Goal: Share content: Share content

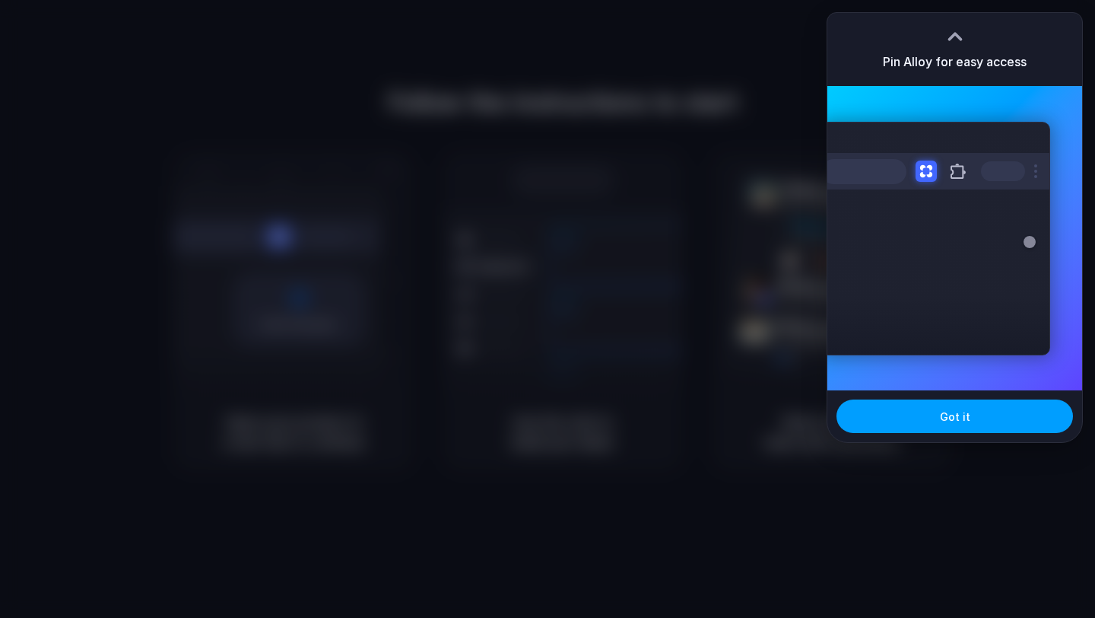
click at [974, 422] on button "Got it" at bounding box center [955, 415] width 237 height 33
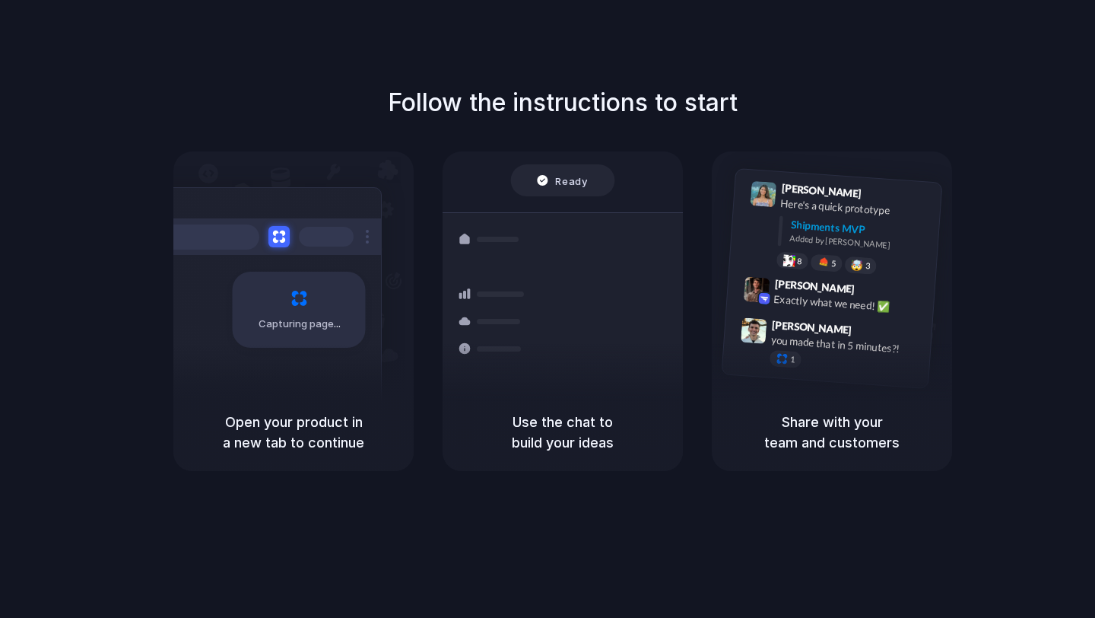
click at [1008, 131] on div "Follow the instructions to start Capturing page Open your product in a new tab …" at bounding box center [562, 277] width 1095 height 386
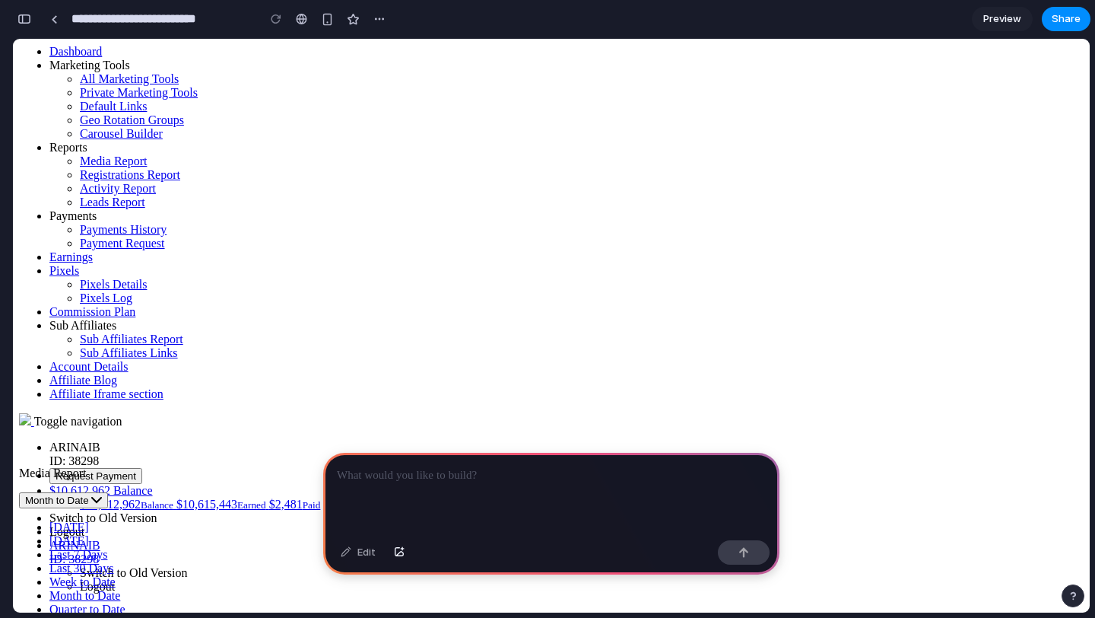
click at [450, 490] on div at bounding box center [551, 493] width 456 height 81
click at [674, 475] on p "**********" at bounding box center [551, 475] width 429 height 18
click at [678, 473] on p "**********" at bounding box center [551, 475] width 429 height 18
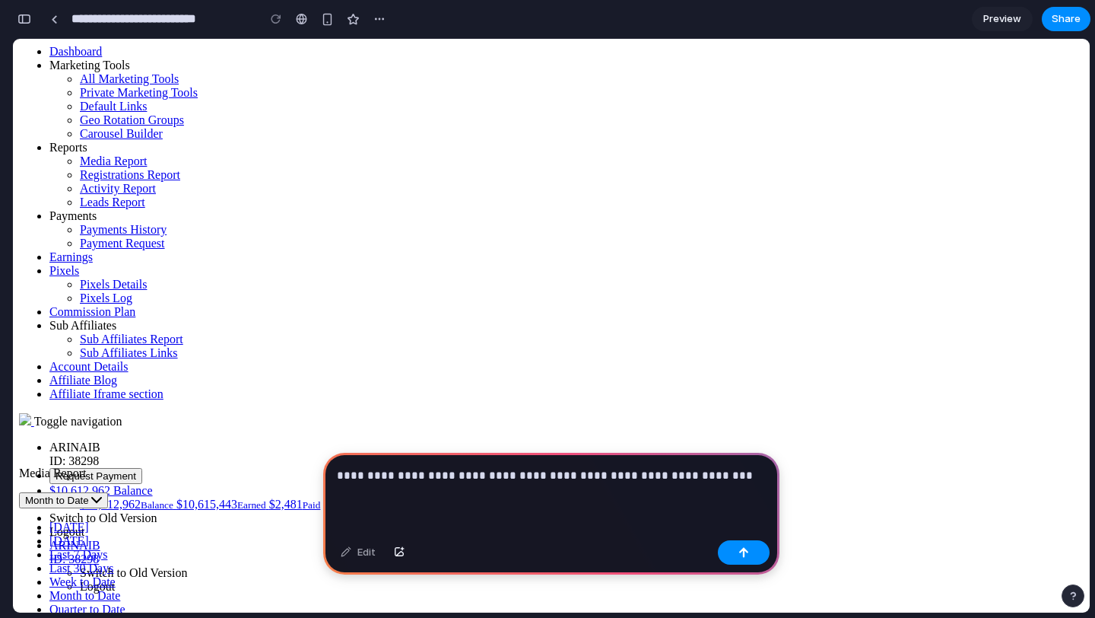
click at [738, 484] on div "**********" at bounding box center [551, 493] width 456 height 81
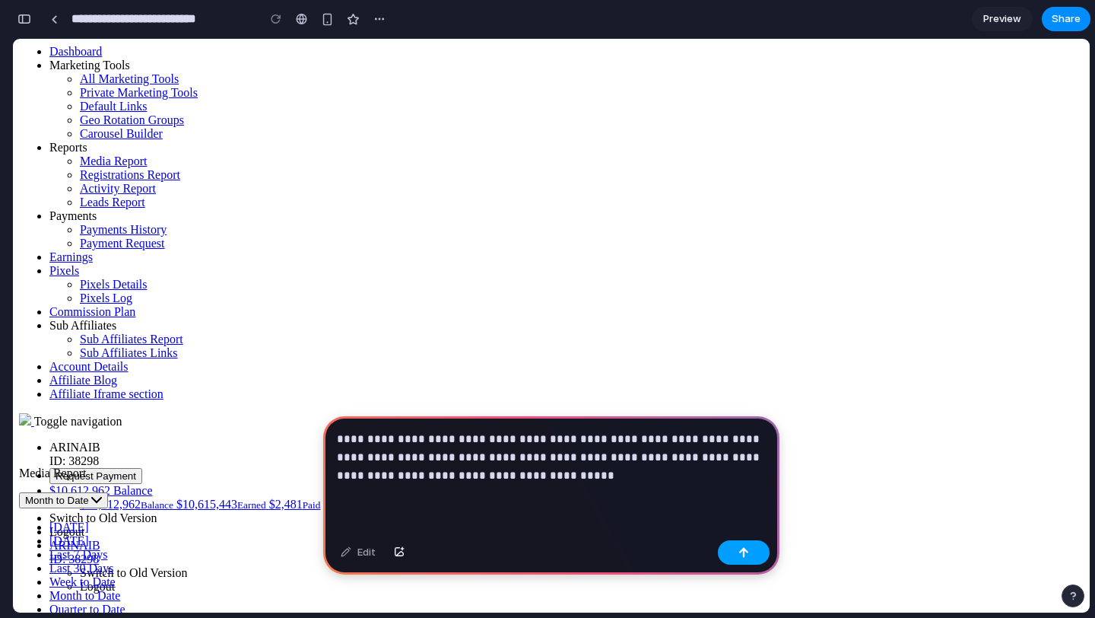
click at [728, 545] on button "button" at bounding box center [744, 552] width 52 height 24
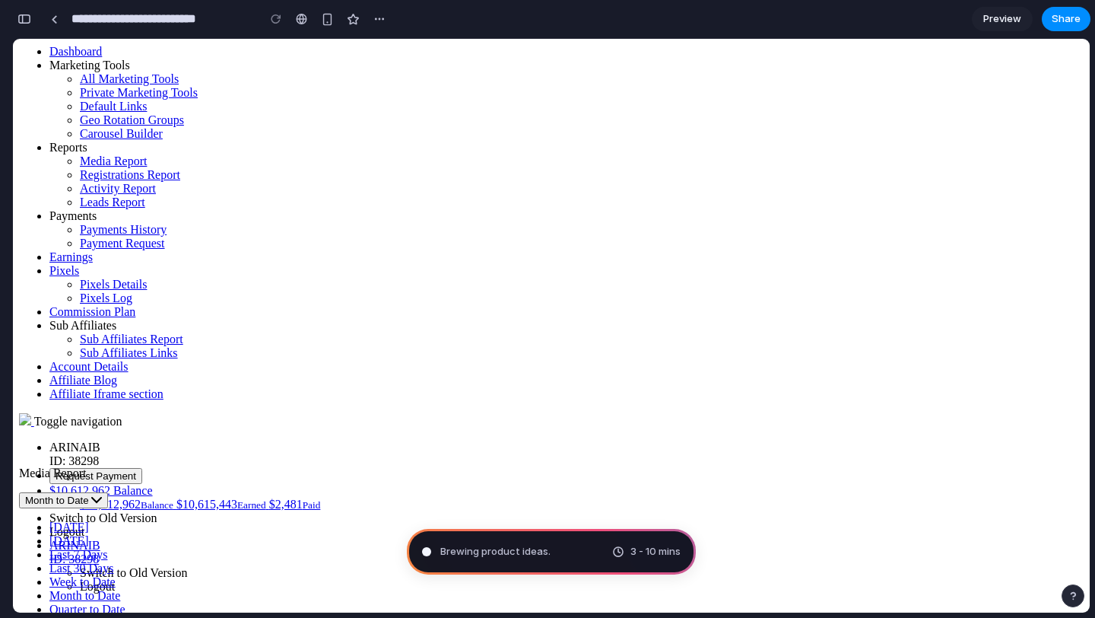
type input "**********"
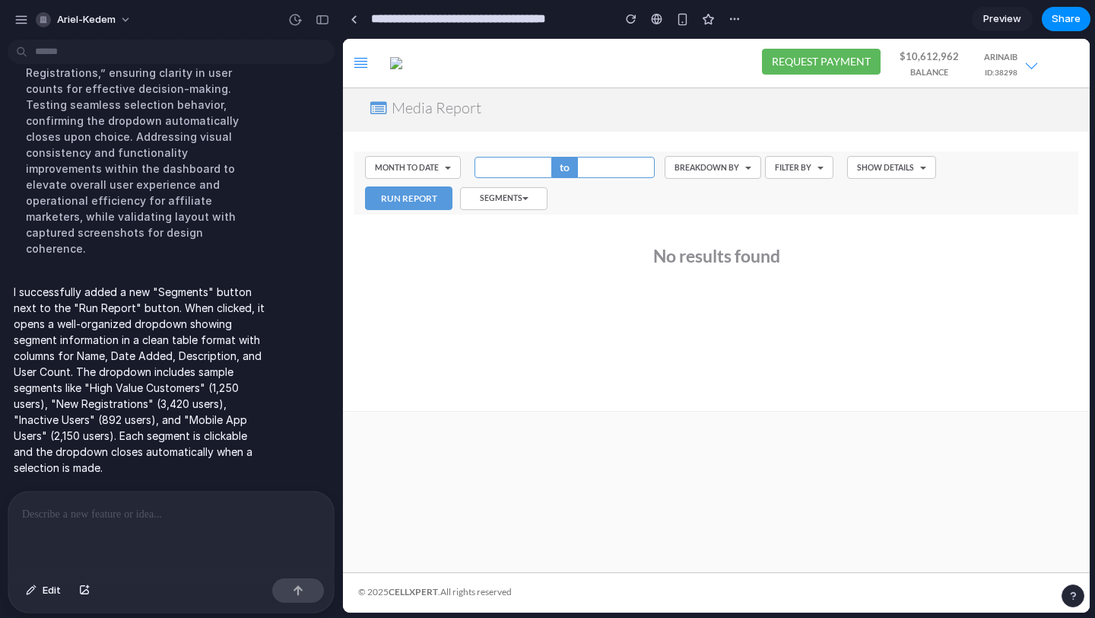
scroll to position [254, 0]
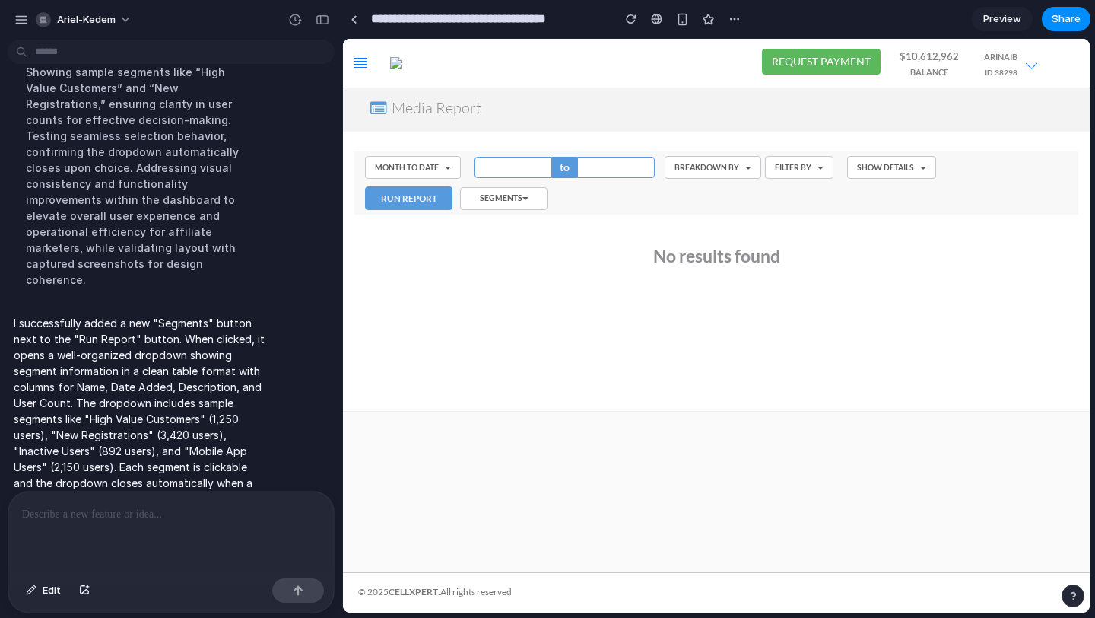
click at [512, 195] on button "Segments" at bounding box center [503, 198] width 87 height 23
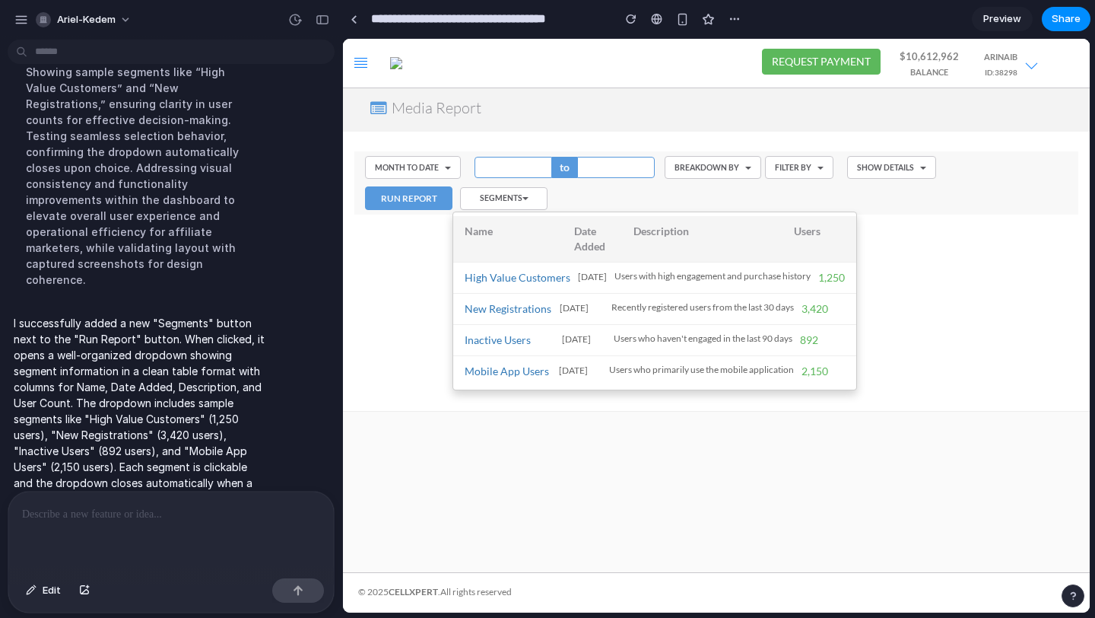
click at [512, 195] on div at bounding box center [716, 325] width 747 height 573
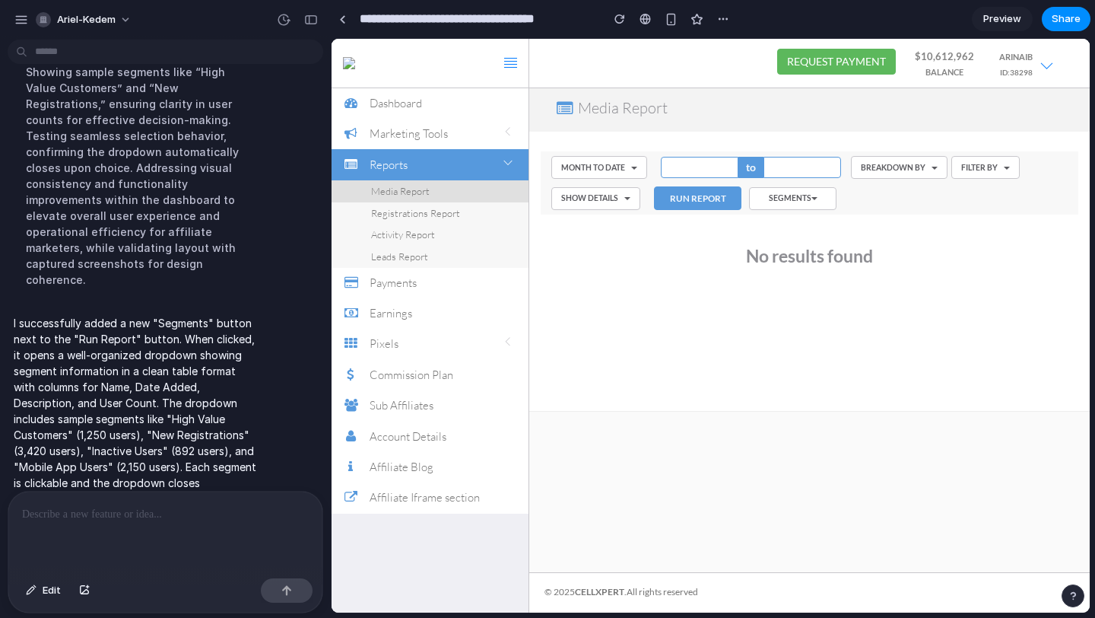
scroll to position [302, 0]
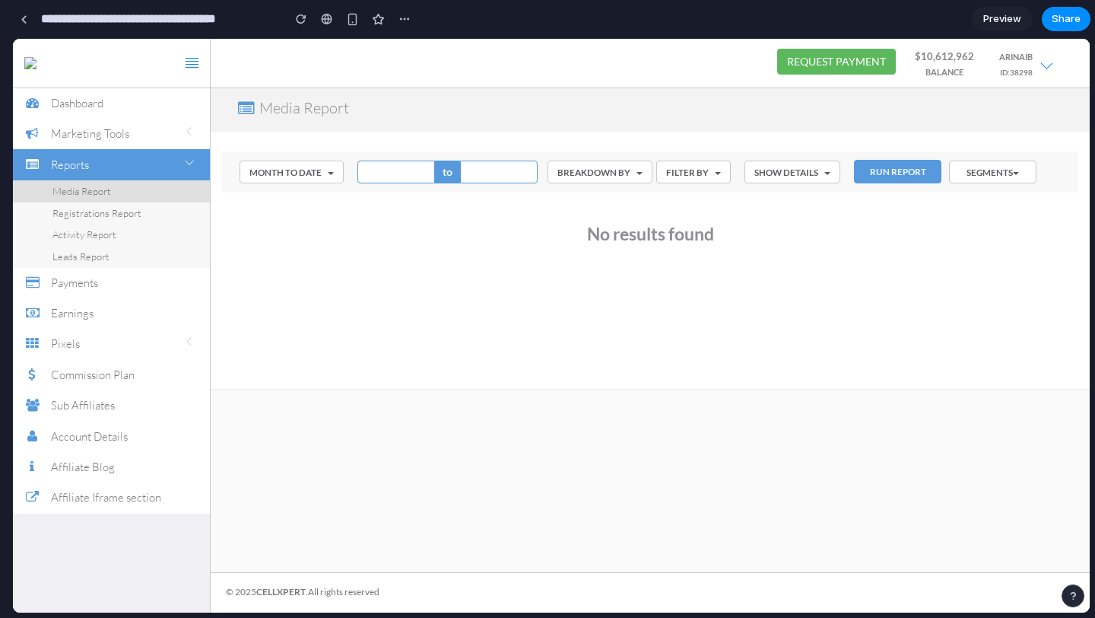
drag, startPoint x: 337, startPoint y: 251, endPoint x: 0, endPoint y: 262, distance: 337.1
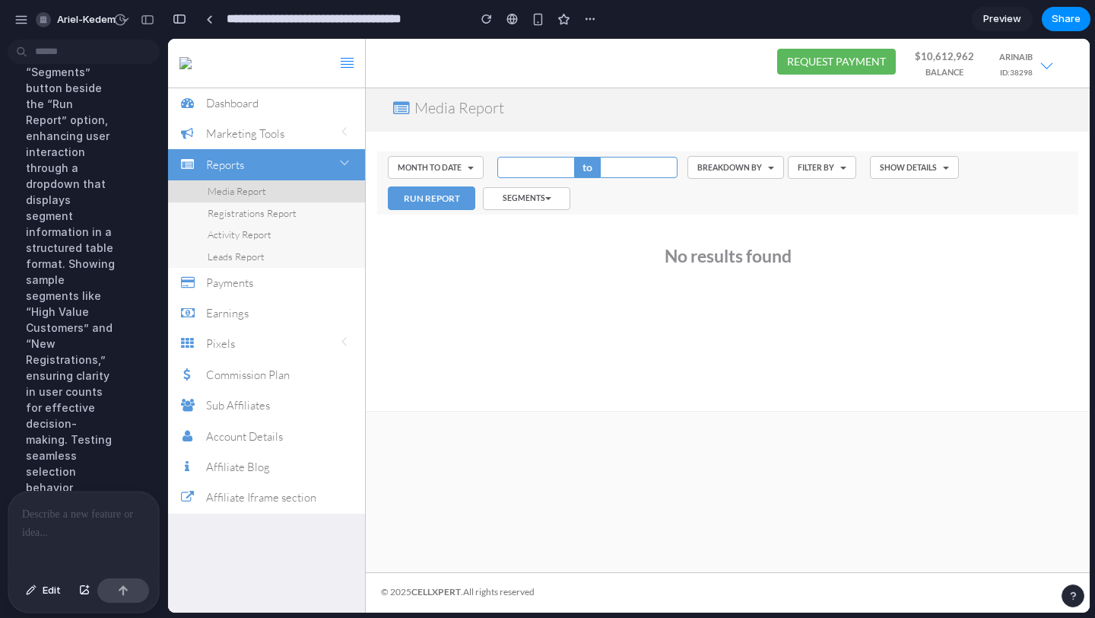
scroll to position [350, 0]
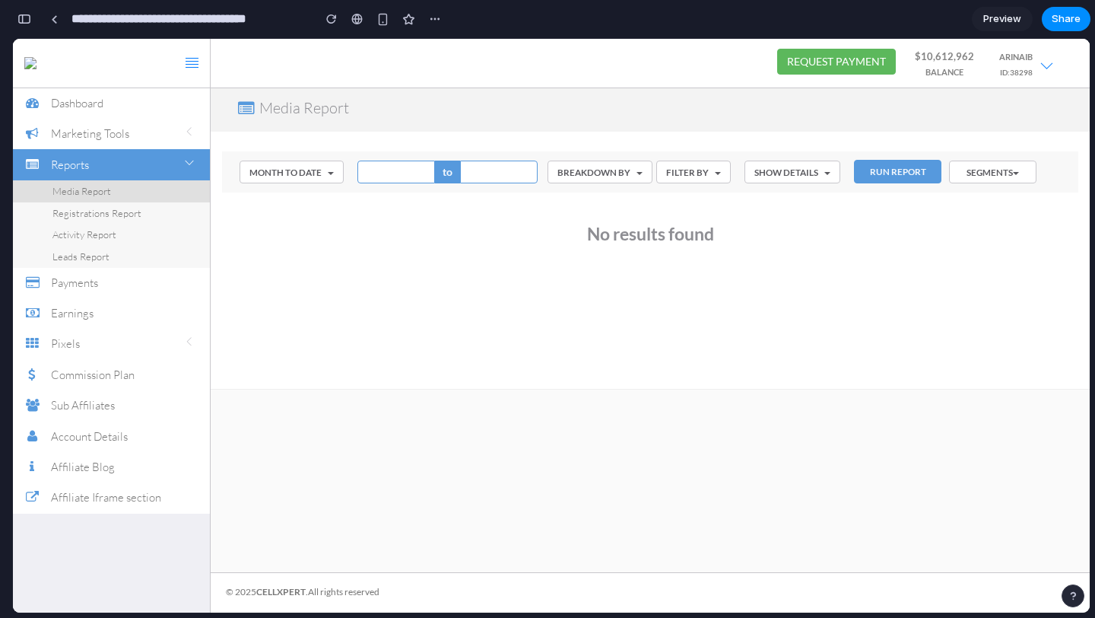
drag, startPoint x: 415, startPoint y: 217, endPoint x: 298, endPoint y: 217, distance: 117.1
click at [310, 217] on div "No results found" at bounding box center [650, 234] width 826 height 48
click at [298, 217] on div "No results found" at bounding box center [650, 234] width 826 height 48
click at [999, 168] on button "Segments" at bounding box center [992, 171] width 87 height 23
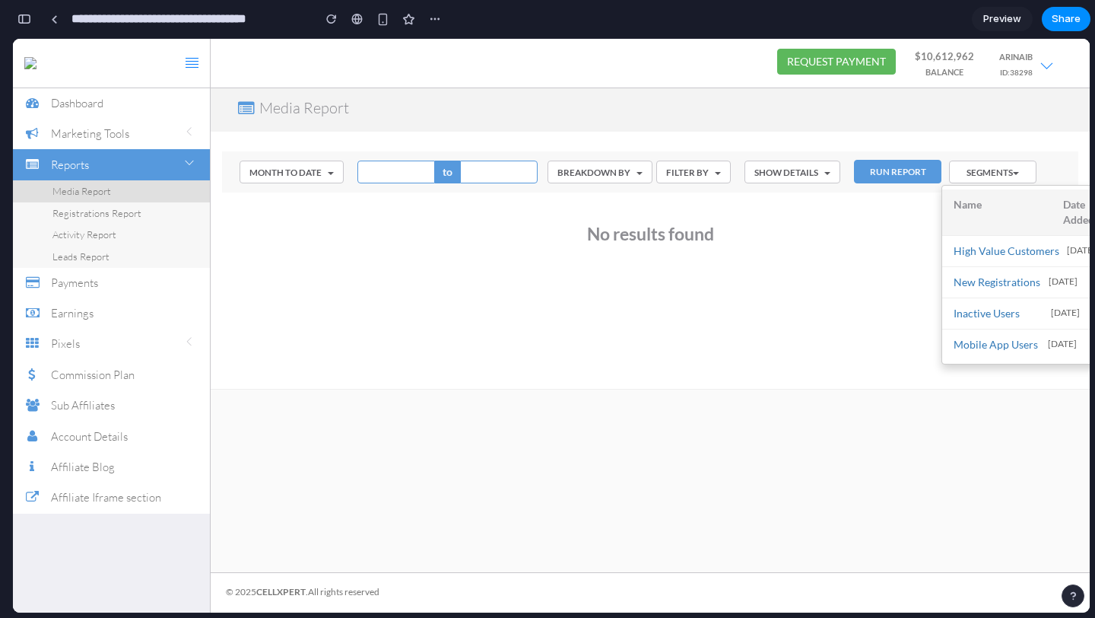
click at [999, 168] on div at bounding box center [551, 325] width 1077 height 573
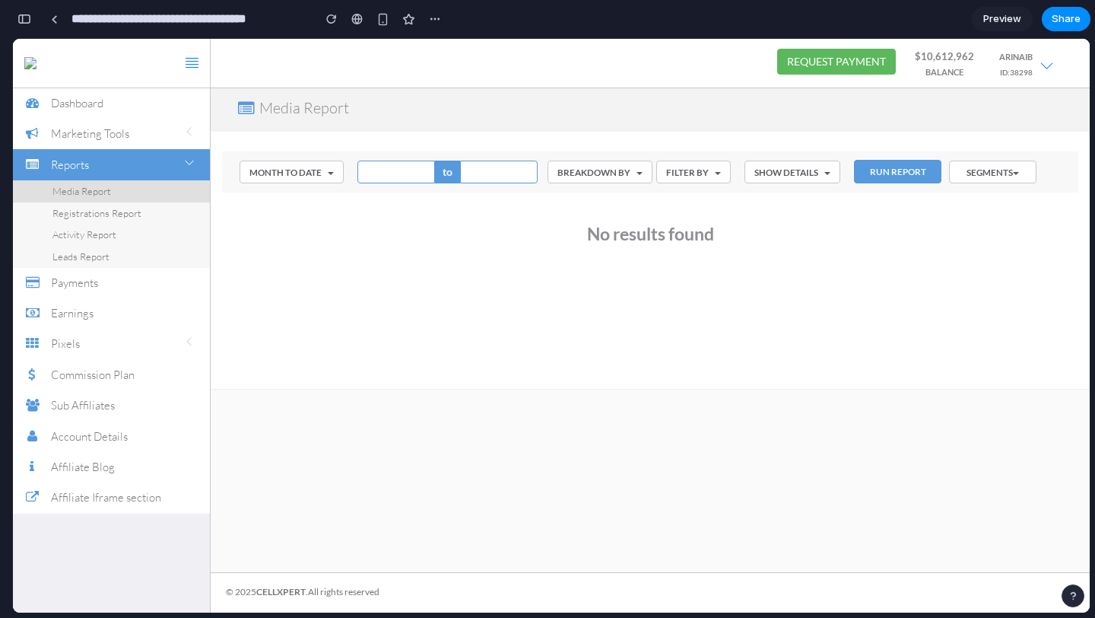
click at [999, 168] on button "Segments" at bounding box center [992, 171] width 87 height 23
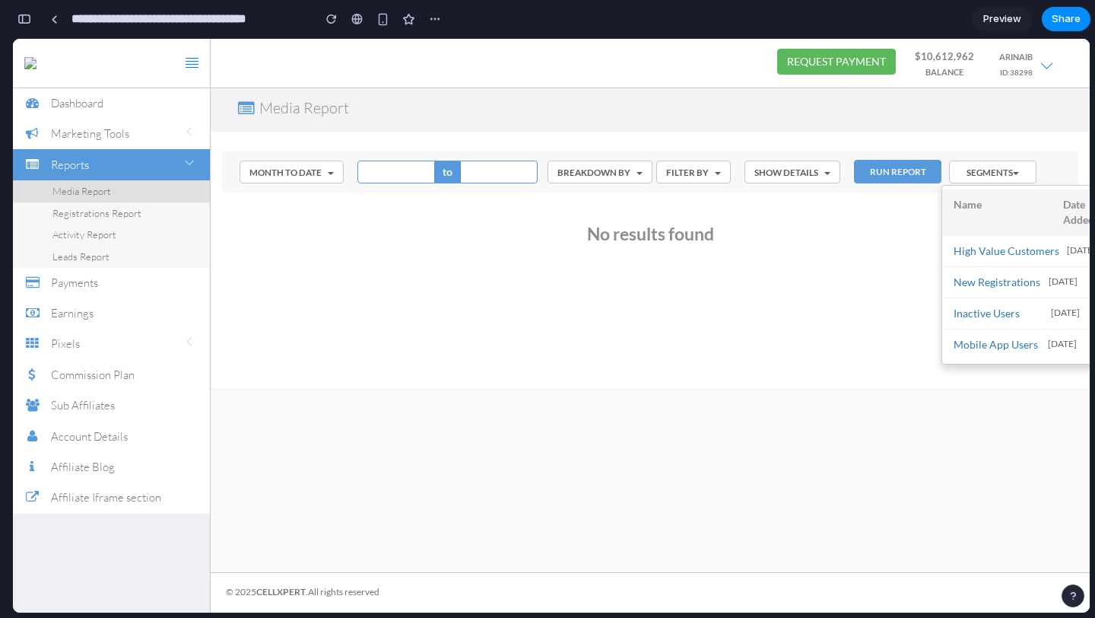
click at [999, 168] on div at bounding box center [551, 325] width 1077 height 573
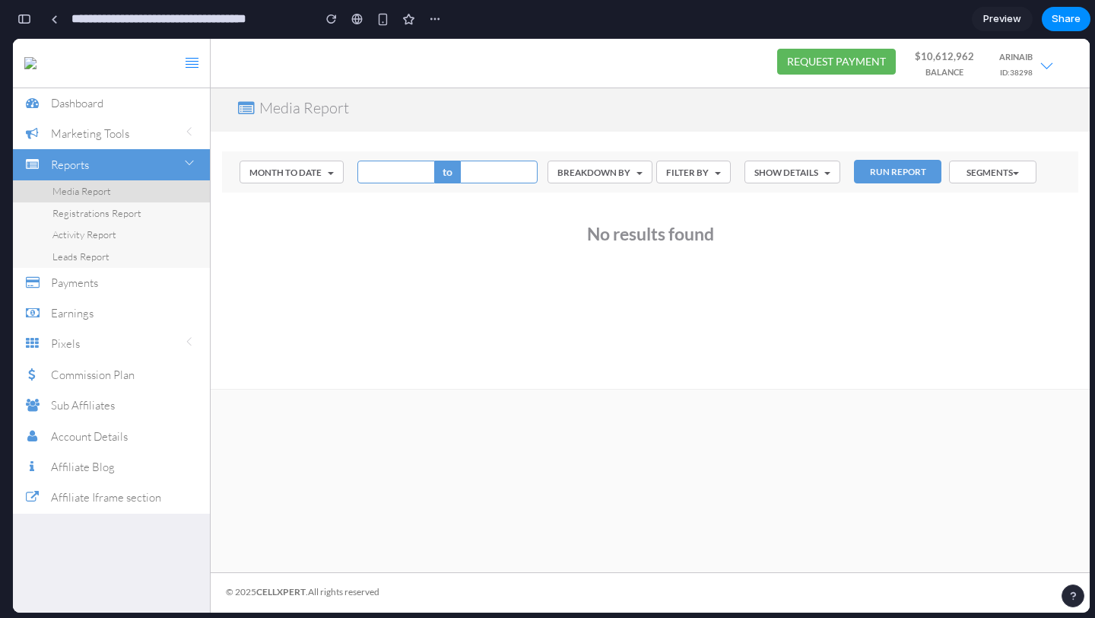
click at [992, 171] on button "Segments" at bounding box center [992, 171] width 87 height 23
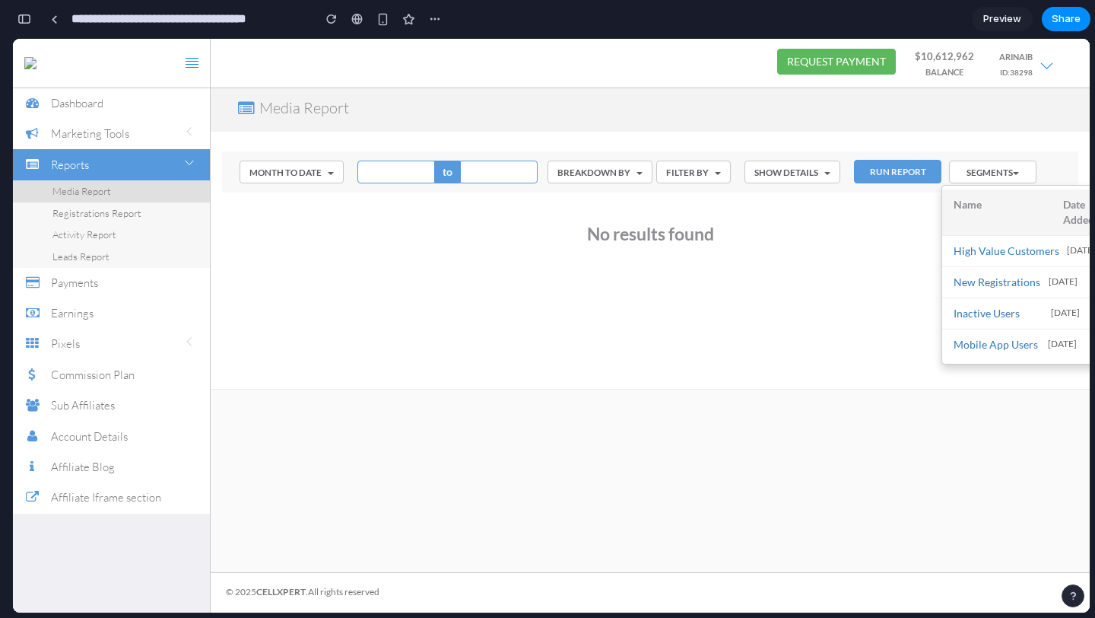
click at [992, 171] on div at bounding box center [551, 325] width 1077 height 573
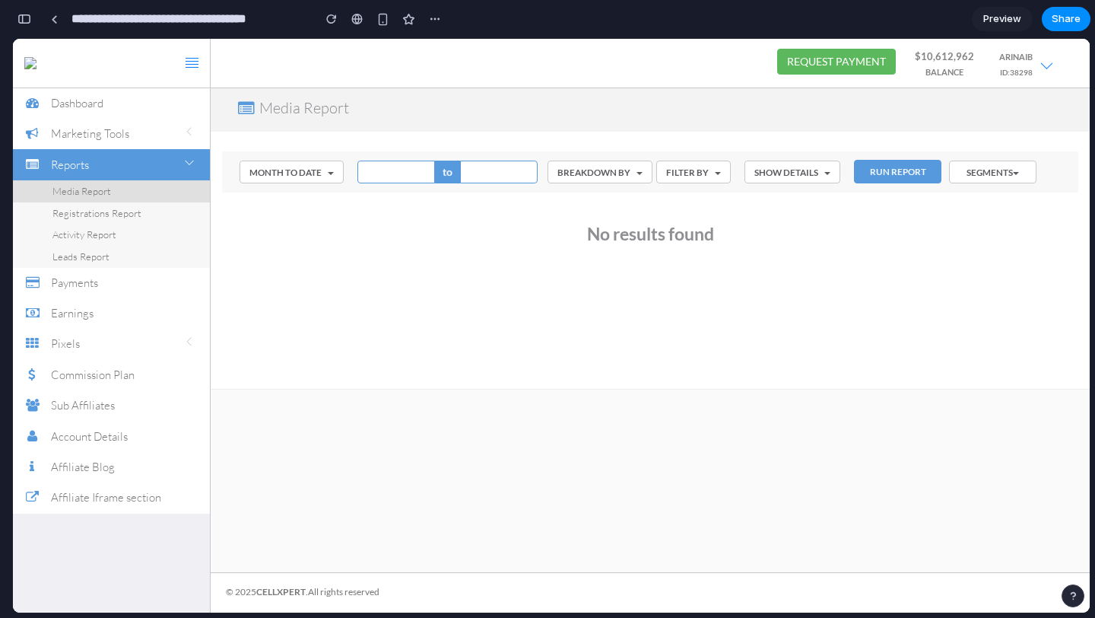
click at [977, 176] on button "Segments" at bounding box center [992, 171] width 87 height 23
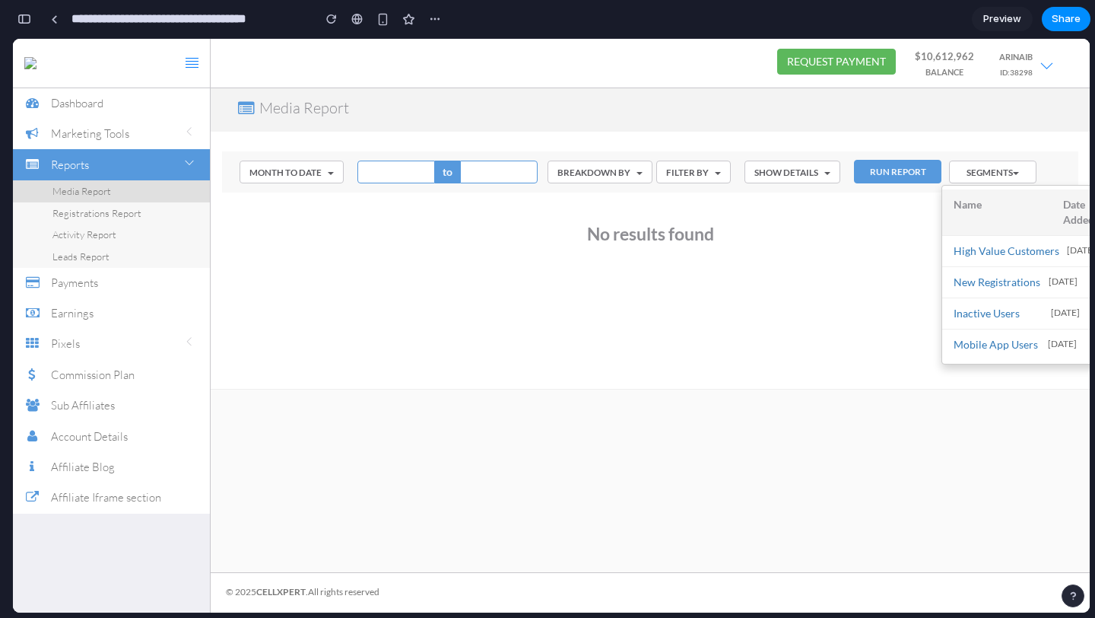
click at [977, 176] on div at bounding box center [551, 325] width 1077 height 573
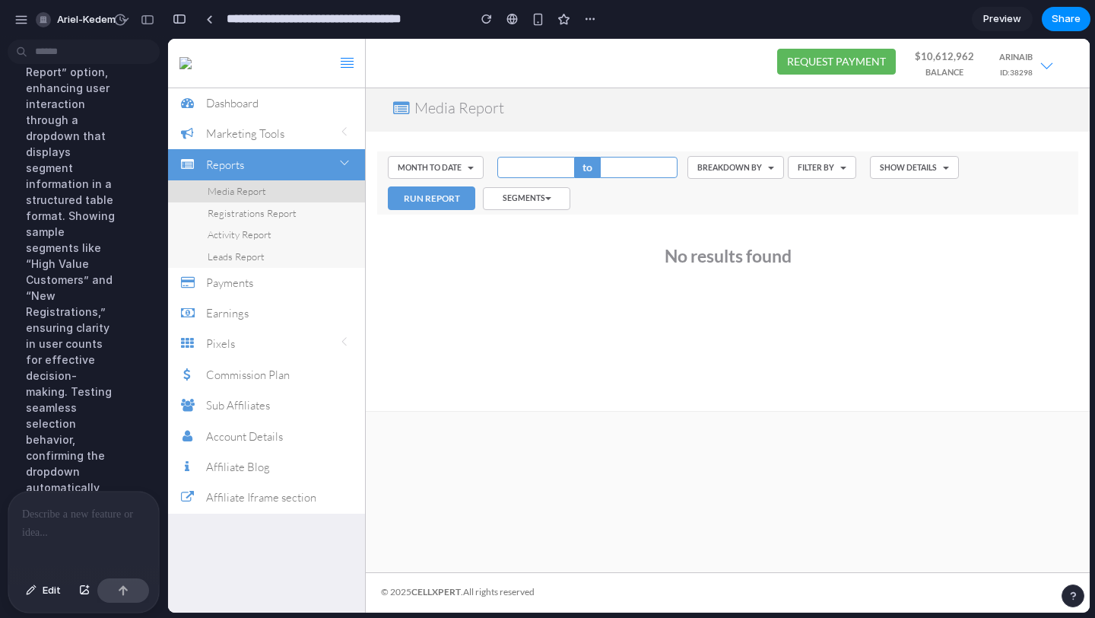
click at [64, 525] on div at bounding box center [83, 531] width 151 height 81
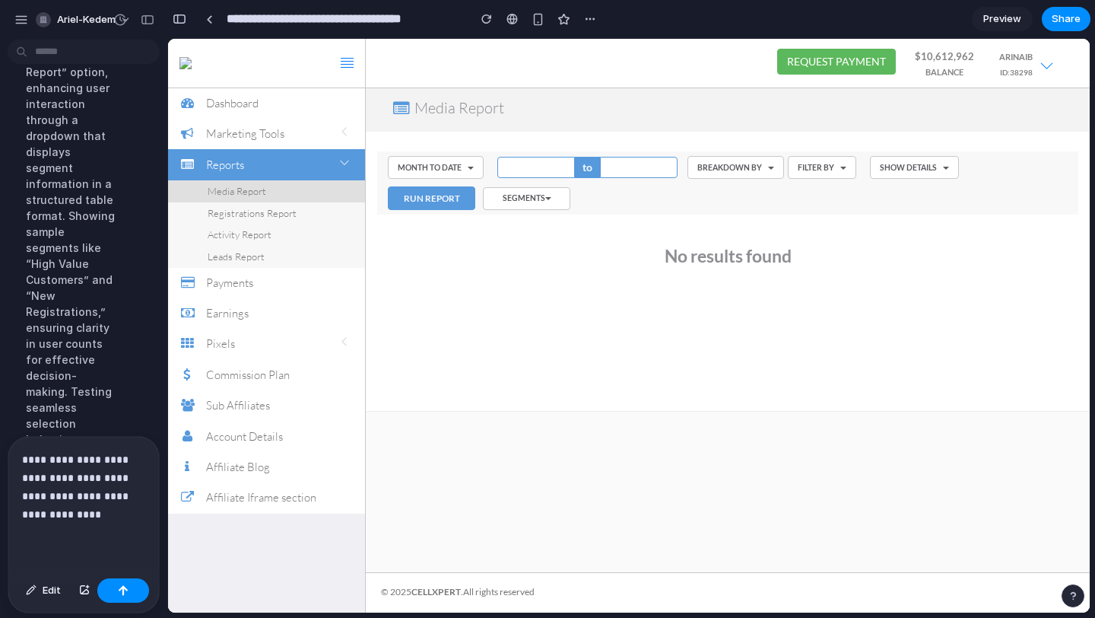
click at [125, 603] on div "Edit" at bounding box center [83, 592] width 151 height 40
click at [115, 586] on button "button" at bounding box center [123, 590] width 52 height 24
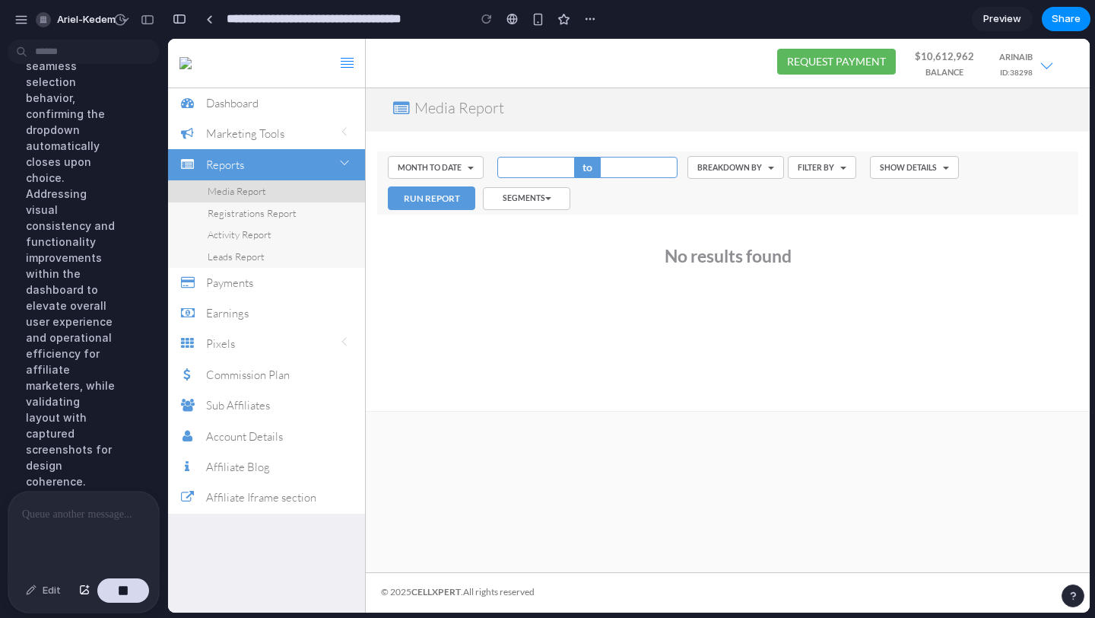
scroll to position [669, 0]
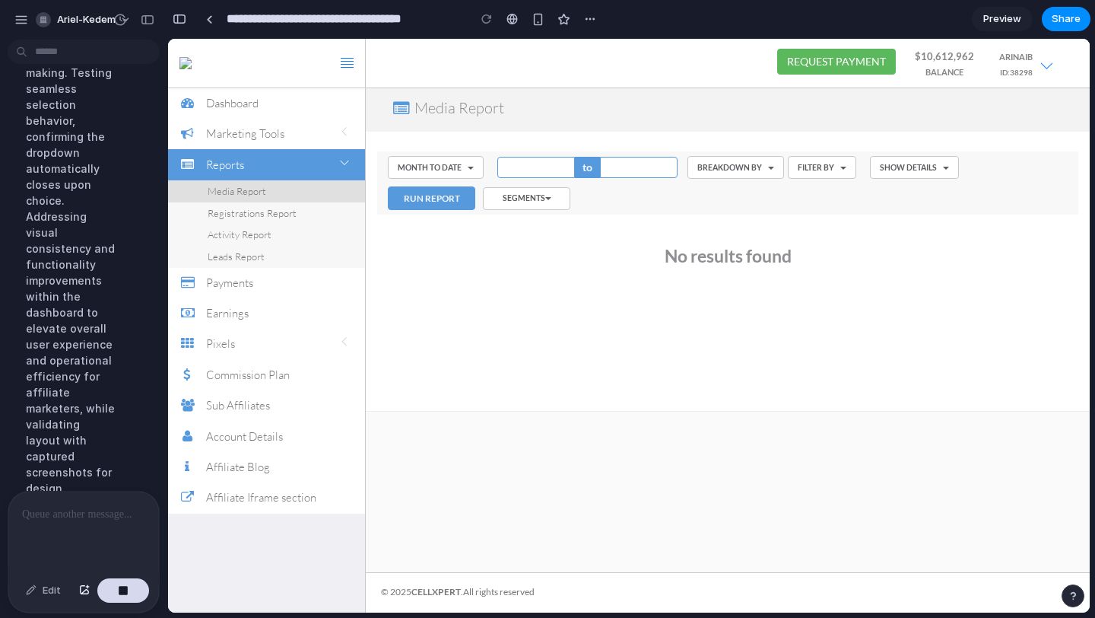
click at [49, 282] on div "Implementing a new “Segments” button beside the “Run Report” option, enhancing …" at bounding box center [71, 88] width 114 height 865
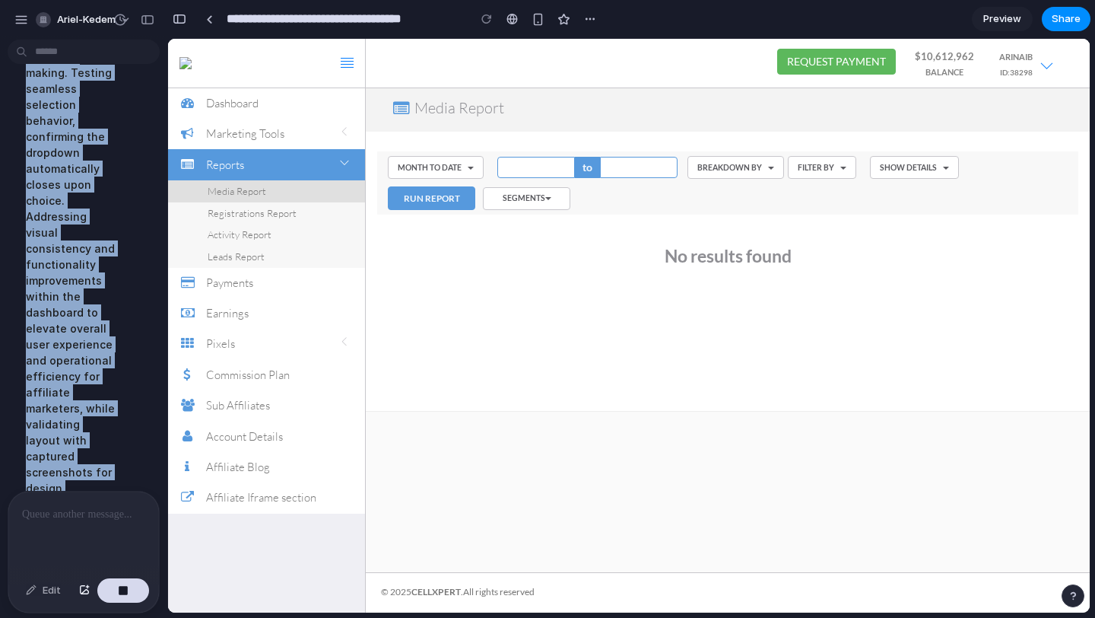
click at [49, 282] on div "Implementing a new “Segments” button beside the “Run Report” option, enhancing …" at bounding box center [71, 88] width 114 height 865
copy div "Implementing a new “Segments” button beside the “Run Report” option, enhancing …"
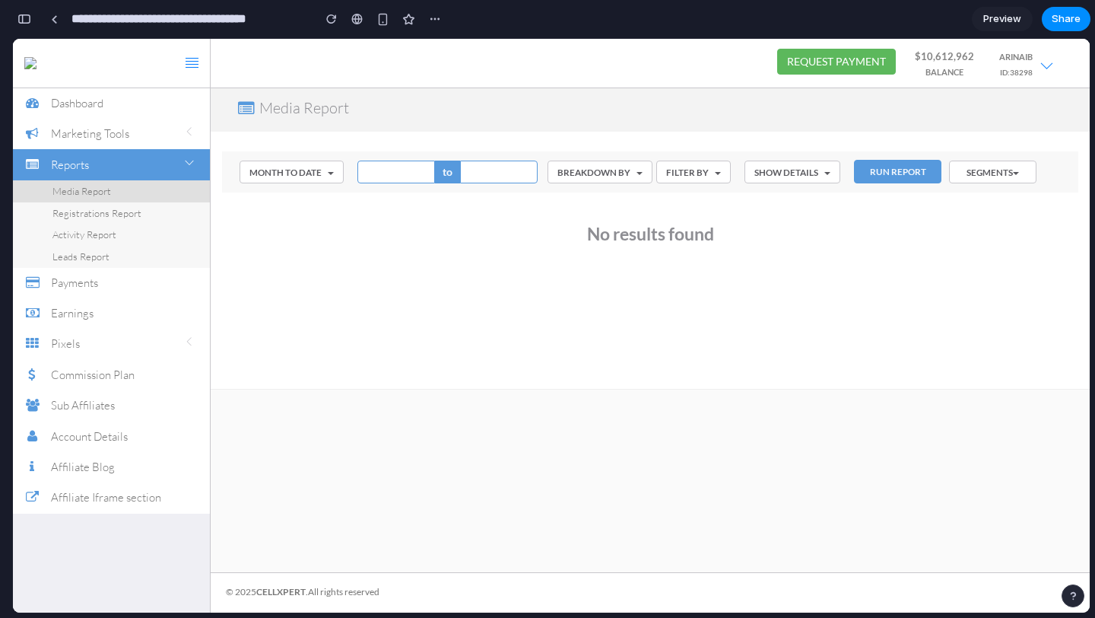
scroll to position [0, 0]
click at [973, 167] on button "Segments" at bounding box center [992, 171] width 87 height 23
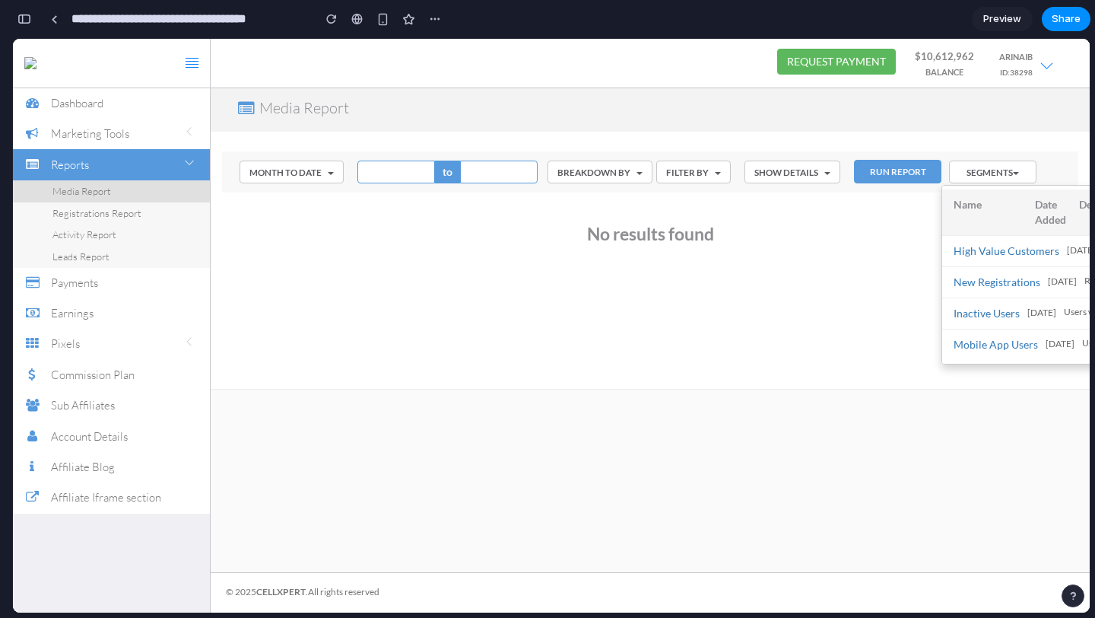
click at [973, 167] on div at bounding box center [551, 325] width 1077 height 573
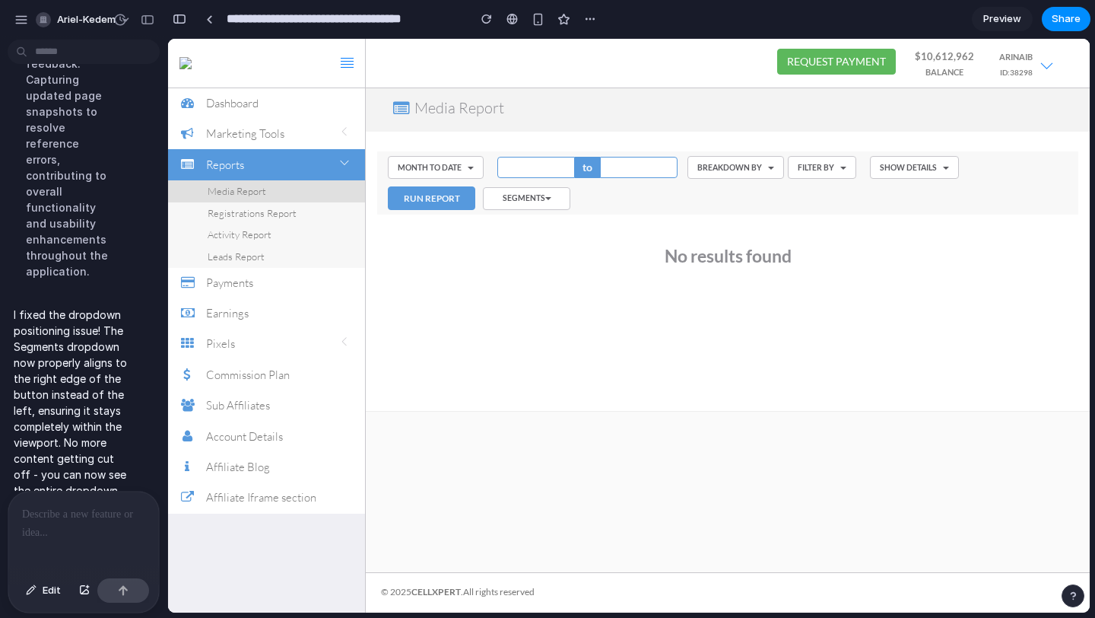
scroll to position [1478, 0]
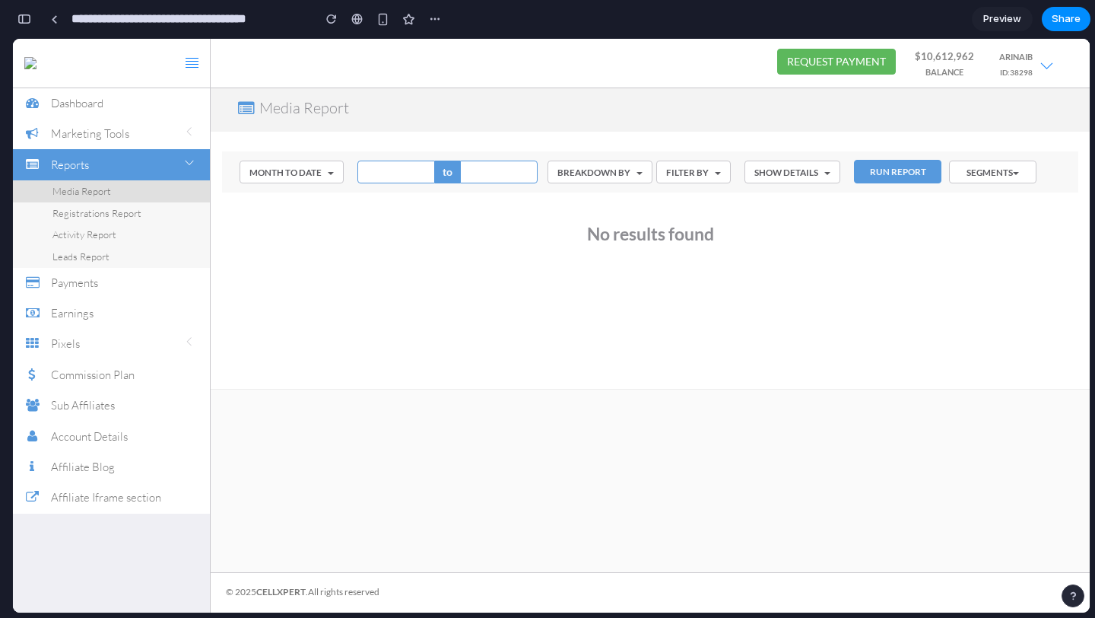
click at [983, 180] on button "Segments" at bounding box center [992, 171] width 87 height 23
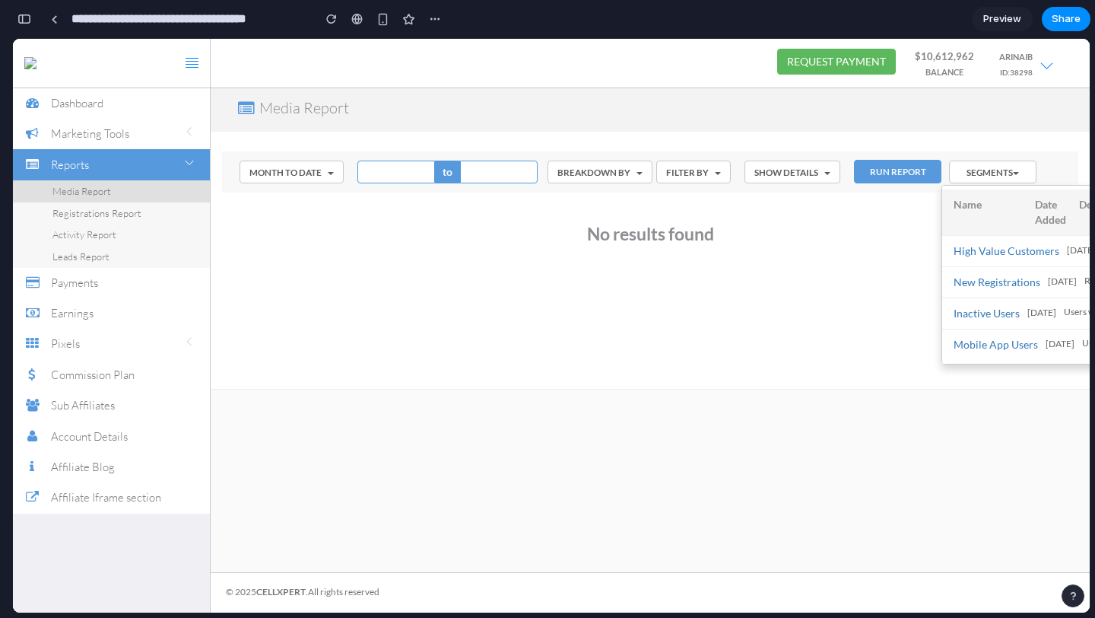
click at [983, 180] on div at bounding box center [551, 325] width 1077 height 573
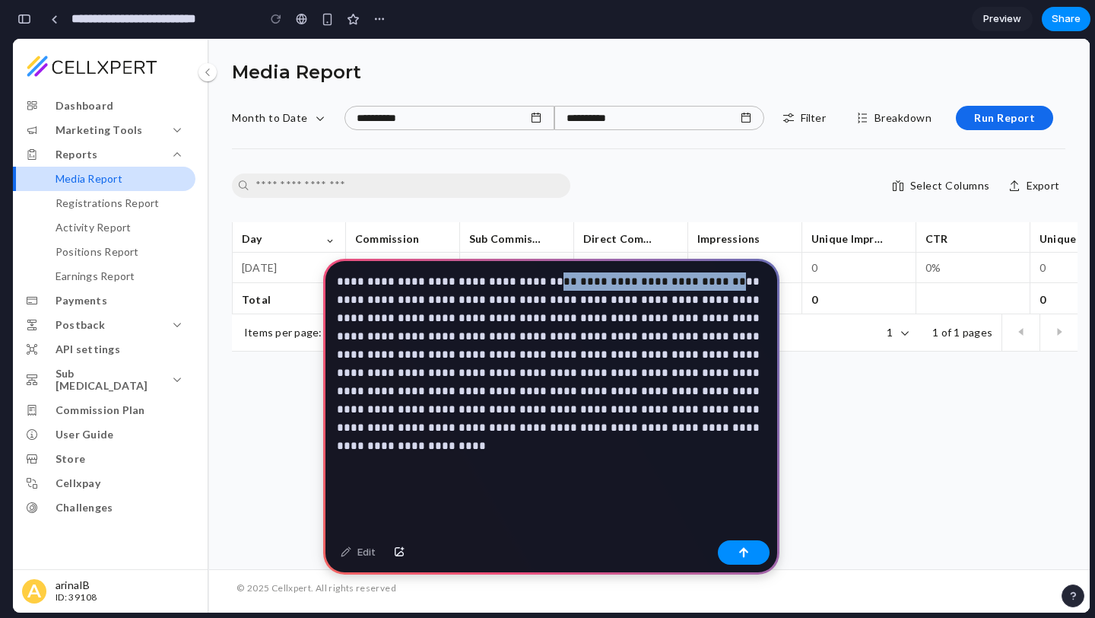
drag, startPoint x: 721, startPoint y: 284, endPoint x: 554, endPoint y: 277, distance: 166.7
click at [554, 277] on p "**********" at bounding box center [551, 354] width 429 height 164
click at [710, 446] on div "**********" at bounding box center [551, 396] width 456 height 275
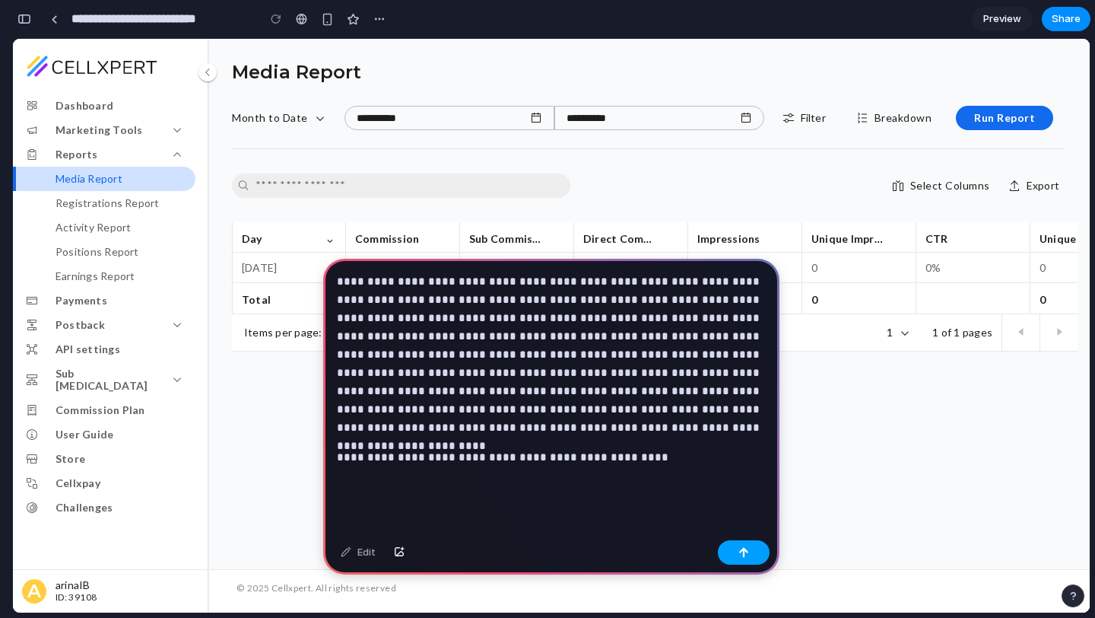
click at [737, 546] on button "button" at bounding box center [744, 552] width 52 height 24
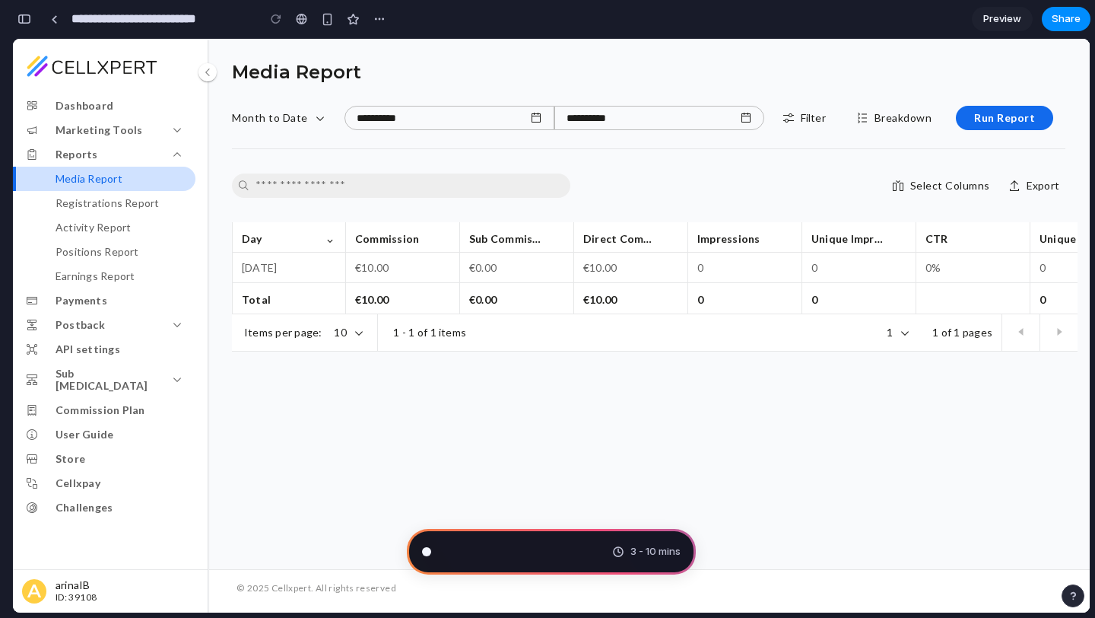
scroll to position [335, 0]
type input "**********"
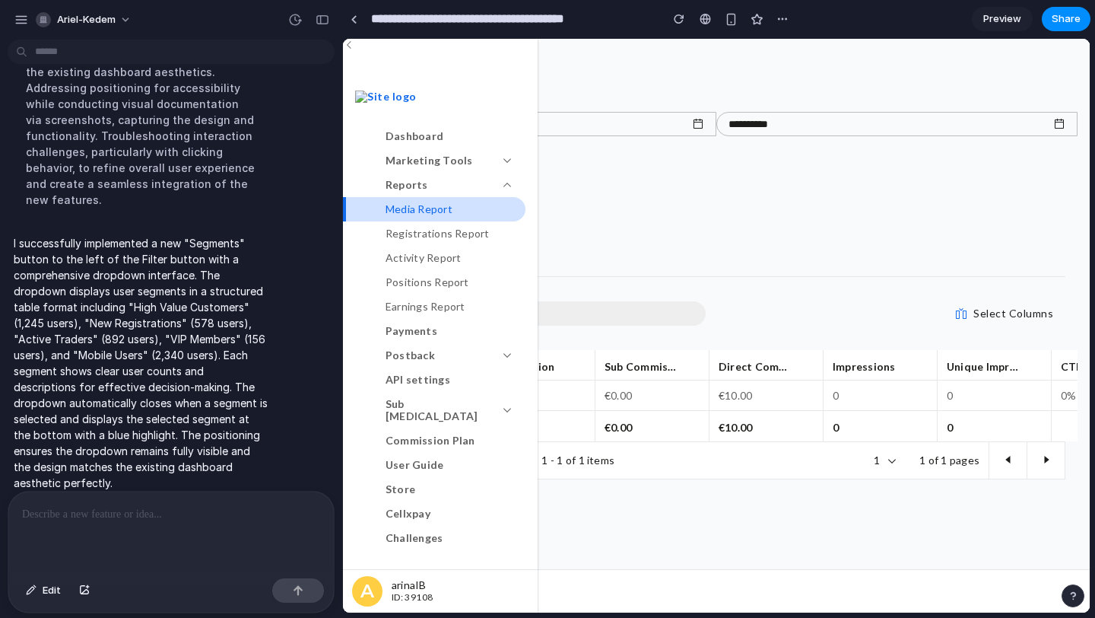
scroll to position [0, 0]
click at [343, 300] on iframe at bounding box center [716, 325] width 747 height 573
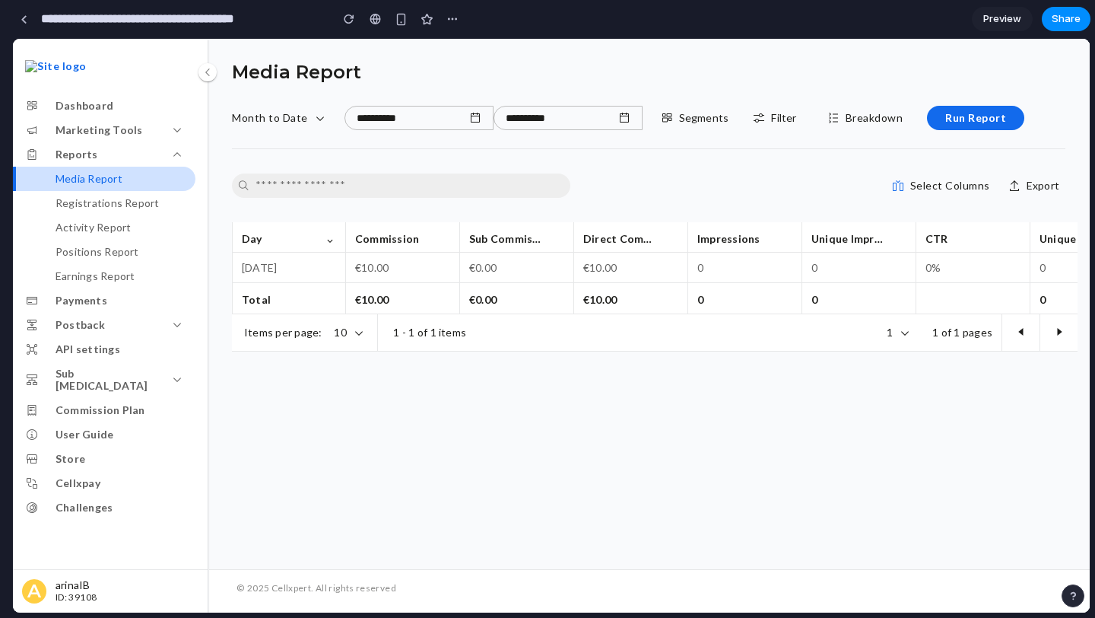
drag, startPoint x: 335, startPoint y: 300, endPoint x: 0, endPoint y: 299, distance: 335.4
click at [703, 117] on p "Segments" at bounding box center [704, 118] width 50 height 12
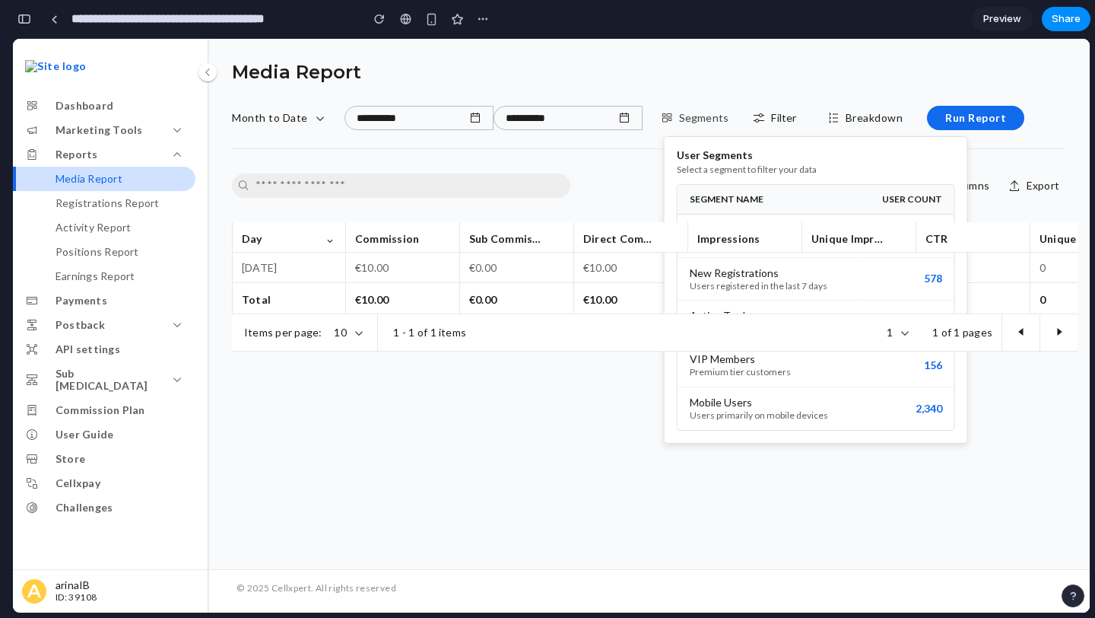
click at [703, 117] on div "User Segments Select a segment to filter your data SEGMENT NAME USER COUNT High…" at bounding box center [551, 325] width 1077 height 573
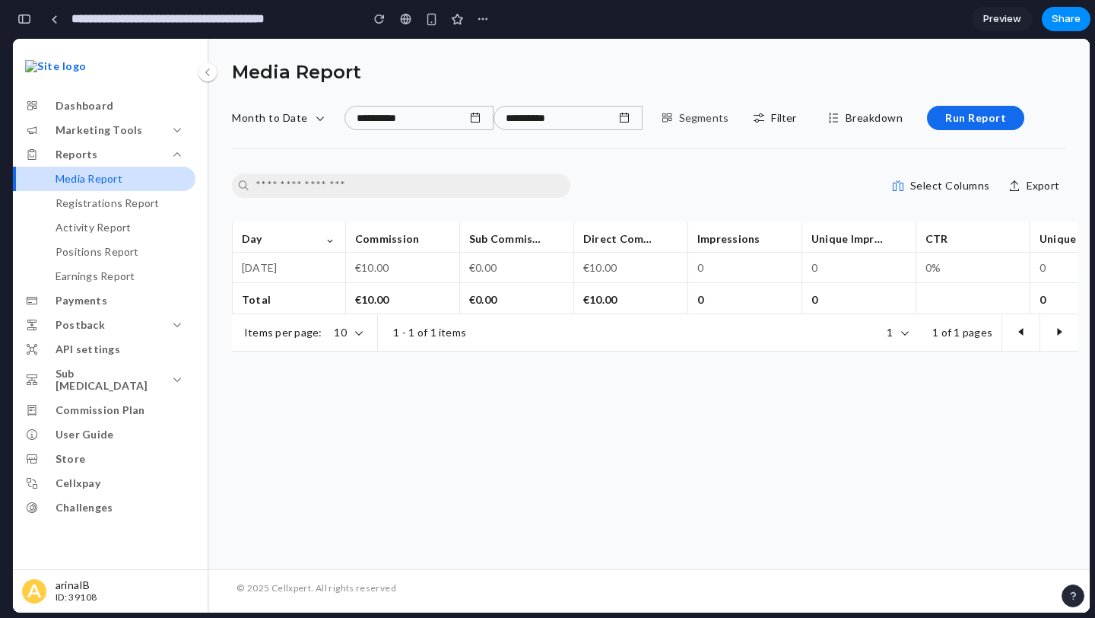
click at [703, 117] on p "Segments" at bounding box center [704, 118] width 50 height 12
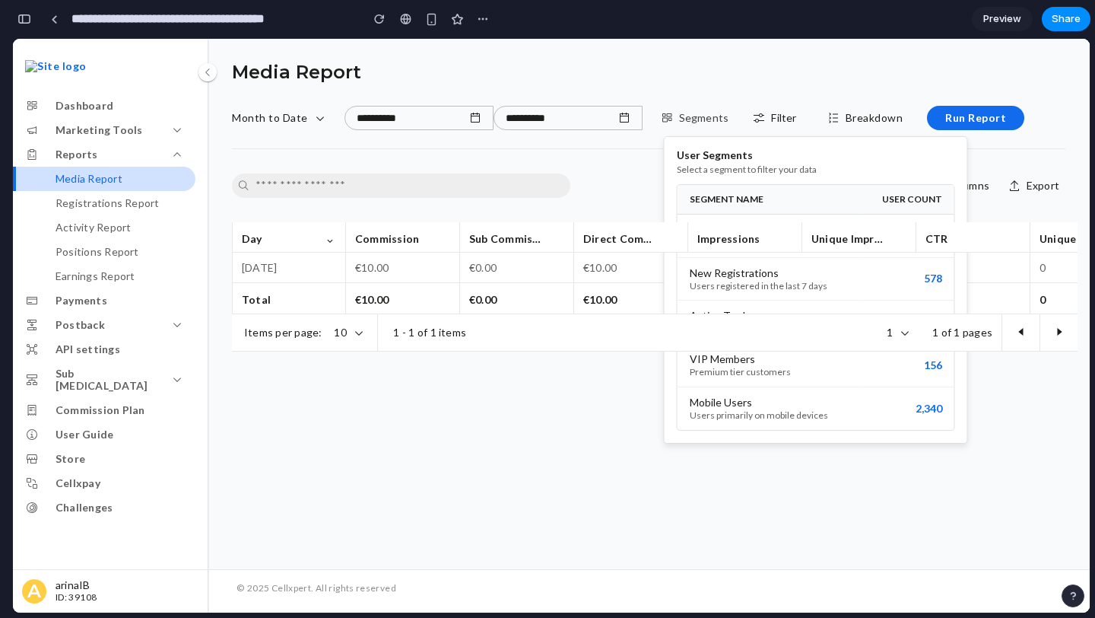
click at [703, 117] on div "User Segments Select a segment to filter your data SEGMENT NAME USER COUNT High…" at bounding box center [551, 325] width 1077 height 573
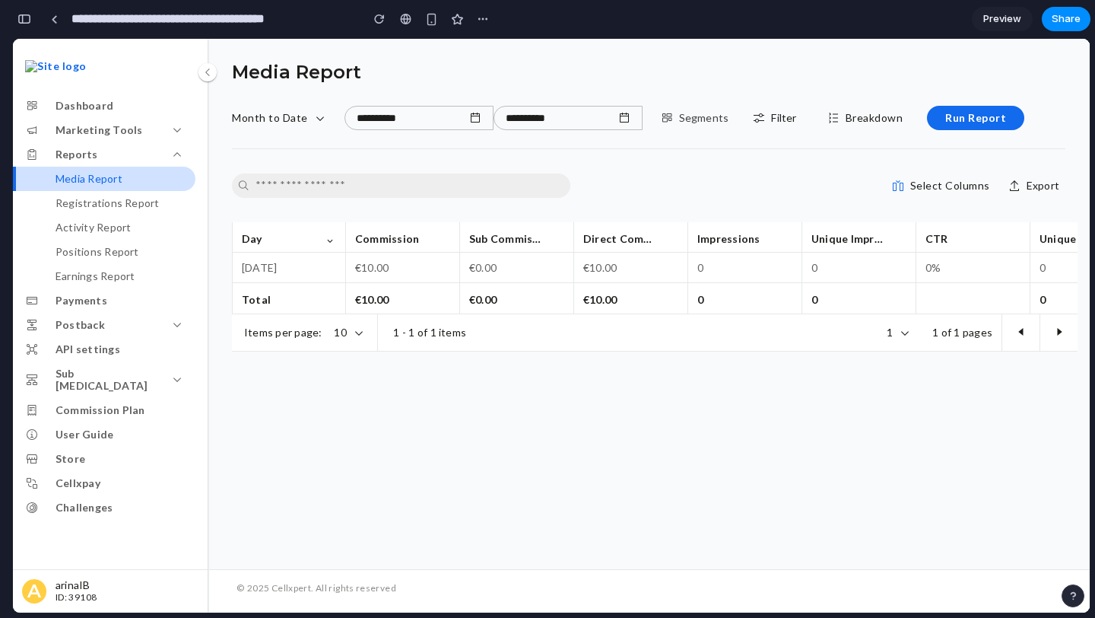
click at [692, 116] on p "Segments" at bounding box center [704, 118] width 50 height 12
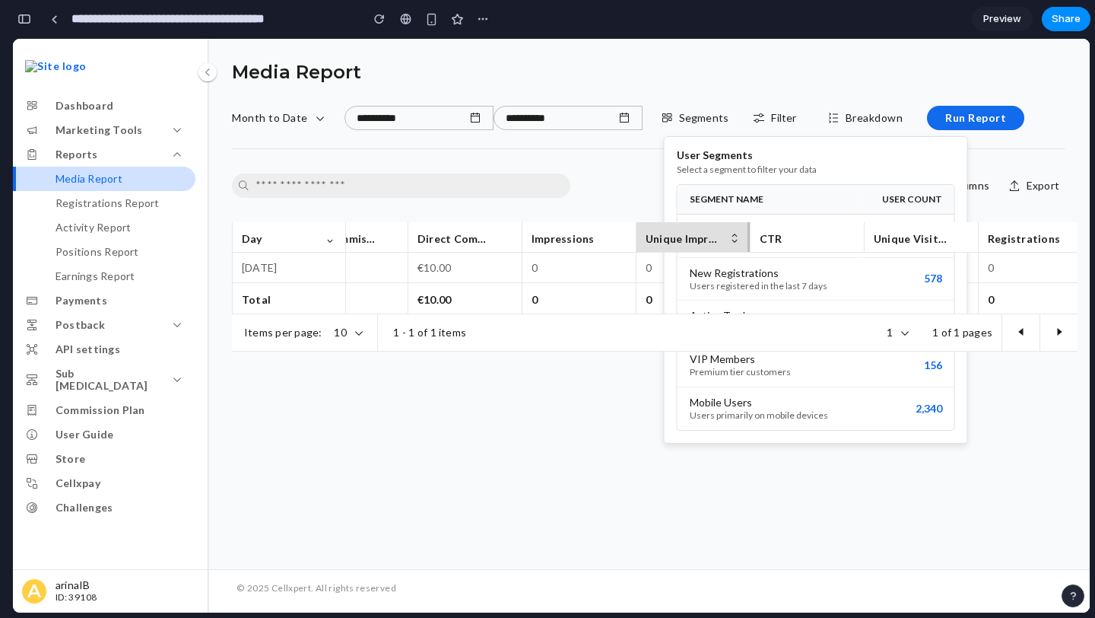
scroll to position [0, 0]
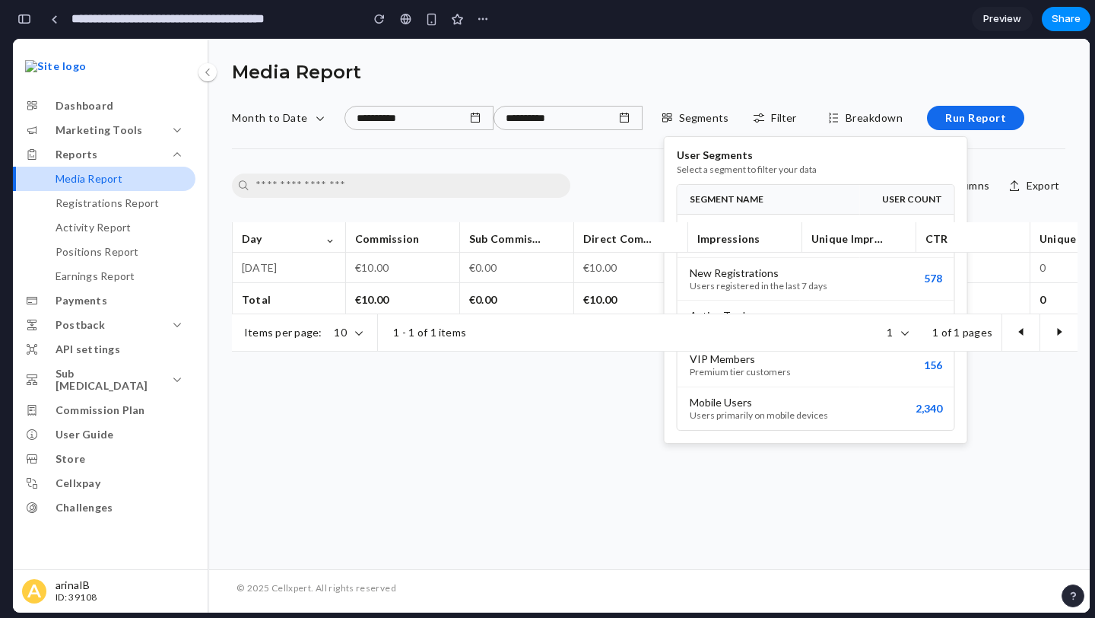
click at [836, 519] on div "User Segments Select a segment to filter your data SEGMENT NAME USER COUNT High…" at bounding box center [551, 325] width 1077 height 573
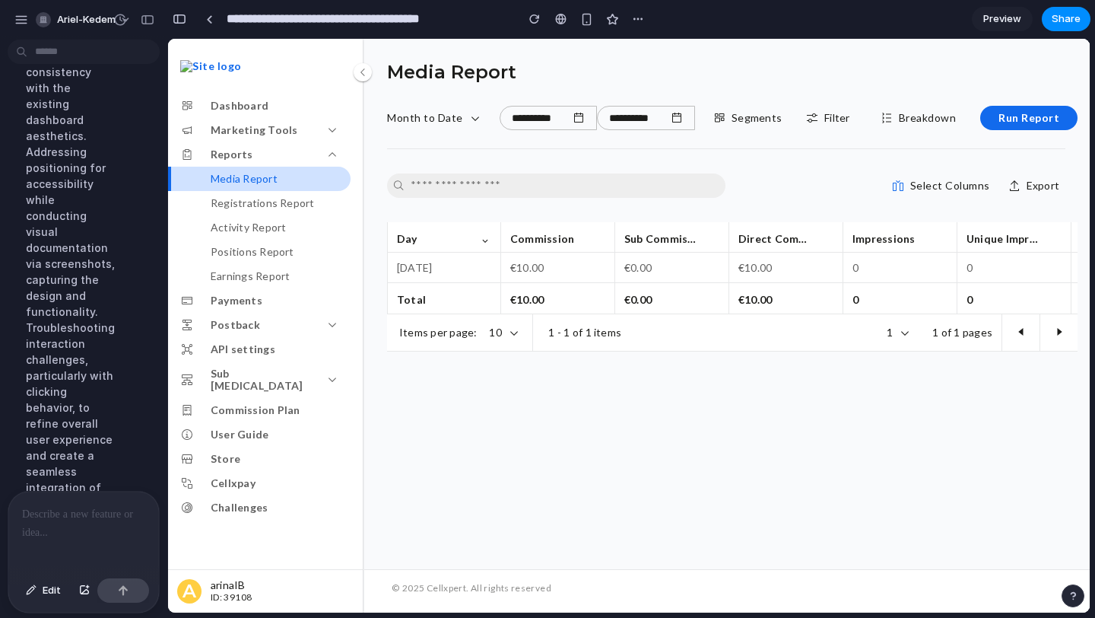
click at [68, 545] on div at bounding box center [83, 531] width 151 height 81
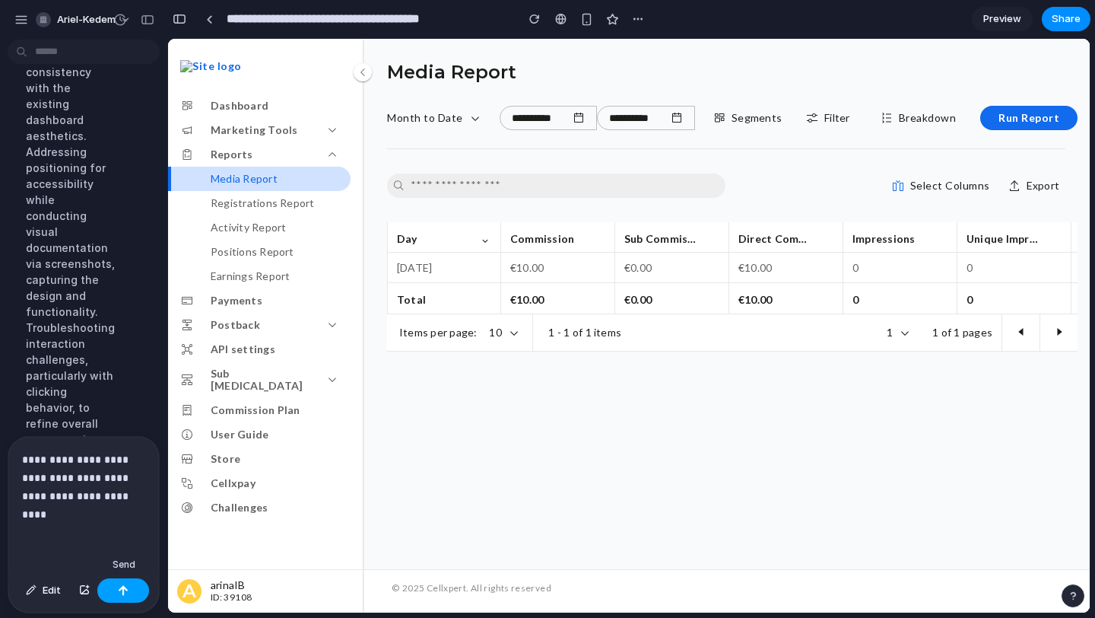
click at [128, 590] on div "button" at bounding box center [123, 590] width 11 height 11
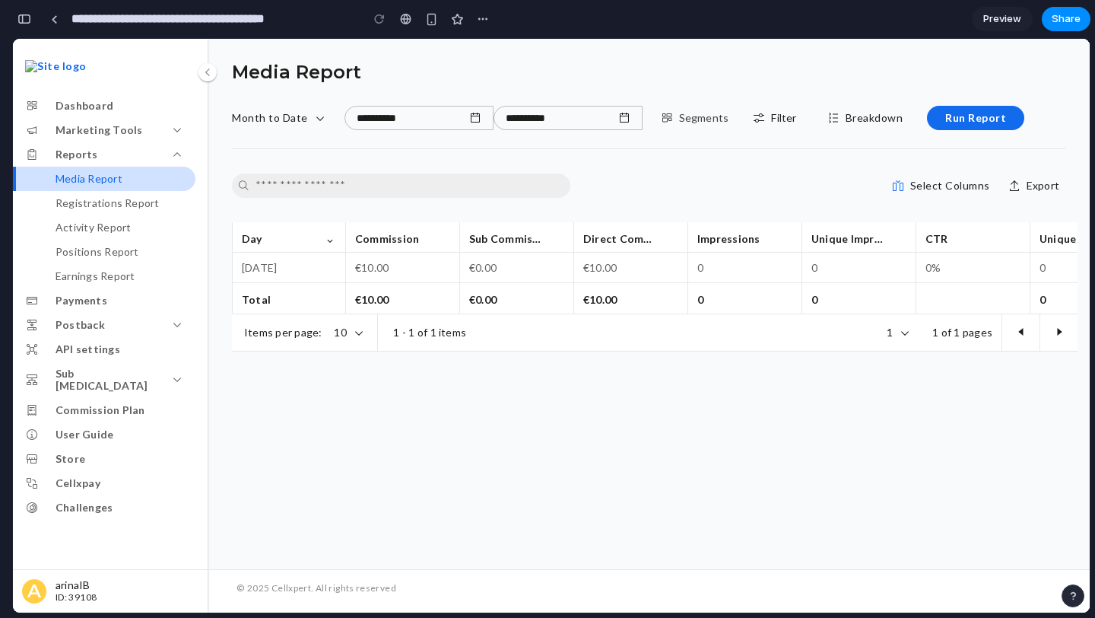
click at [717, 122] on p "Segments" at bounding box center [704, 118] width 50 height 12
click at [717, 122] on div "User Segments Select a segment to filter your data SEGMENT NAME USER COUNT High…" at bounding box center [551, 325] width 1077 height 573
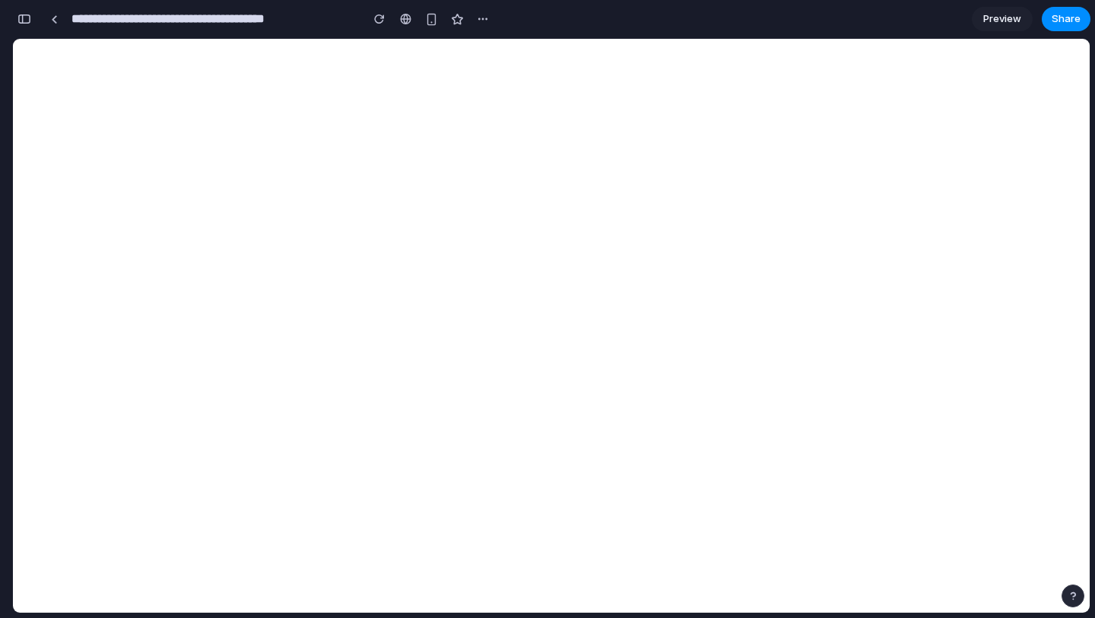
scroll to position [2334, 0]
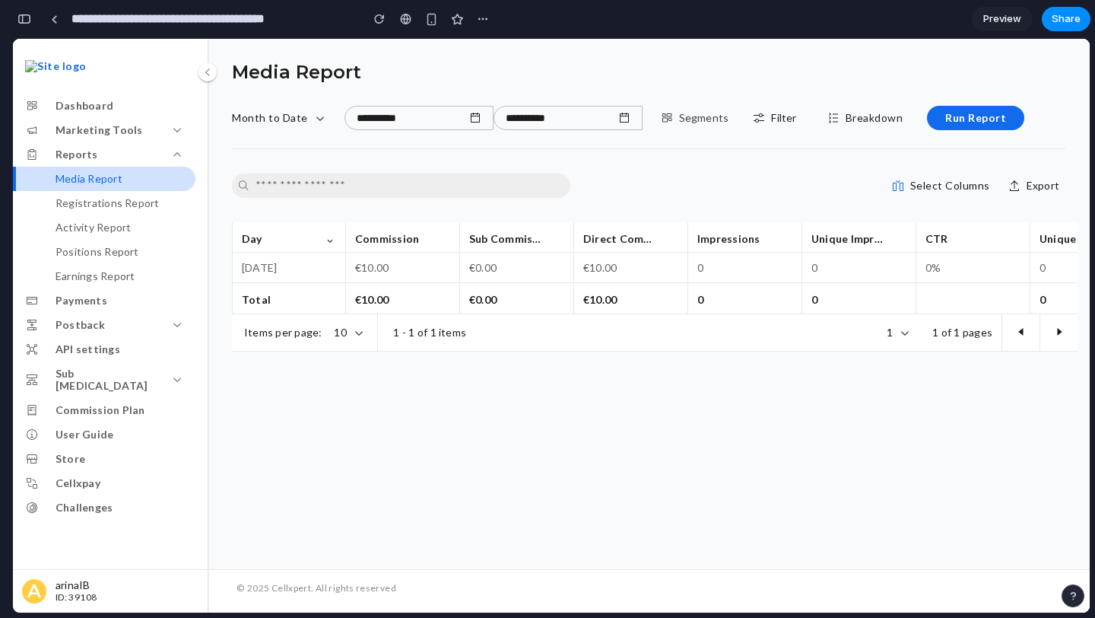
click at [699, 116] on p "Segments" at bounding box center [704, 118] width 50 height 12
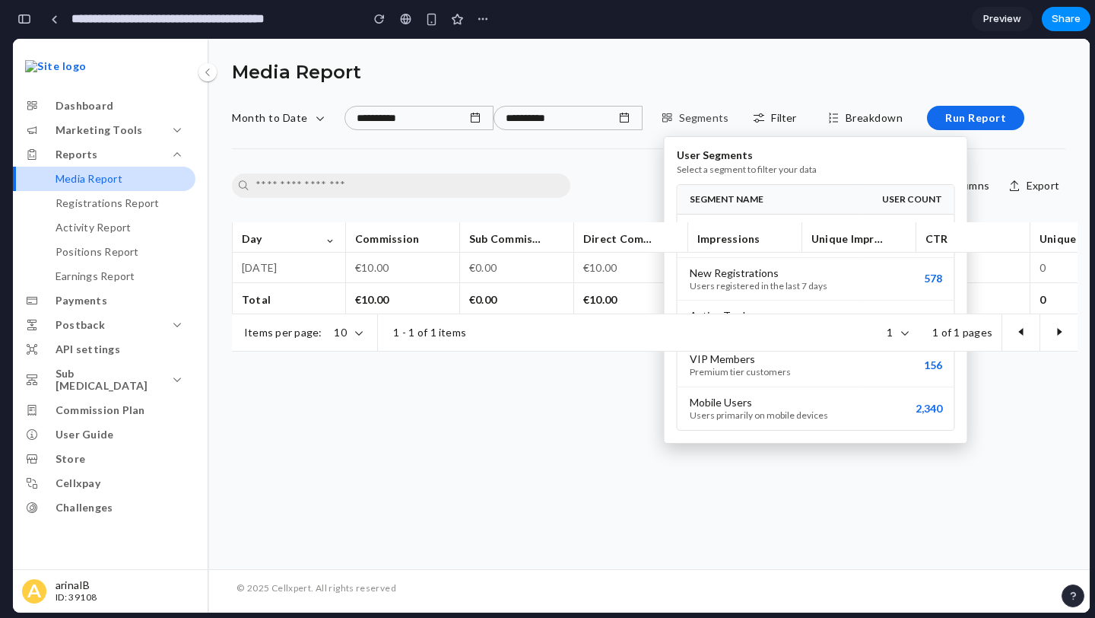
click at [699, 116] on div "User Segments Select a segment to filter your data SEGMENT NAME USER COUNT High…" at bounding box center [551, 325] width 1077 height 573
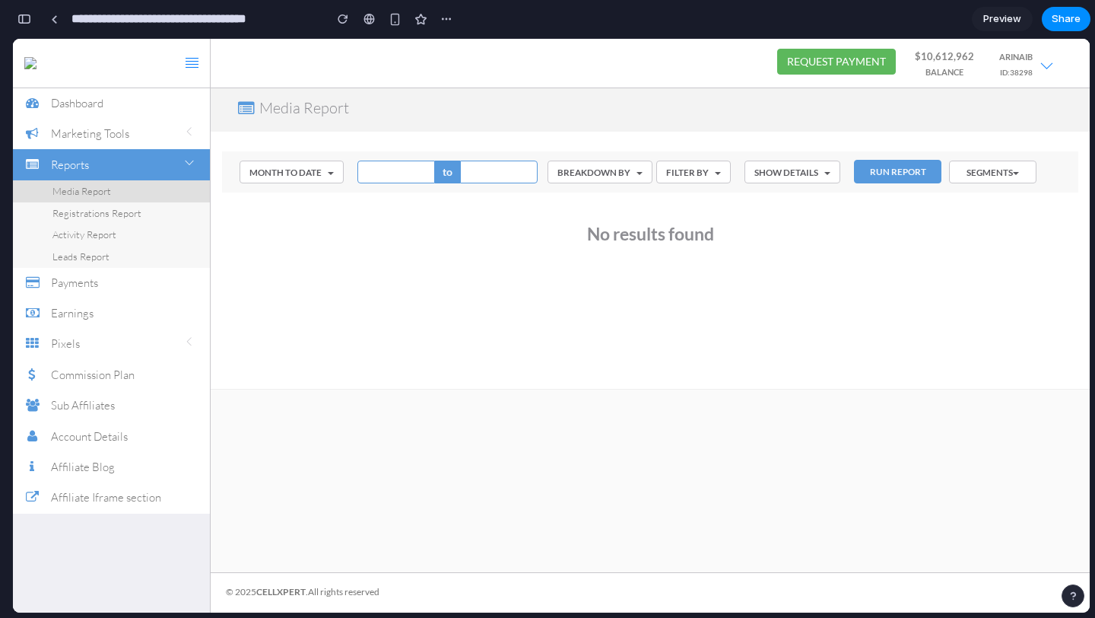
click at [1003, 20] on span "Preview" at bounding box center [1002, 18] width 38 height 15
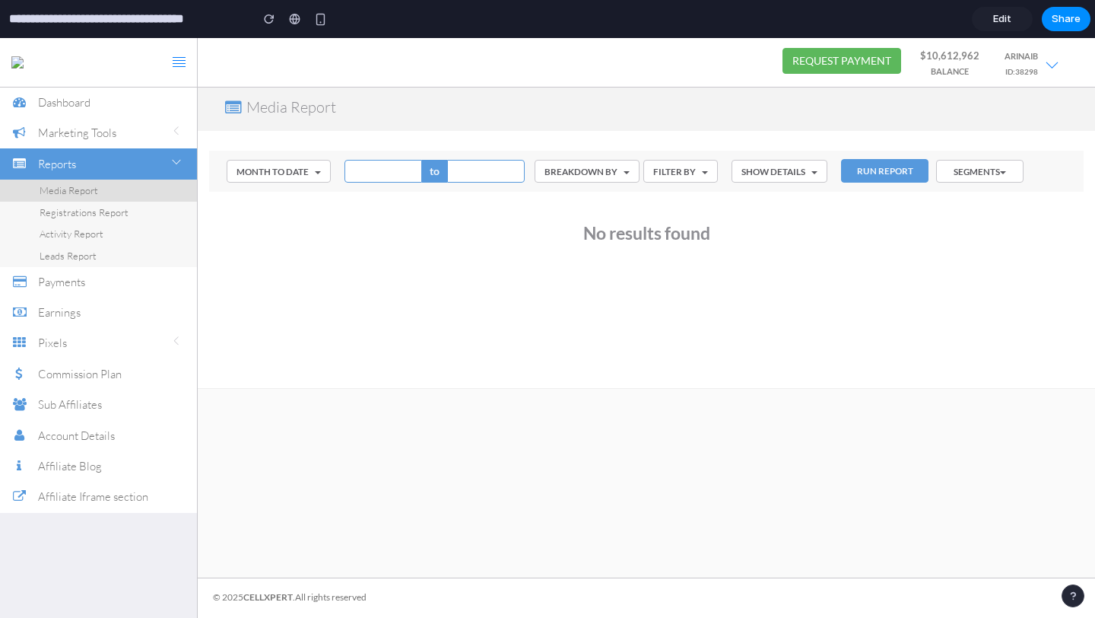
click at [989, 173] on button "Segments" at bounding box center [979, 171] width 87 height 23
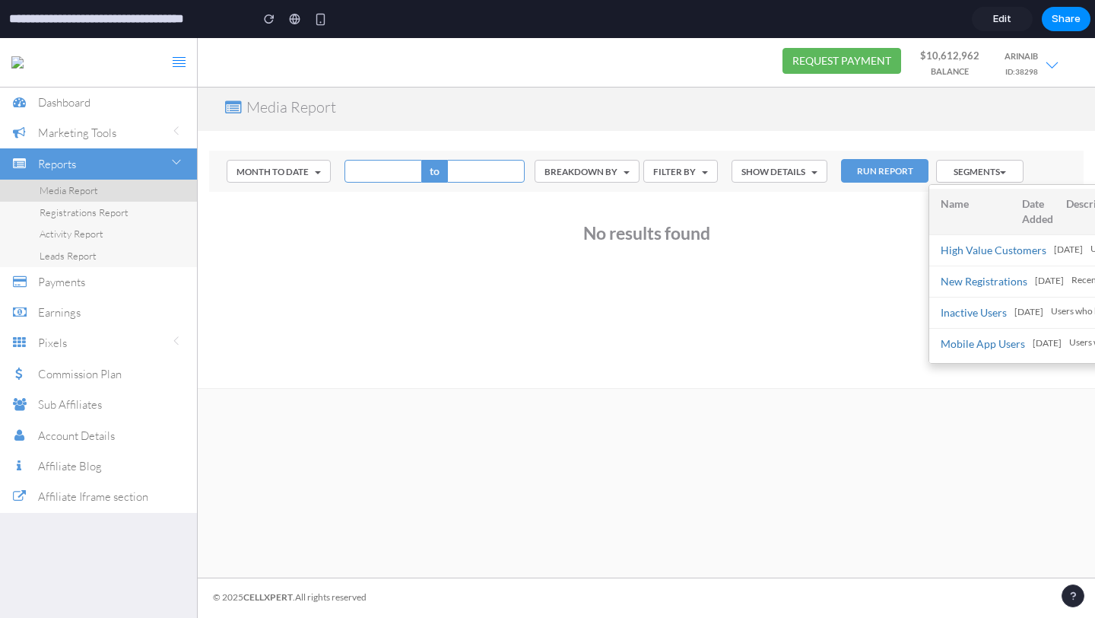
click at [995, 172] on div at bounding box center [547, 328] width 1095 height 580
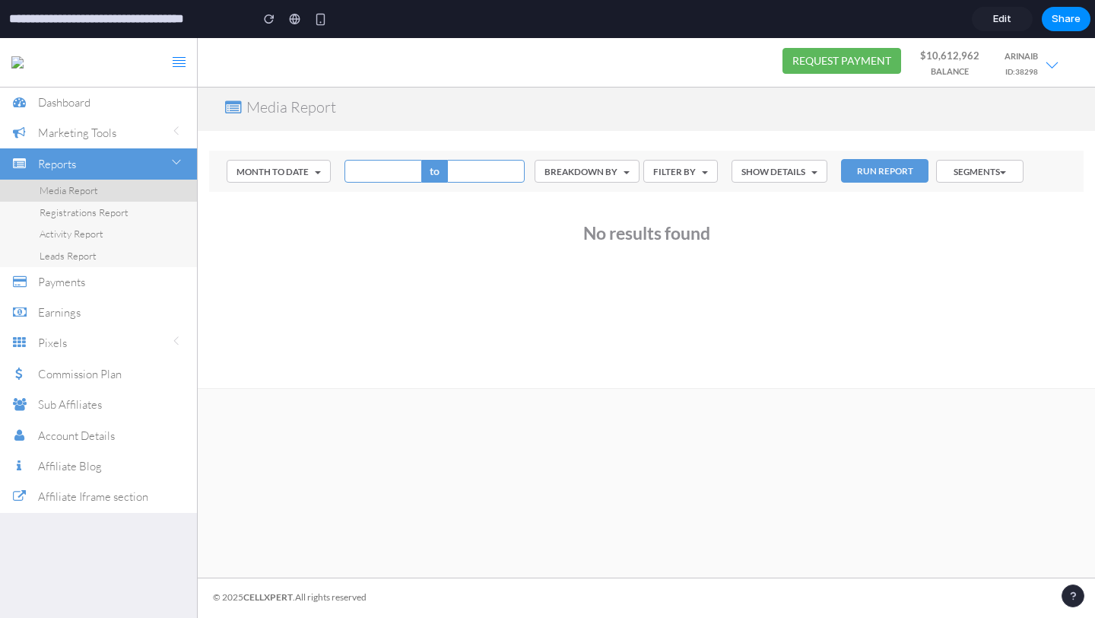
click at [995, 172] on button "Segments" at bounding box center [979, 171] width 87 height 23
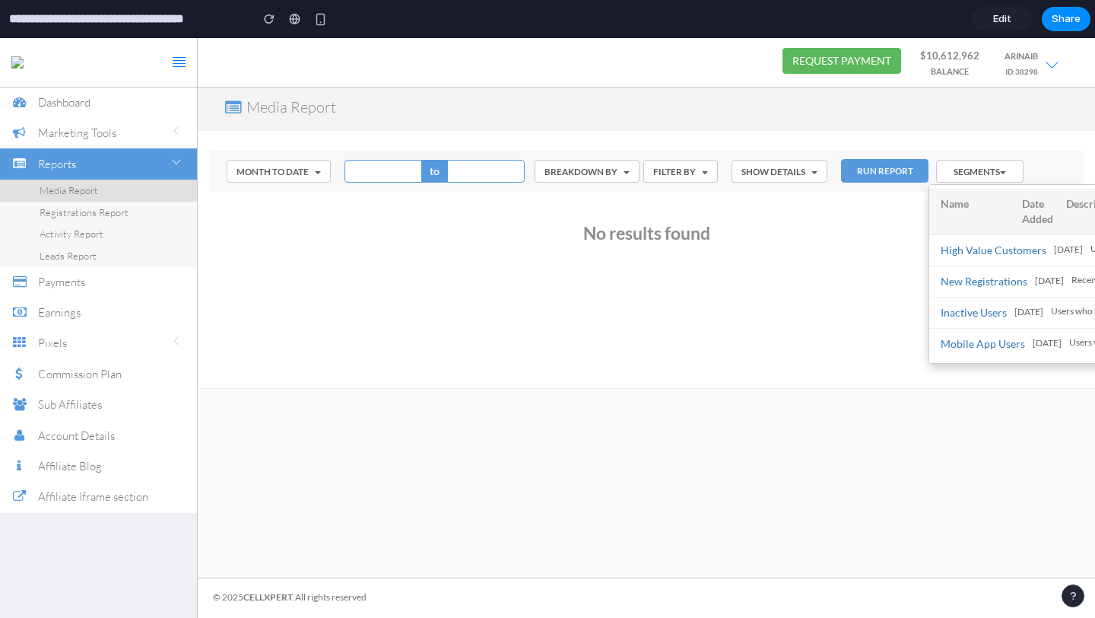
click at [814, 333] on div at bounding box center [547, 328] width 1095 height 580
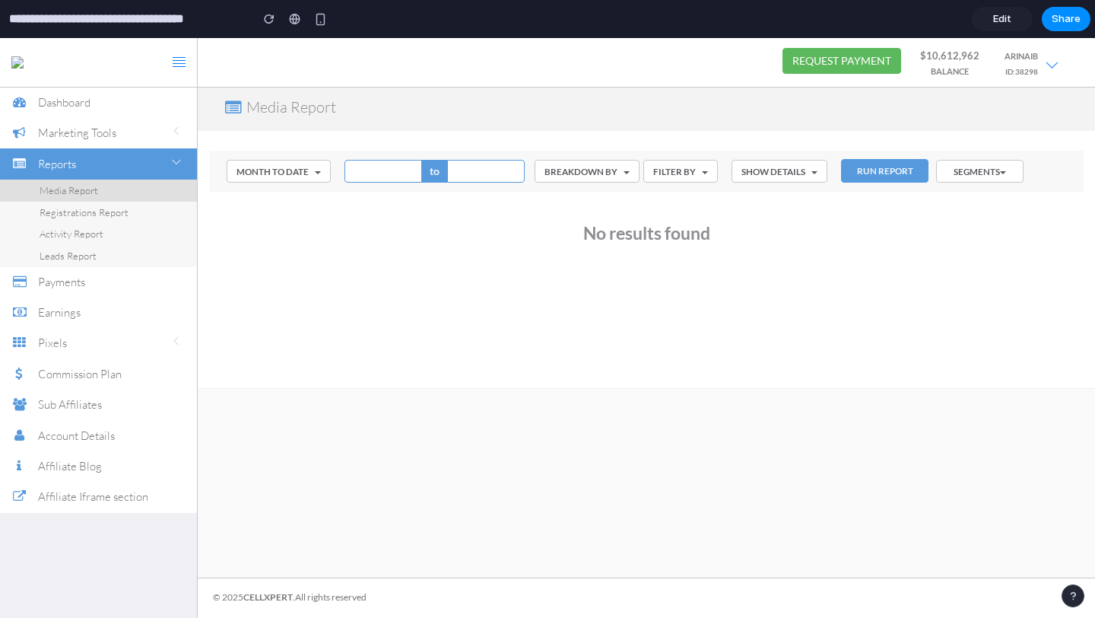
click at [999, 171] on button "Segments" at bounding box center [979, 171] width 87 height 23
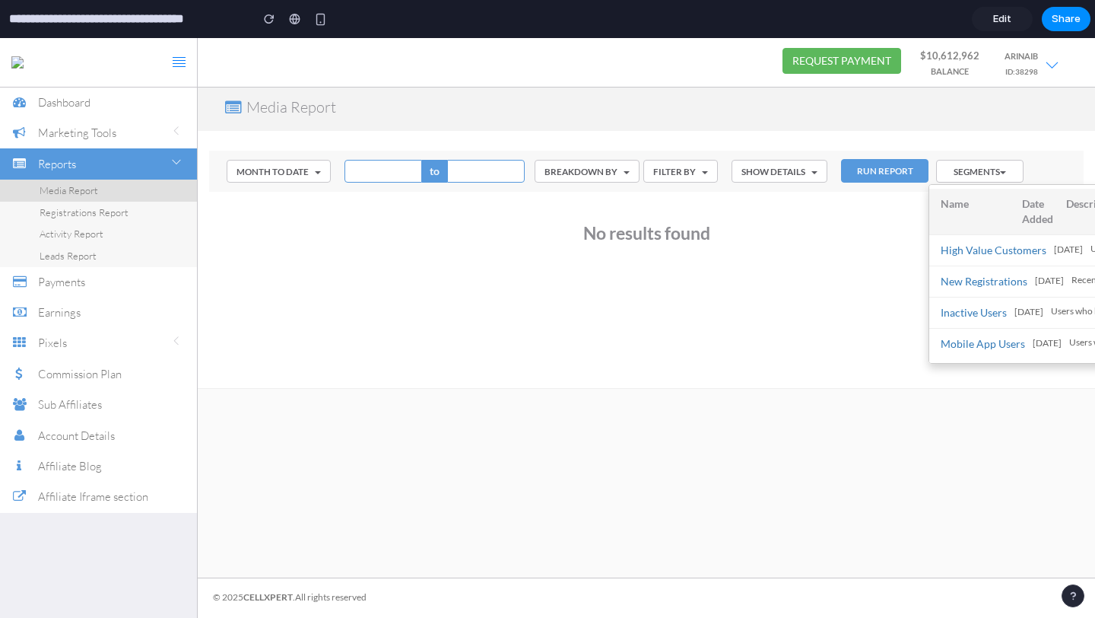
click at [999, 171] on div at bounding box center [547, 328] width 1095 height 580
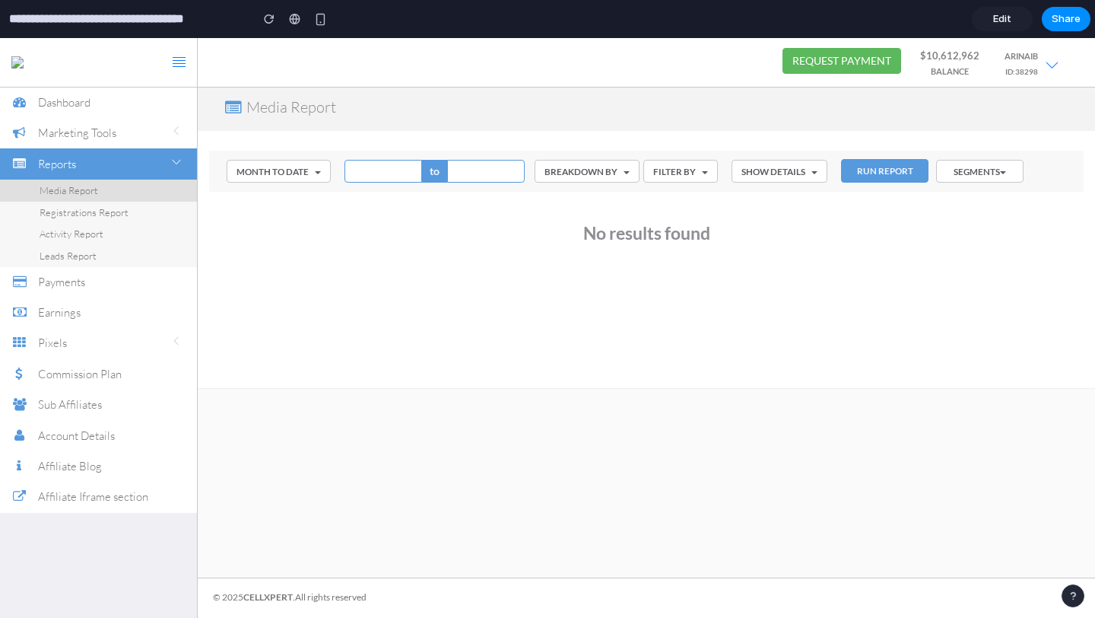
click at [1005, 21] on span "Edit" at bounding box center [1002, 18] width 18 height 15
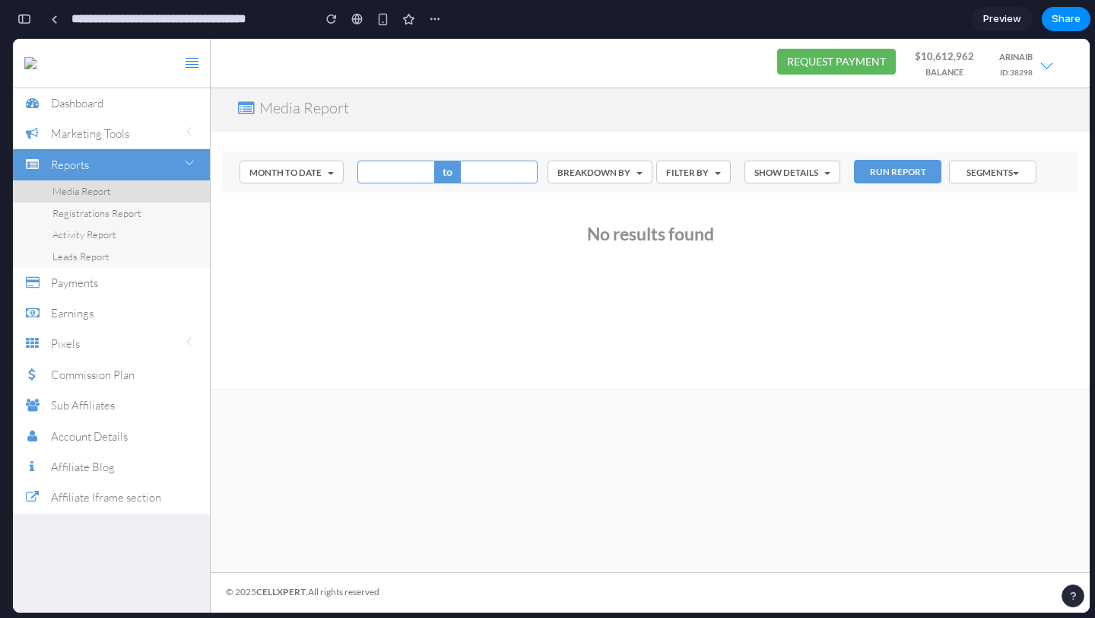
scroll to position [703, 0]
click at [1010, 169] on button "Segments" at bounding box center [992, 171] width 87 height 23
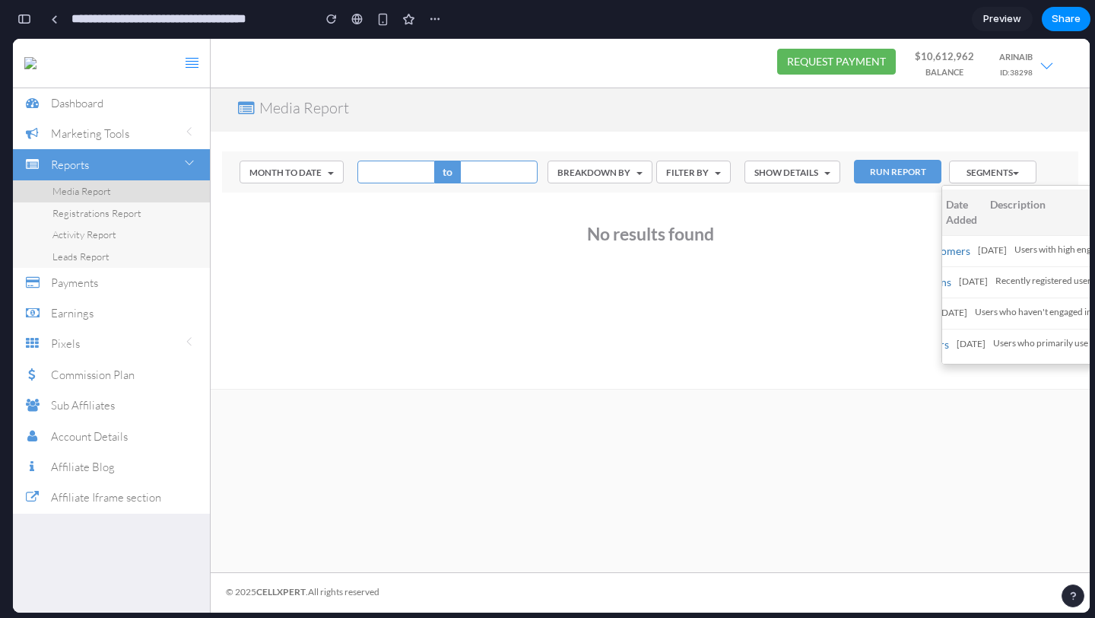
scroll to position [0, 0]
click at [1011, 173] on div at bounding box center [551, 325] width 1077 height 573
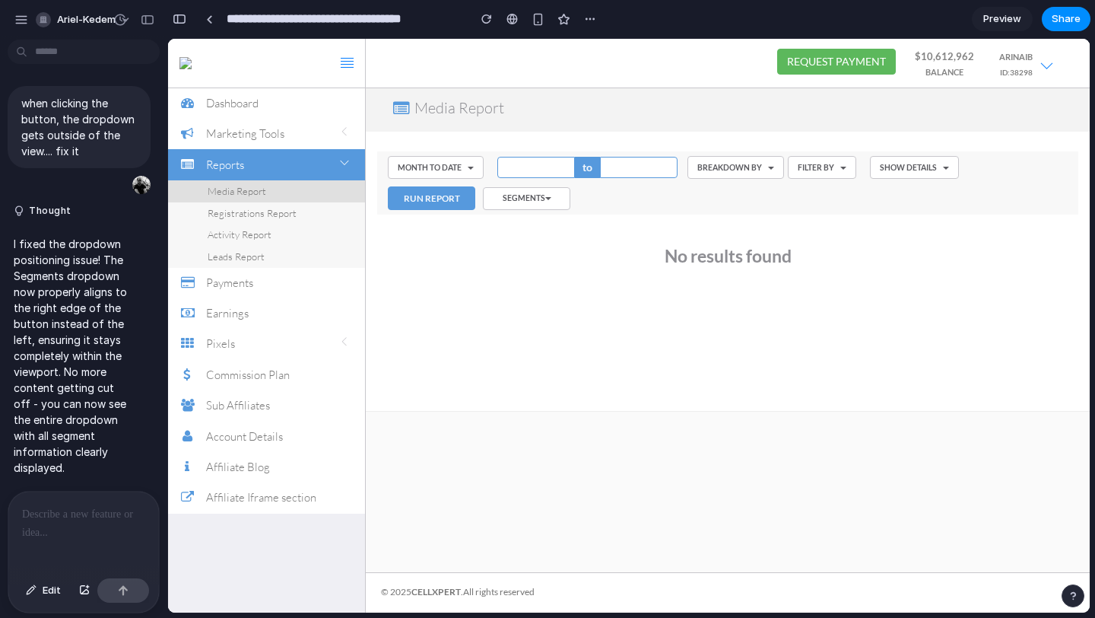
click at [65, 530] on div at bounding box center [83, 531] width 151 height 81
click at [91, 522] on div "**********" at bounding box center [83, 522] width 151 height 99
drag, startPoint x: 133, startPoint y: 517, endPoint x: 52, endPoint y: 514, distance: 81.4
click at [52, 514] on p "**********" at bounding box center [83, 505] width 123 height 37
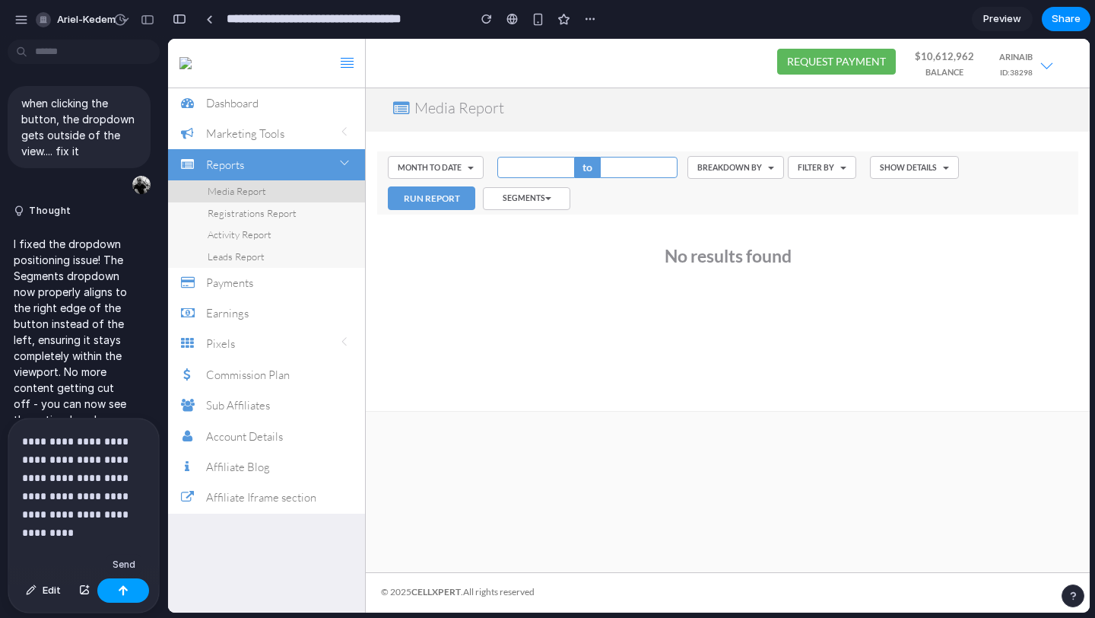
click at [137, 591] on button "button" at bounding box center [123, 590] width 52 height 24
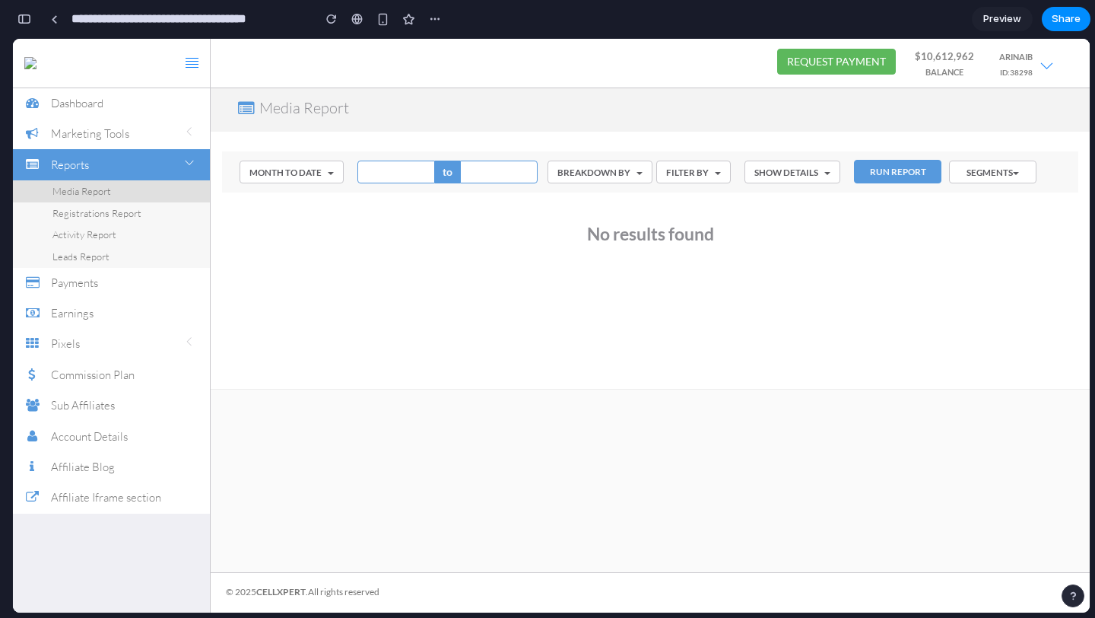
scroll to position [2033, 0]
click at [977, 167] on button "Segments" at bounding box center [992, 171] width 87 height 23
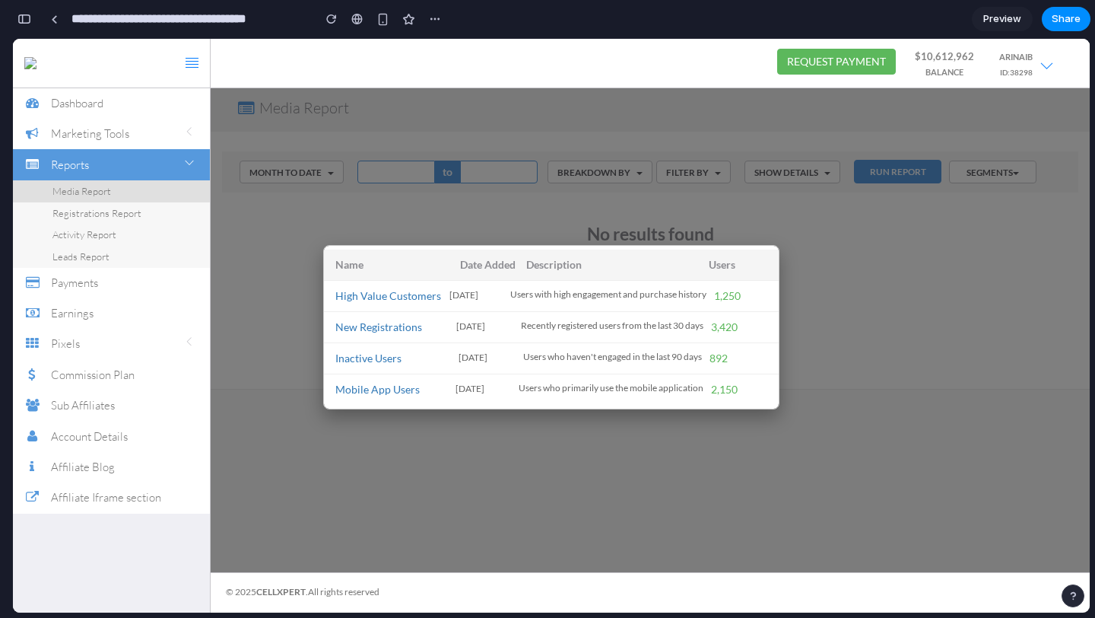
click at [977, 167] on div at bounding box center [551, 325] width 1077 height 573
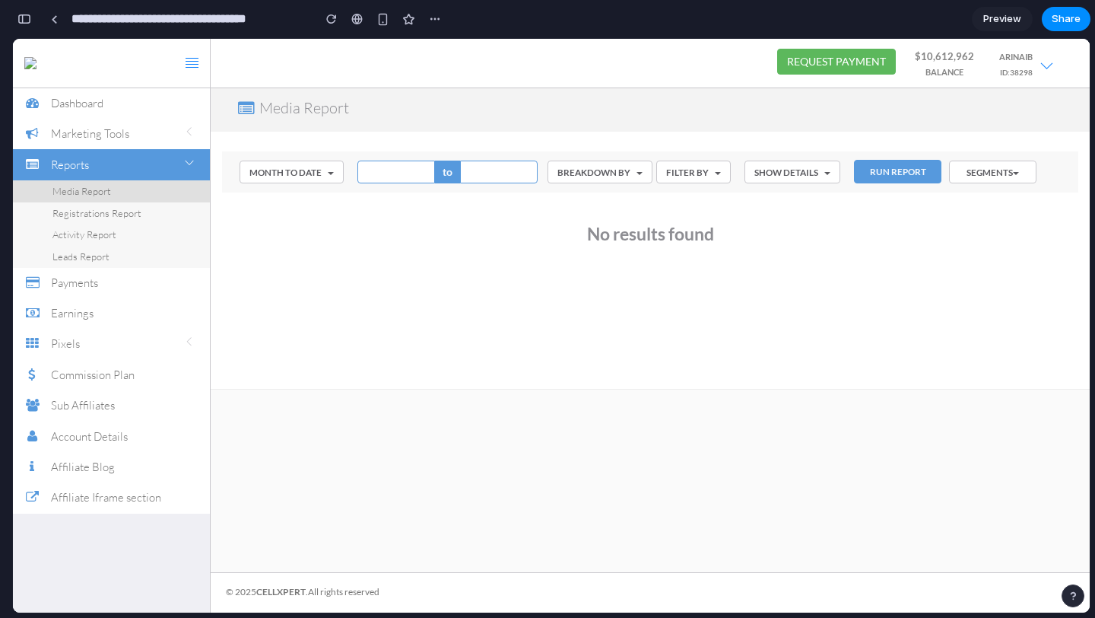
click at [998, 172] on button "Segments" at bounding box center [992, 171] width 87 height 23
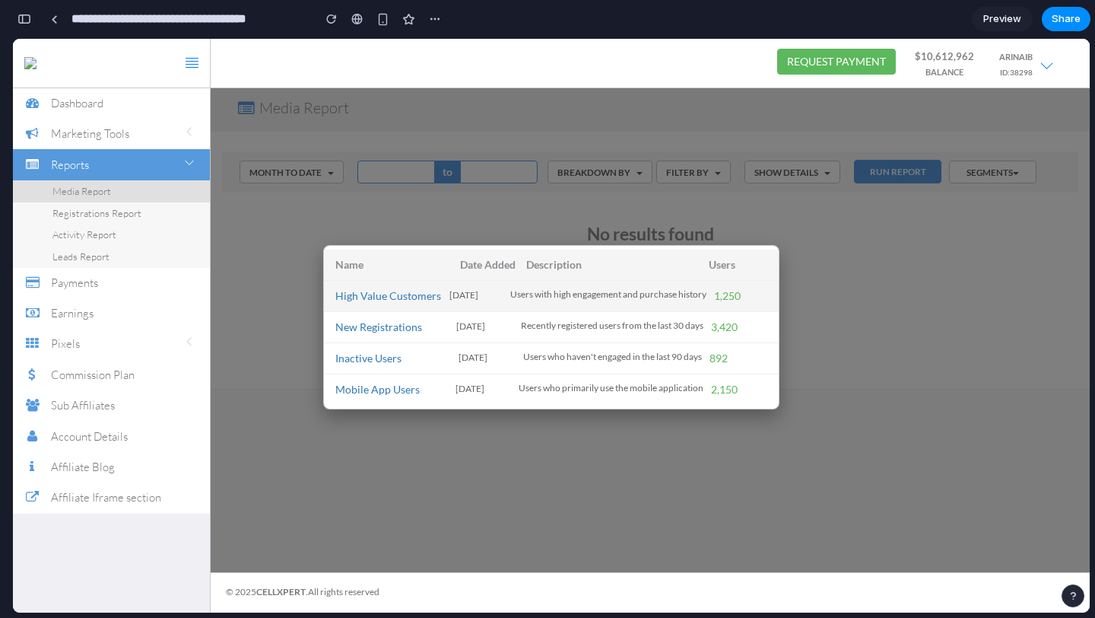
click at [599, 294] on span "Users with high engagement and purchase history" at bounding box center [608, 294] width 196 height 12
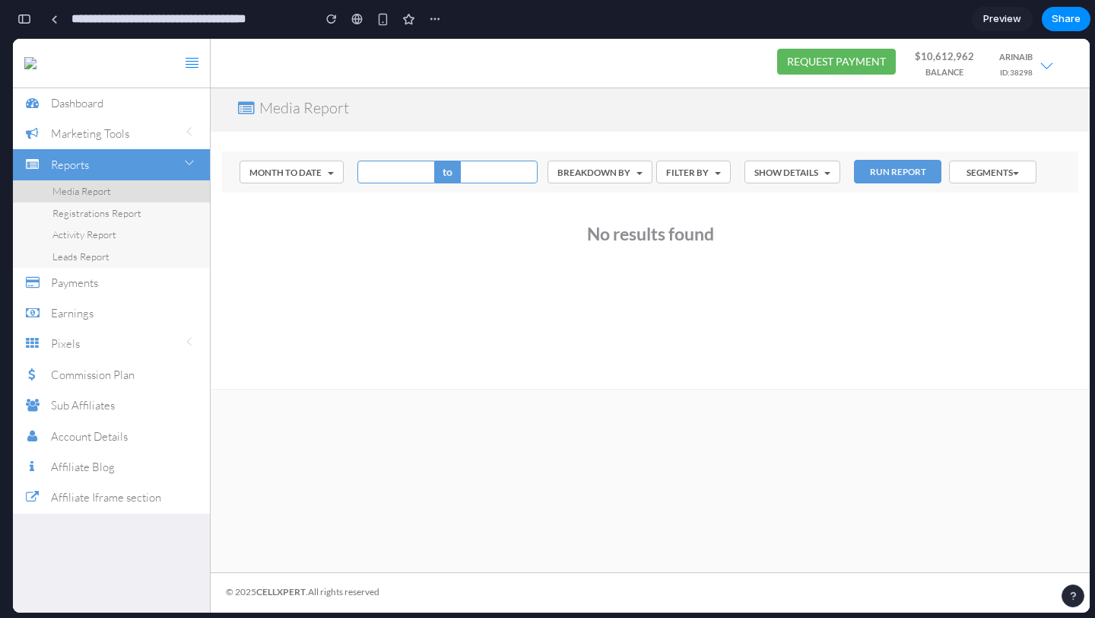
click at [994, 163] on button "Segments" at bounding box center [992, 171] width 87 height 23
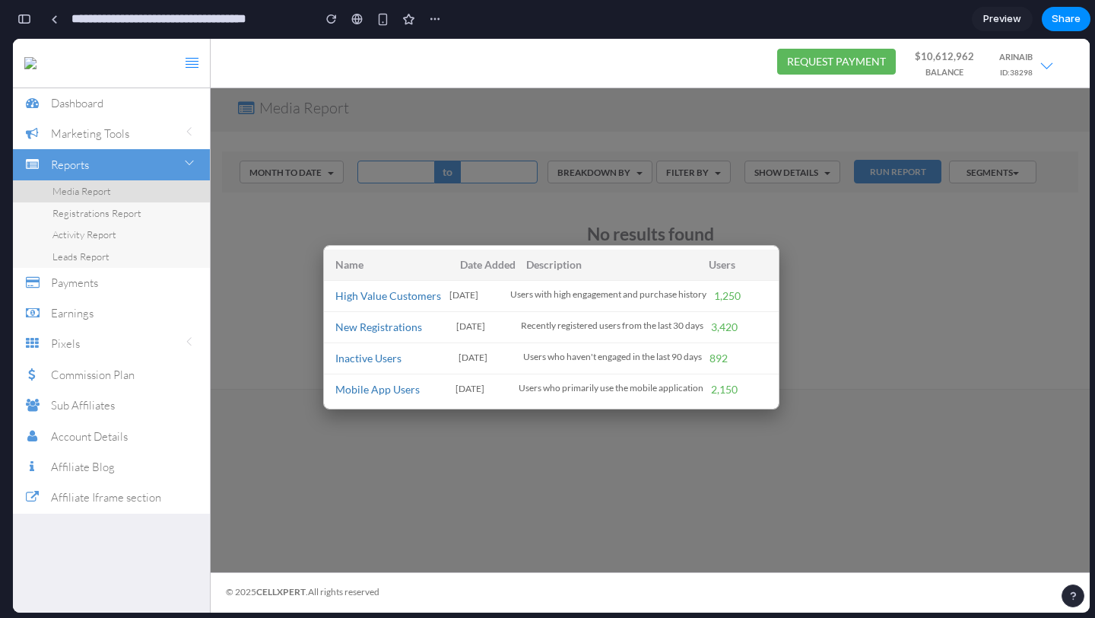
click at [943, 357] on div at bounding box center [551, 325] width 1077 height 573
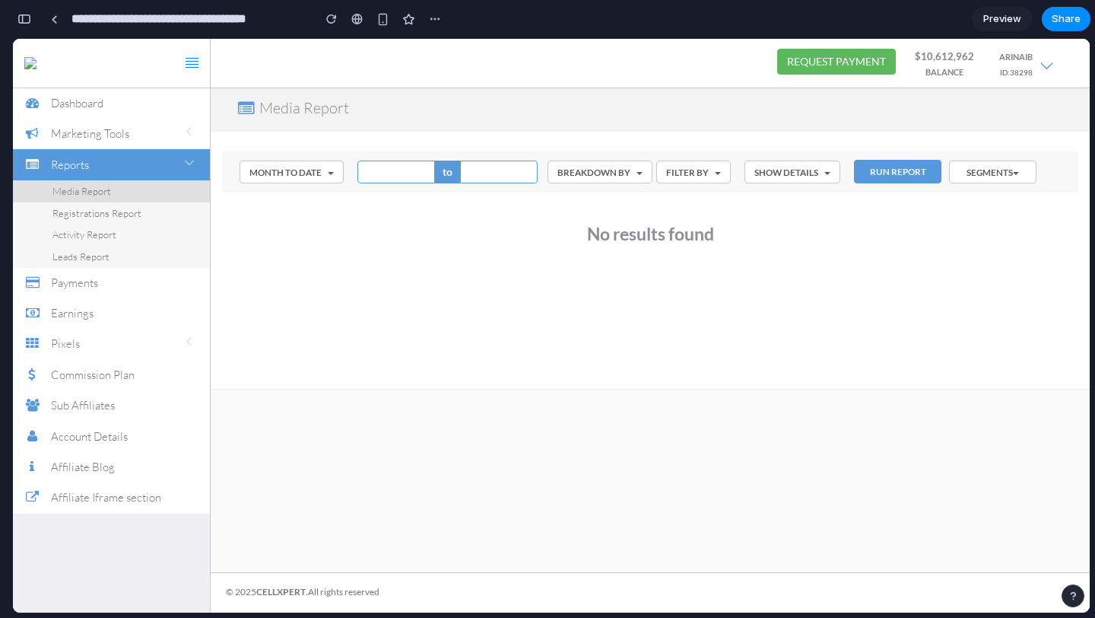
click at [1011, 177] on button "Segments" at bounding box center [992, 171] width 87 height 23
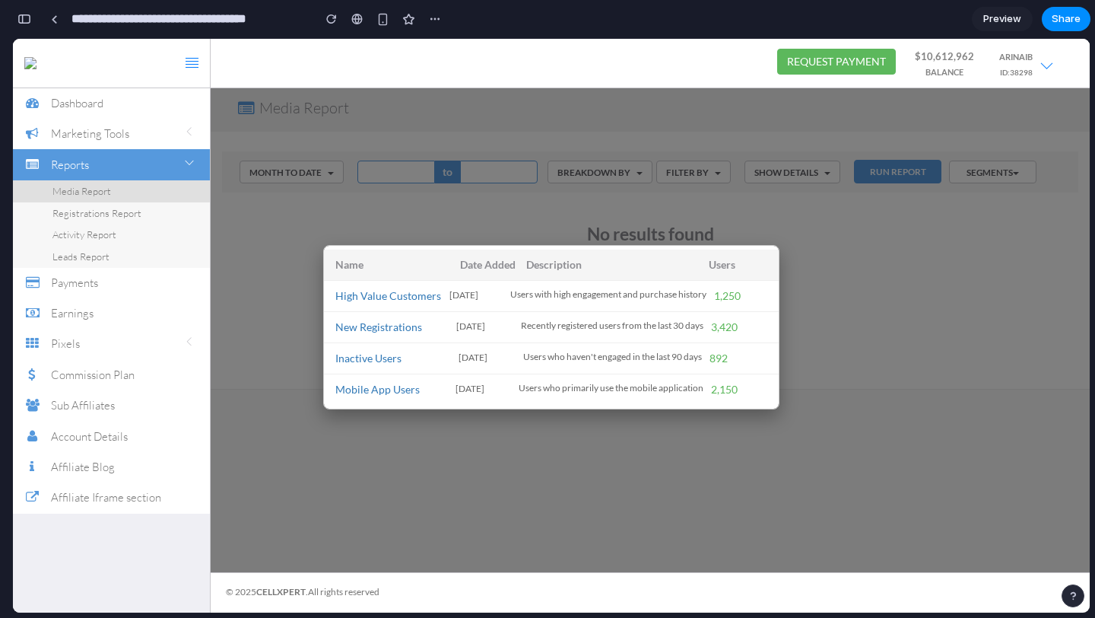
click at [1011, 177] on div at bounding box center [551, 325] width 1077 height 573
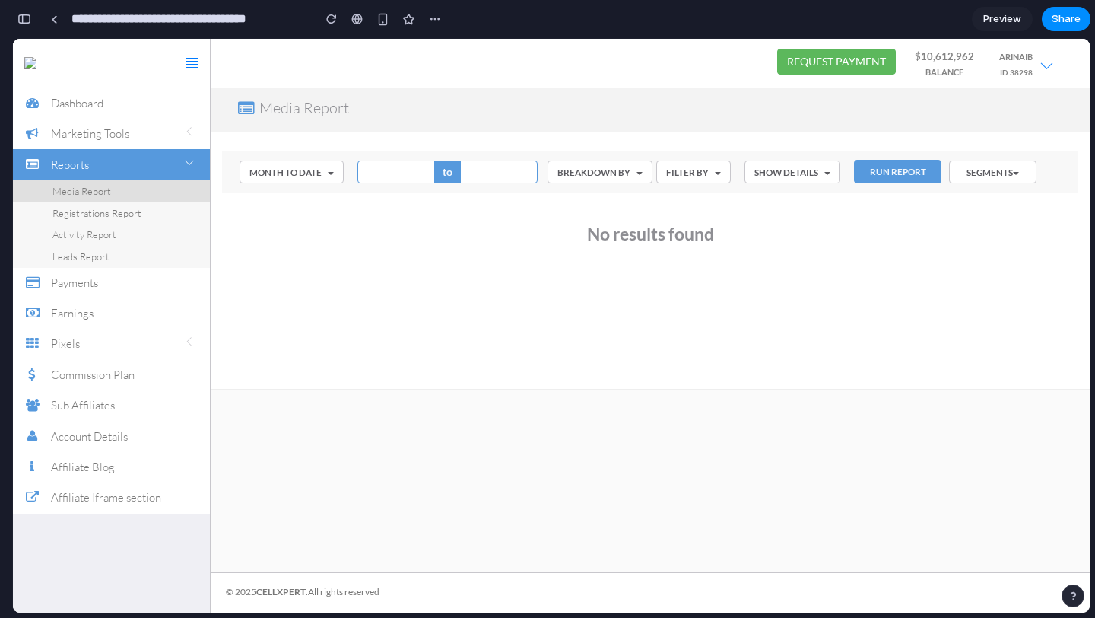
click at [991, 163] on button "Segments" at bounding box center [992, 171] width 87 height 23
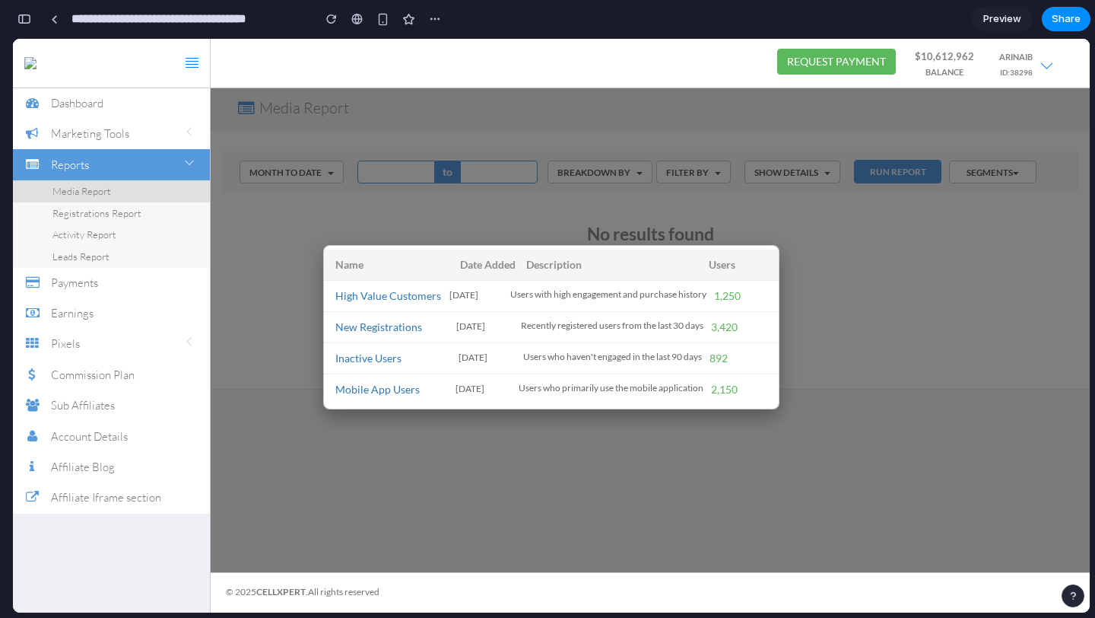
click at [907, 442] on div at bounding box center [551, 325] width 1077 height 573
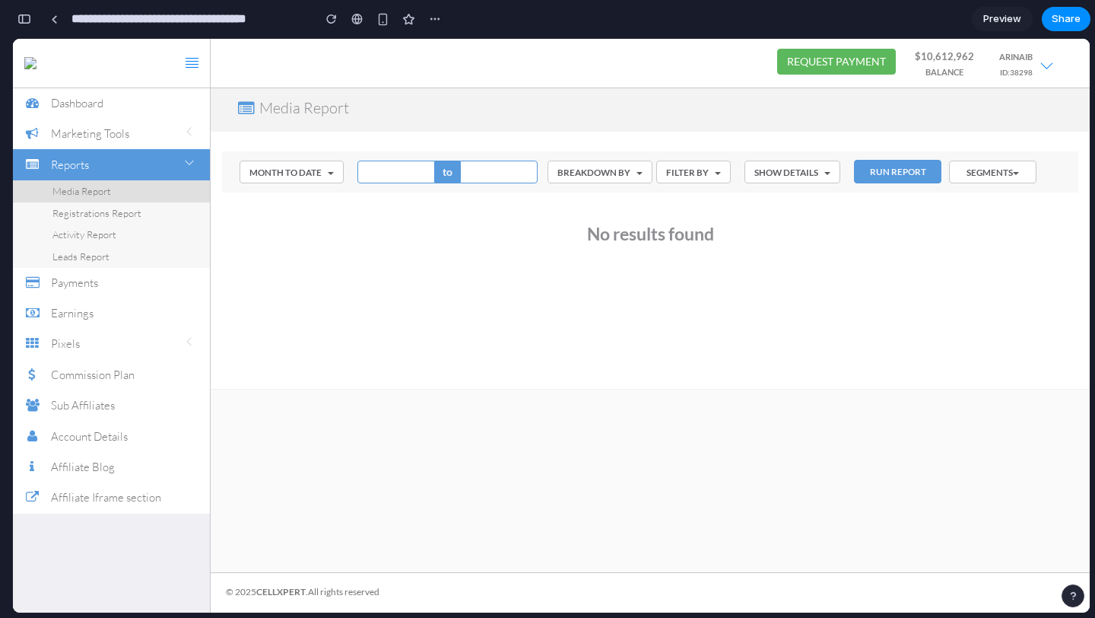
click at [1001, 174] on button "Segments" at bounding box center [992, 171] width 87 height 23
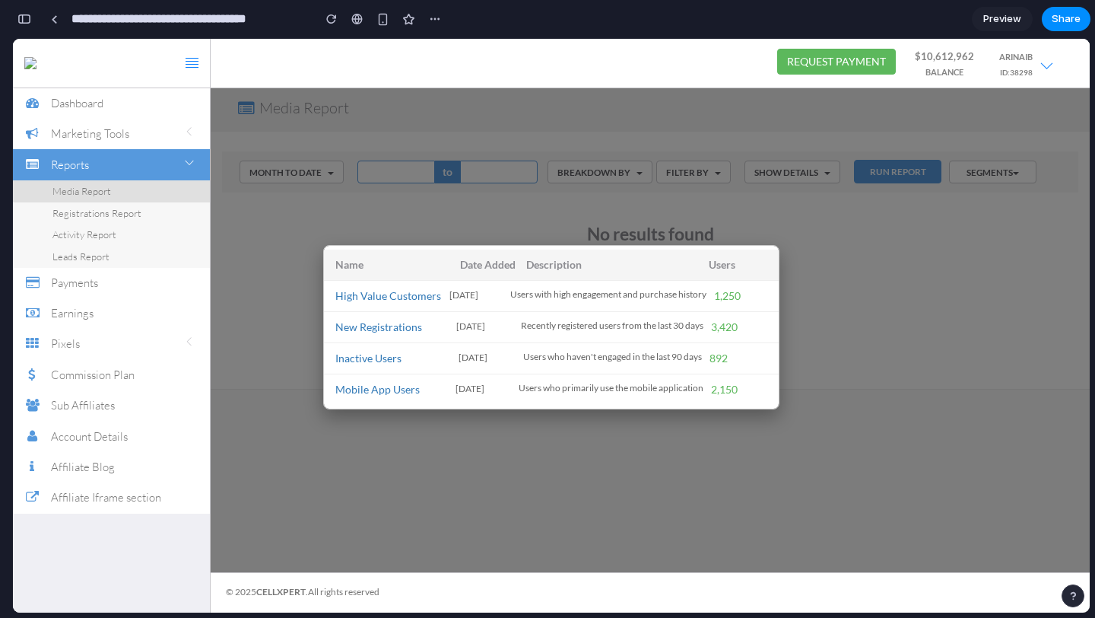
click at [993, 315] on div at bounding box center [551, 325] width 1077 height 573
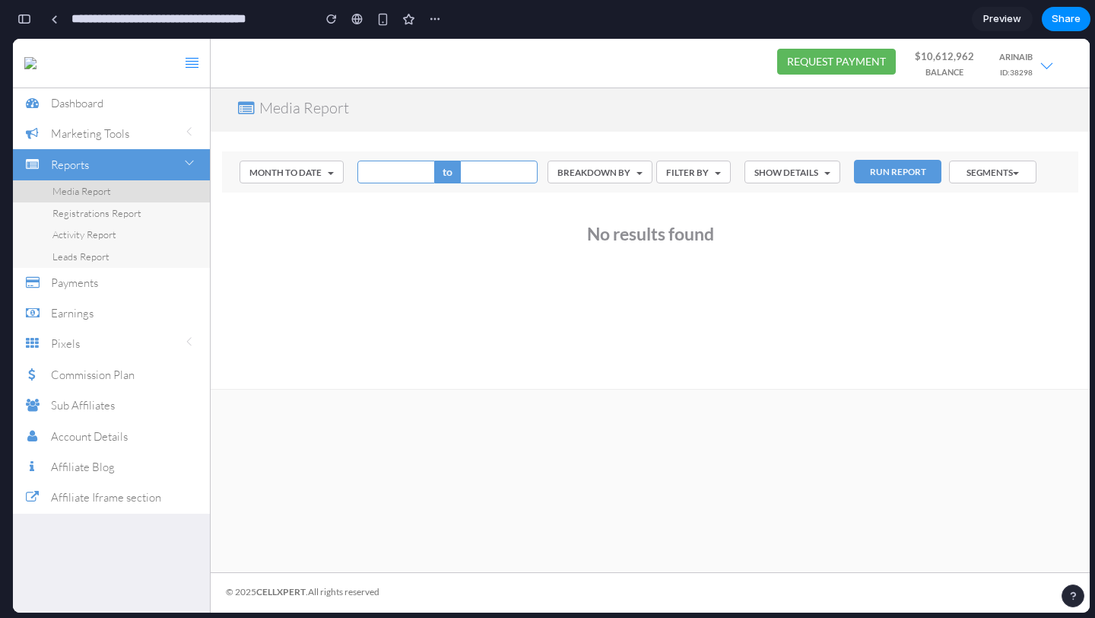
click at [999, 176] on button "Segments" at bounding box center [992, 171] width 87 height 23
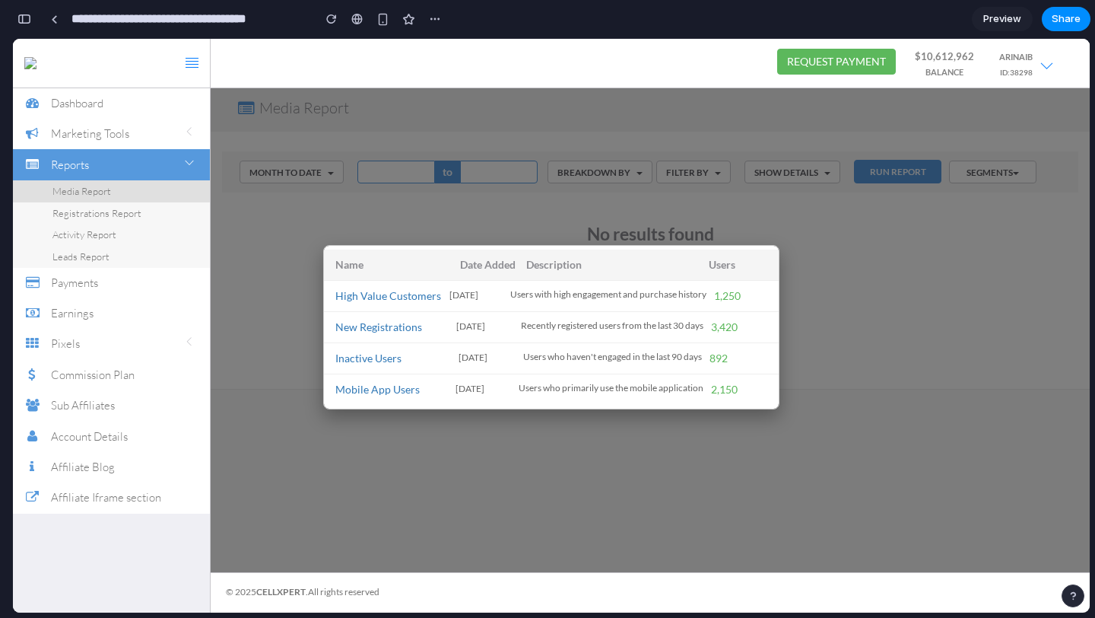
click at [918, 347] on div at bounding box center [551, 325] width 1077 height 573
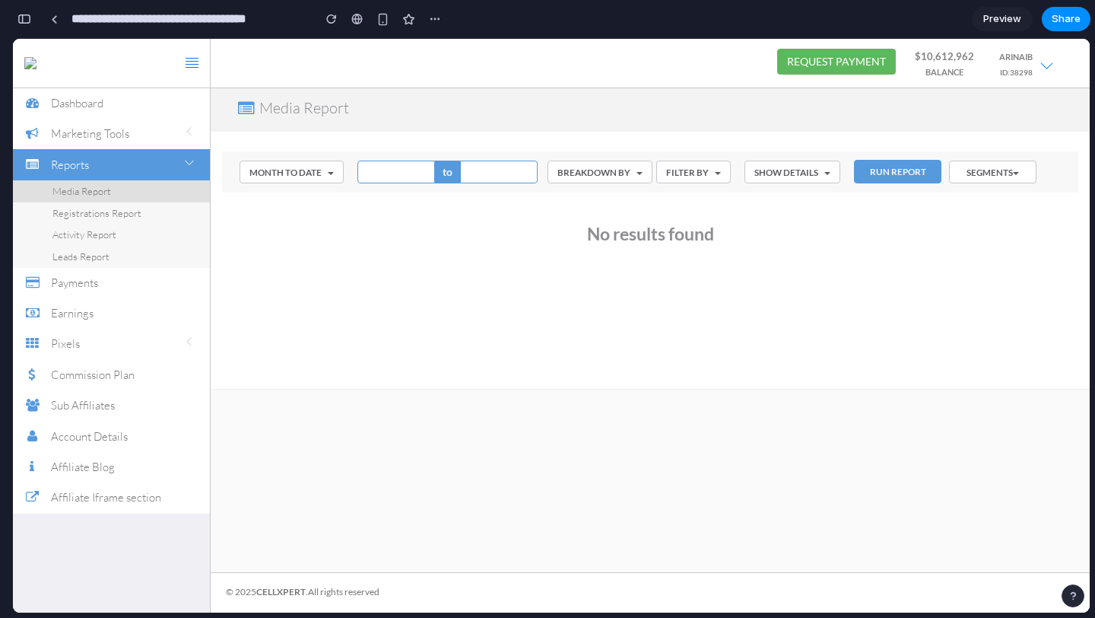
click at [997, 167] on button "Segments" at bounding box center [992, 171] width 87 height 23
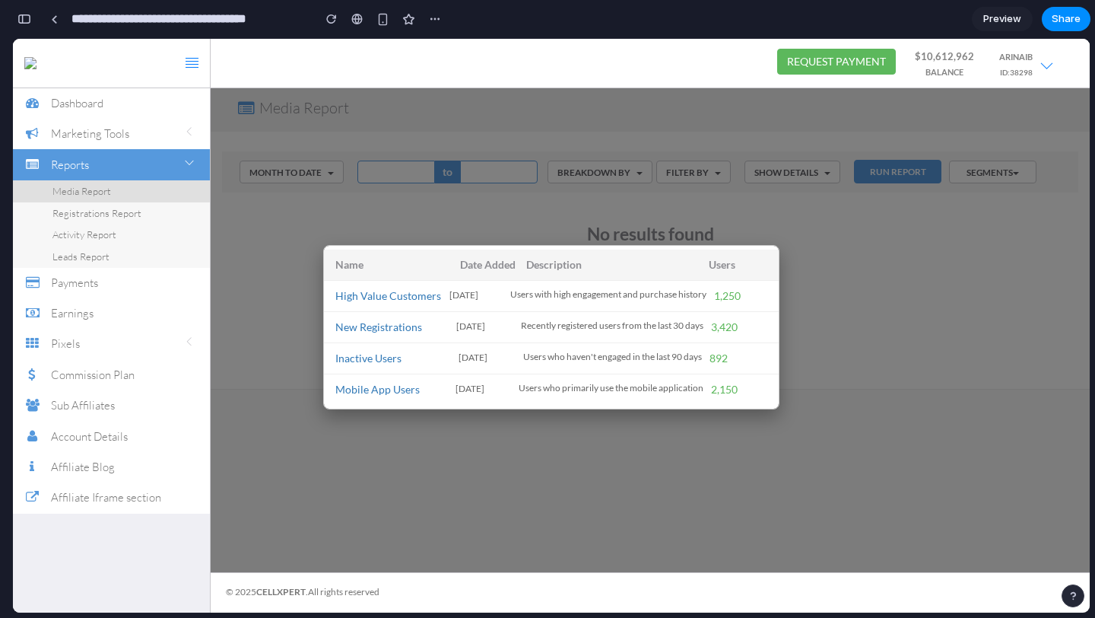
click at [894, 374] on div at bounding box center [551, 325] width 1077 height 573
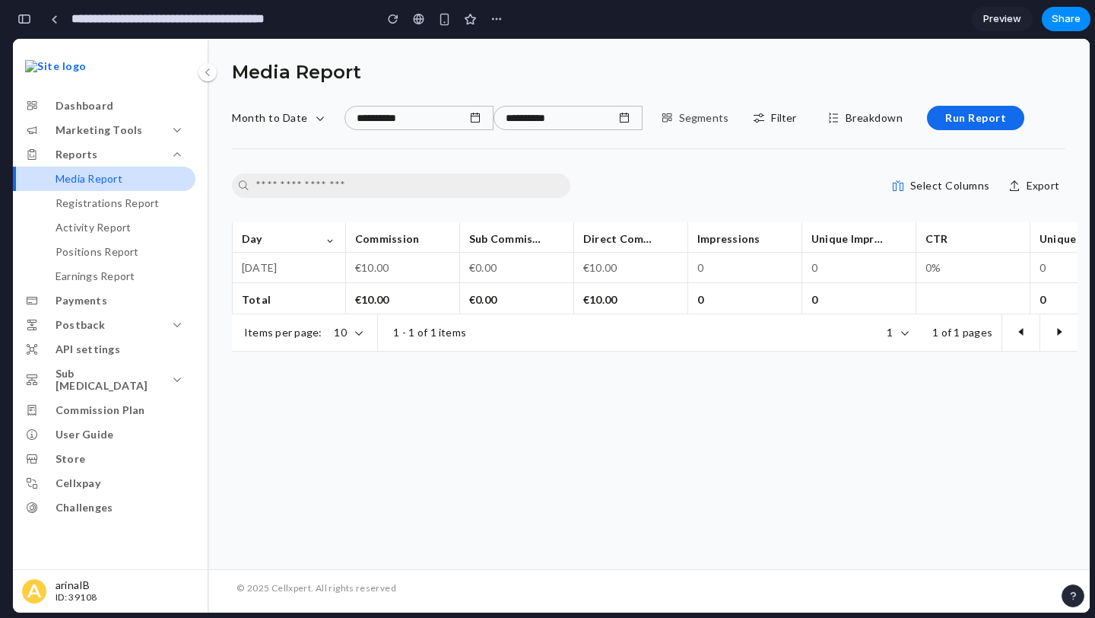
click at [706, 122] on p "Segments" at bounding box center [704, 118] width 50 height 12
click at [706, 122] on div "User Segments Select a segment to filter your data SEGMENT NAME USER COUNT High…" at bounding box center [551, 325] width 1077 height 573
click at [994, 30] on div "Preview Share" at bounding box center [1031, 19] width 119 height 24
click at [996, 21] on span "Preview" at bounding box center [1002, 18] width 38 height 15
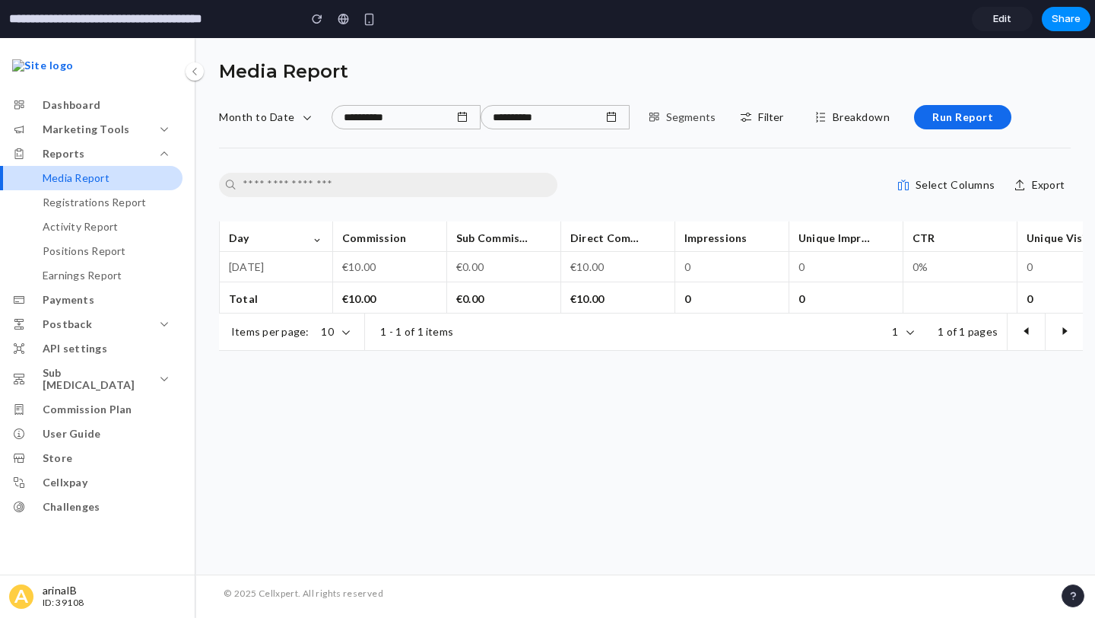
click at [656, 122] on icon at bounding box center [654, 117] width 12 height 12
click at [656, 122] on div "User Segments Select a segment to filter your data SEGMENT NAME USER COUNT High…" at bounding box center [547, 328] width 1095 height 580
click at [1004, 10] on link "Edit" at bounding box center [1002, 19] width 61 height 24
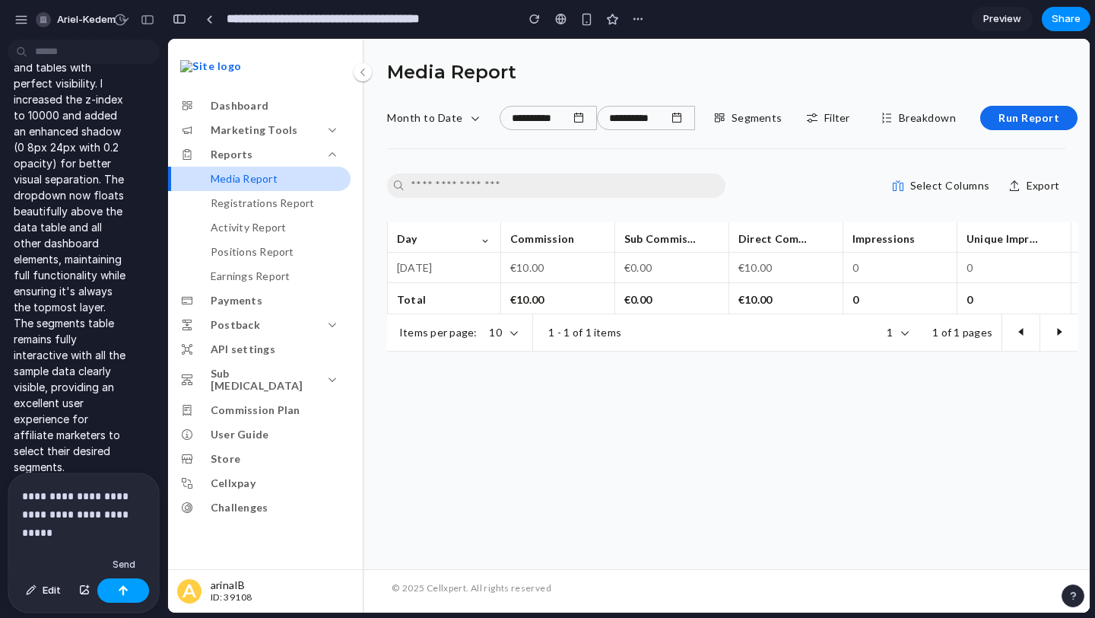
click at [122, 596] on button "button" at bounding box center [123, 590] width 52 height 24
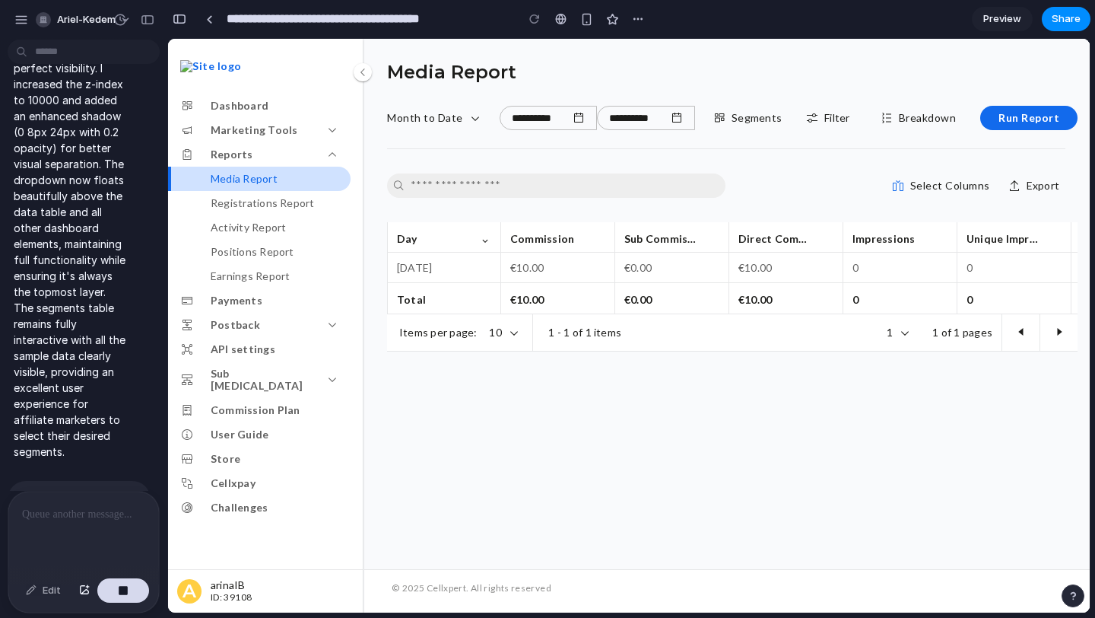
scroll to position [1731, 0]
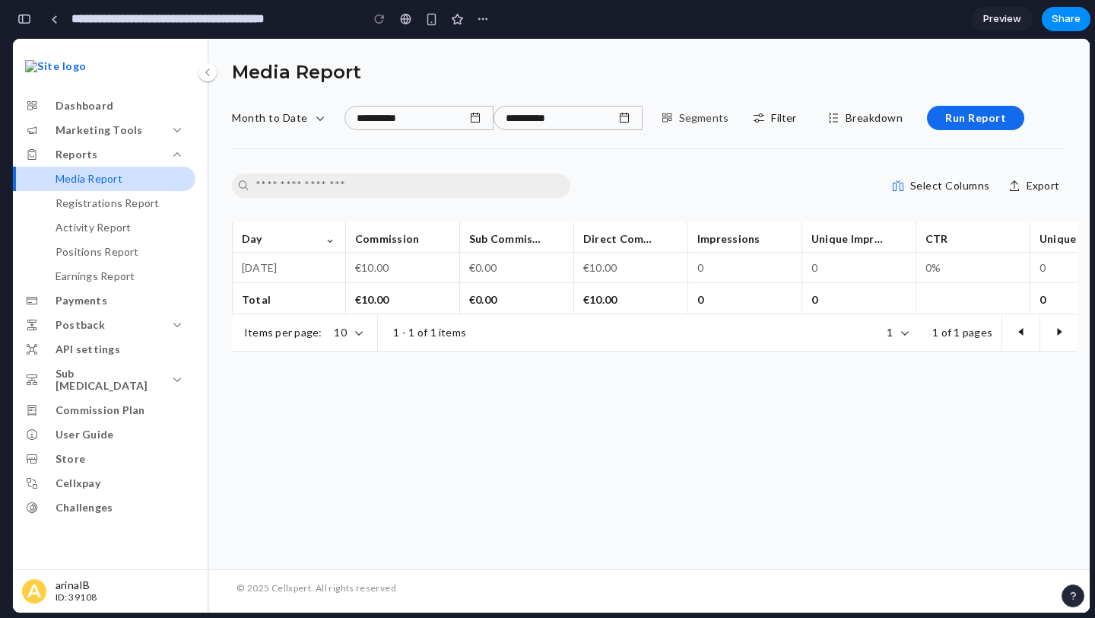
click at [692, 116] on p "Segments" at bounding box center [704, 118] width 50 height 12
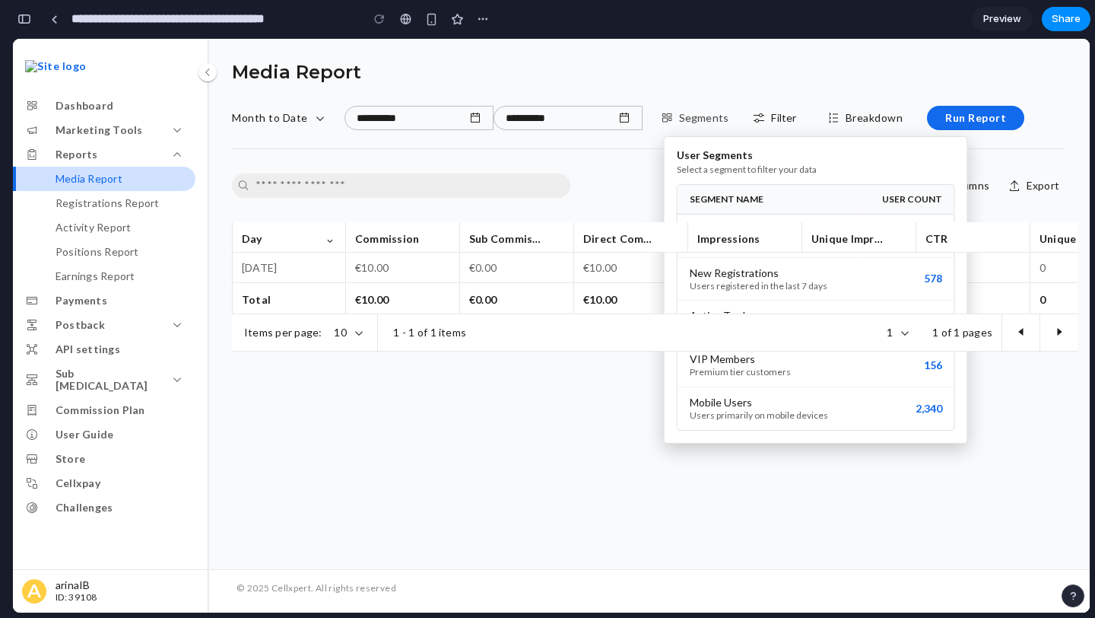
click at [692, 116] on div "User Segments Select a segment to filter your data SEGMENT NAME USER COUNT High…" at bounding box center [551, 325] width 1077 height 573
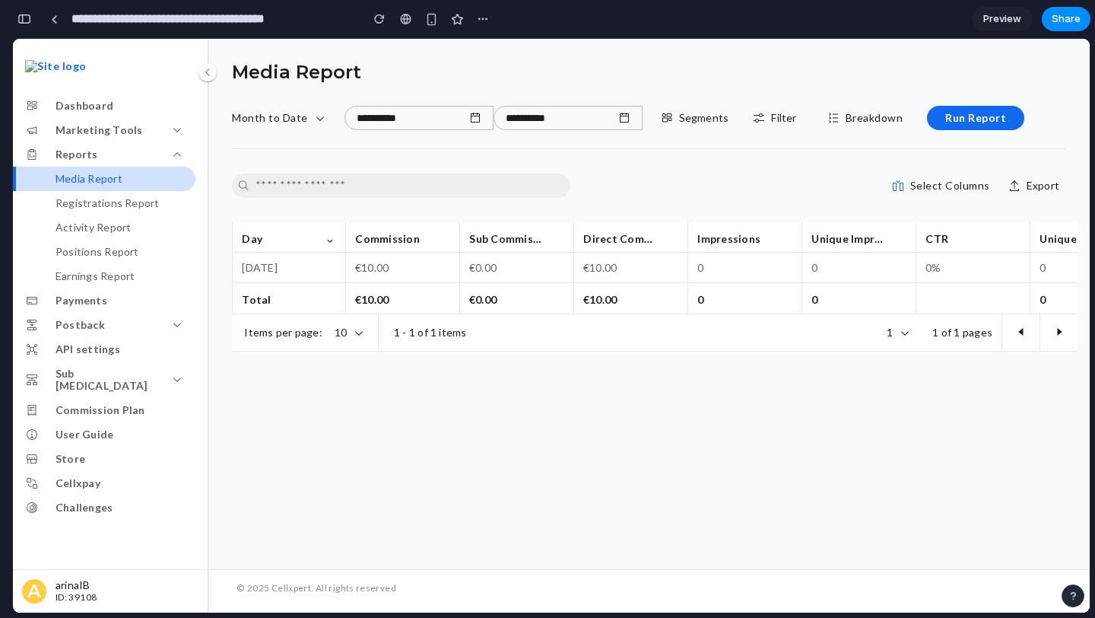
scroll to position [3000, 0]
click at [715, 121] on p "Segments" at bounding box center [704, 118] width 50 height 12
click at [715, 121] on div "User Segments Select a segment to filter your data SEGMENT NAME USER COUNT High…" at bounding box center [551, 325] width 1077 height 573
click at [712, 124] on button "Segments" at bounding box center [695, 118] width 81 height 24
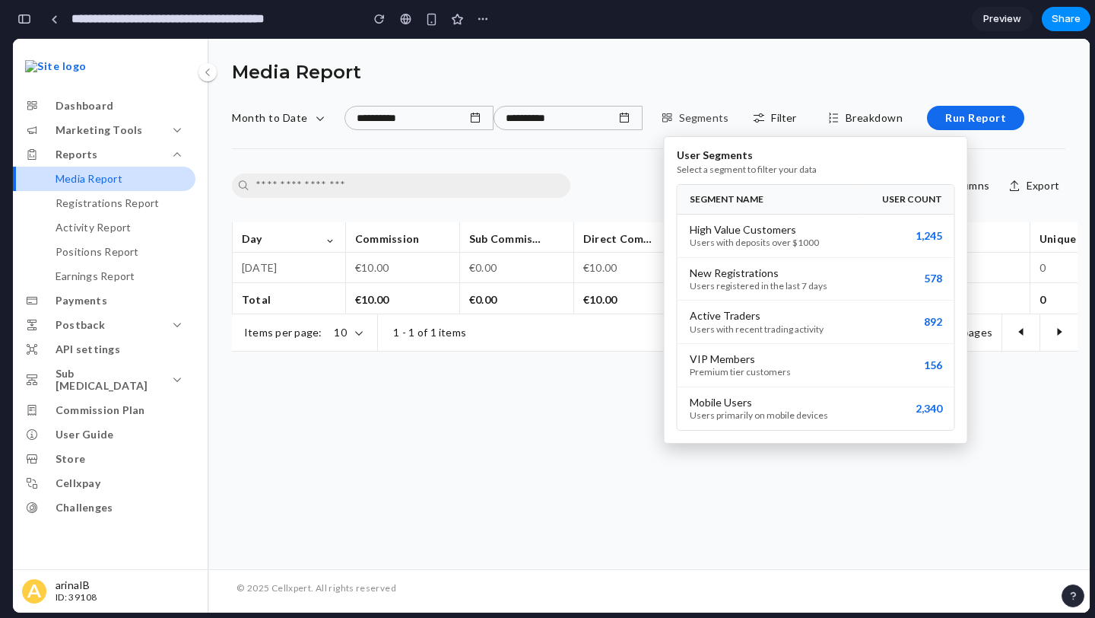
click at [712, 124] on div "User Segments Select a segment to filter your data SEGMENT NAME USER COUNT High…" at bounding box center [551, 325] width 1077 height 573
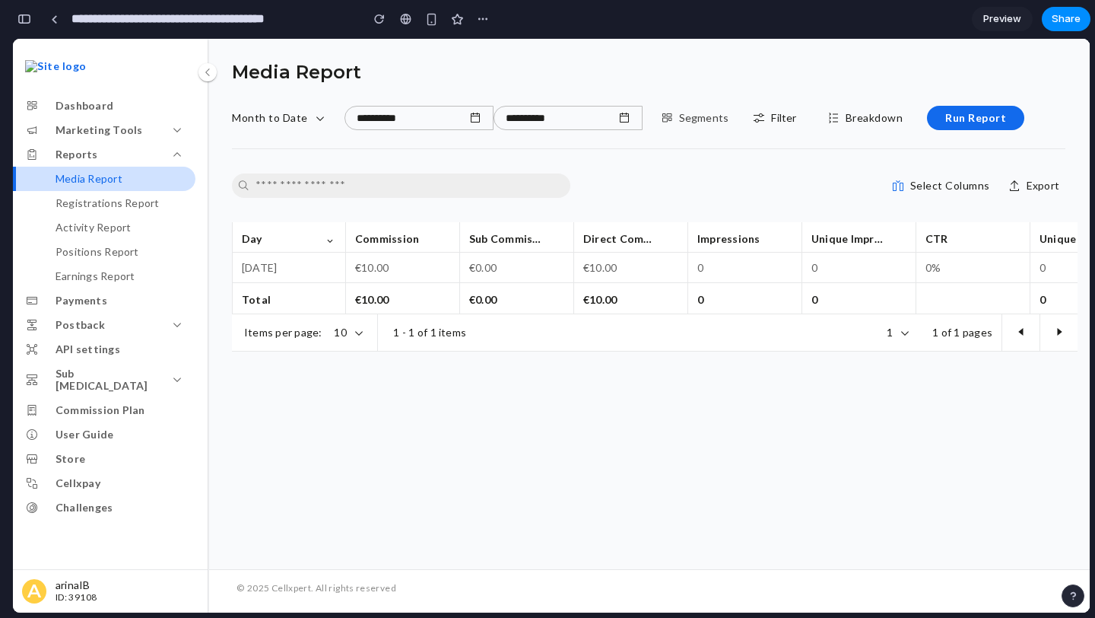
click at [682, 113] on button "Segments" at bounding box center [695, 118] width 81 height 24
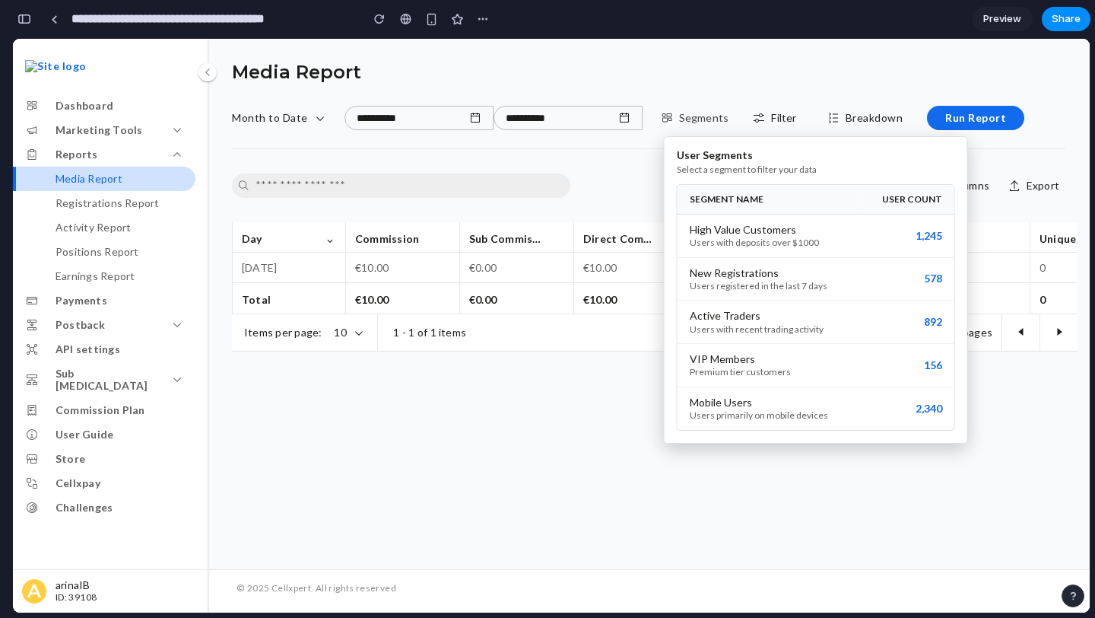
click at [682, 113] on div "User Segments Select a segment to filter your data SEGMENT NAME USER COUNT High…" at bounding box center [551, 325] width 1077 height 573
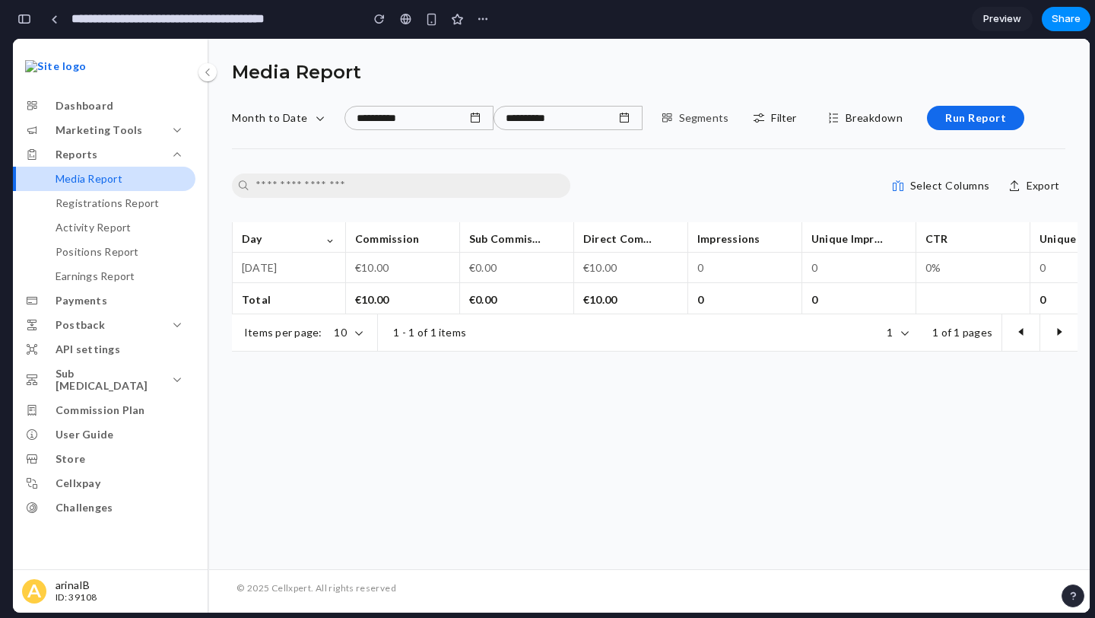
click at [705, 112] on p "Segments" at bounding box center [704, 118] width 50 height 12
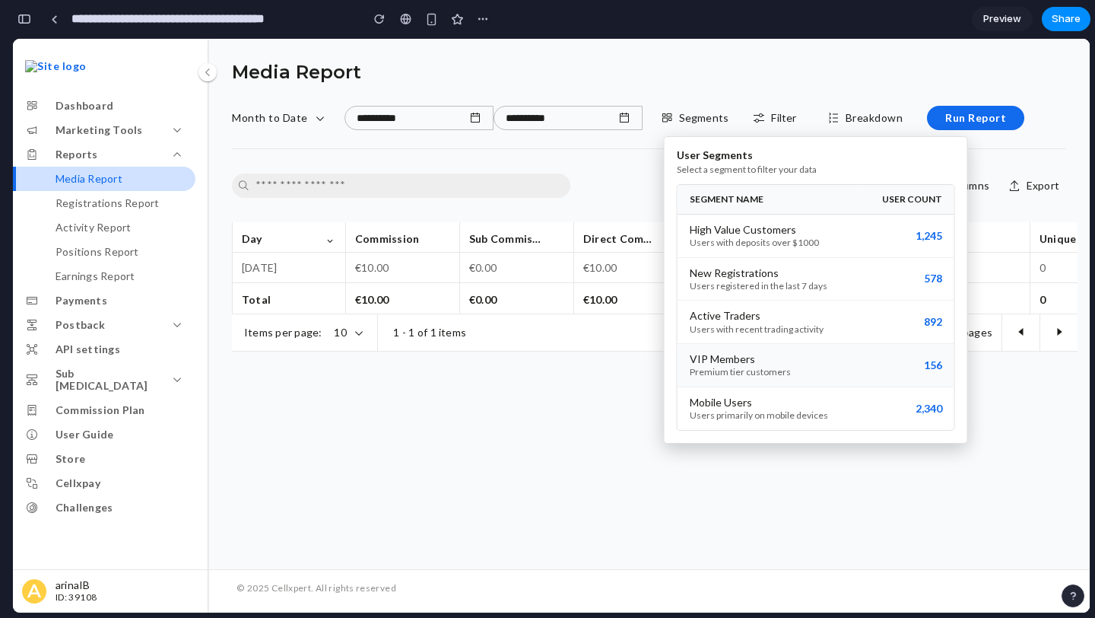
click at [750, 370] on div "Premium tier customers" at bounding box center [769, 372] width 158 height 11
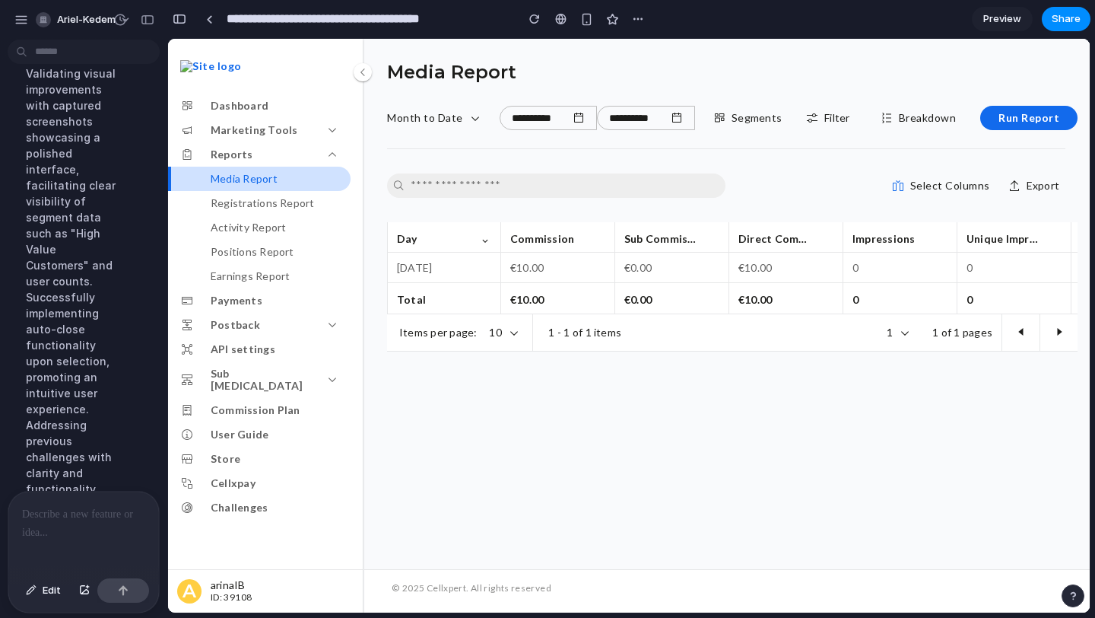
scroll to position [2450, 0]
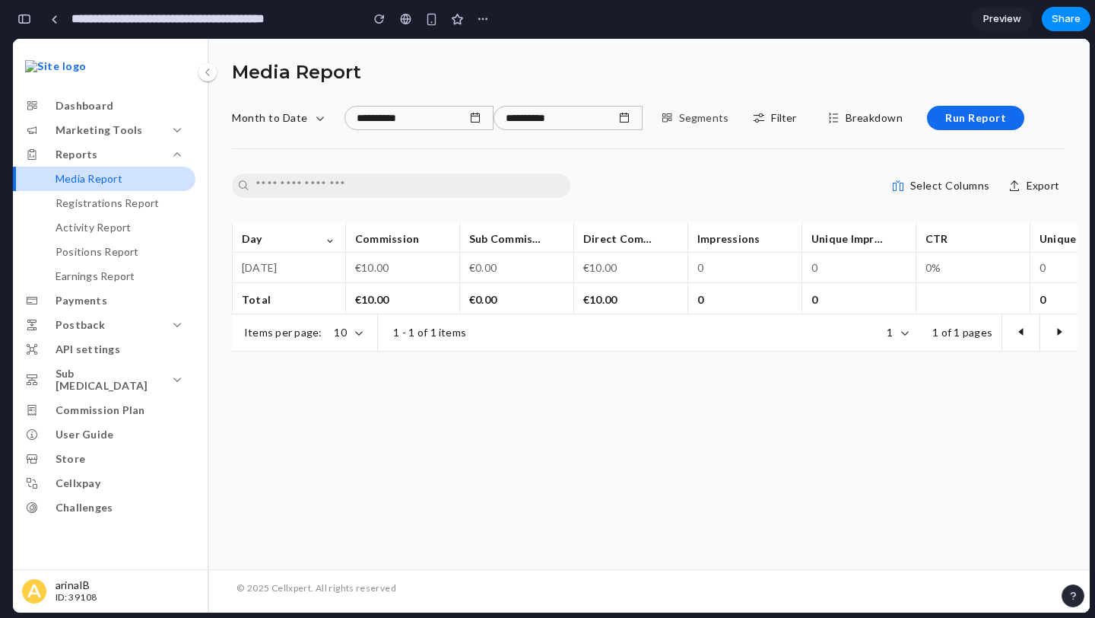
click at [707, 125] on button "Segments" at bounding box center [695, 118] width 81 height 24
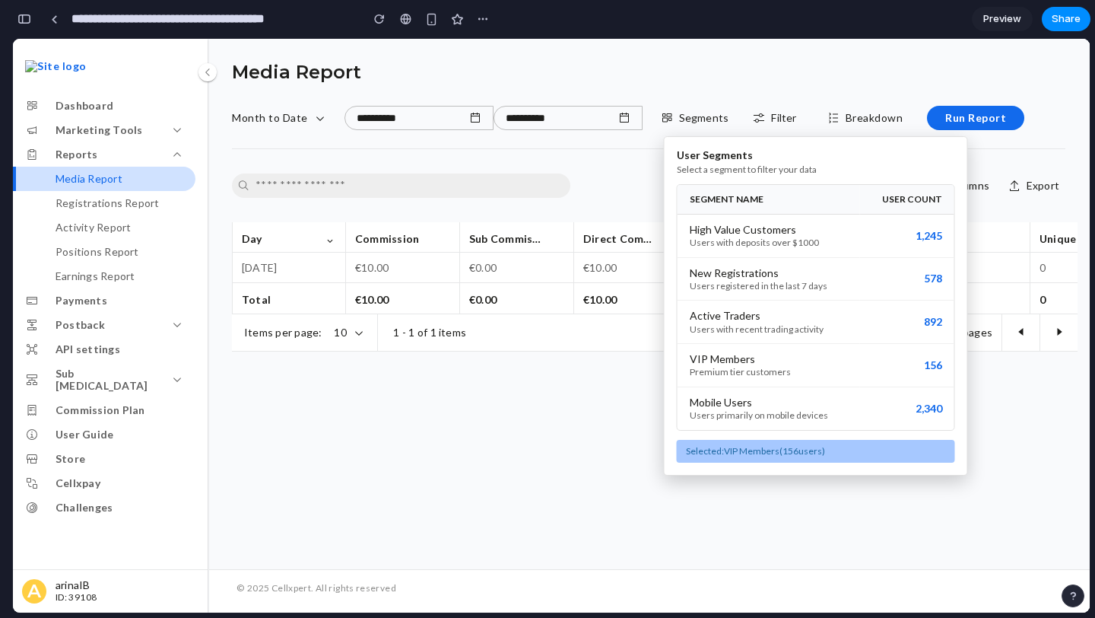
click at [448, 550] on div "User Segments Select a segment to filter your data SEGMENT NAME USER COUNT High…" at bounding box center [551, 325] width 1077 height 573
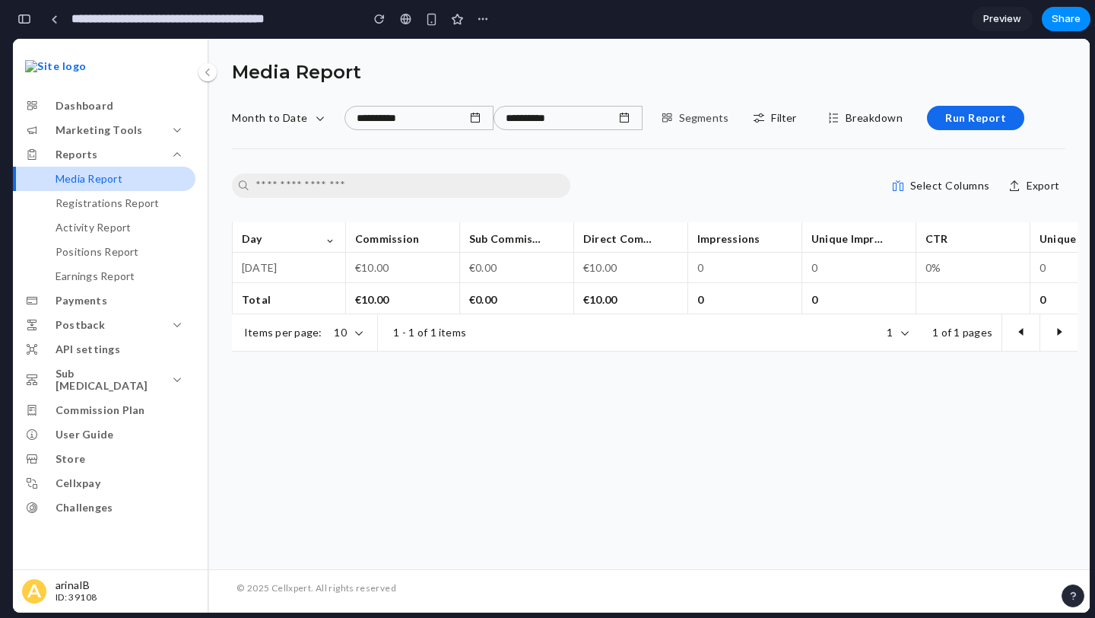
click at [715, 121] on p "Segments" at bounding box center [704, 118] width 50 height 12
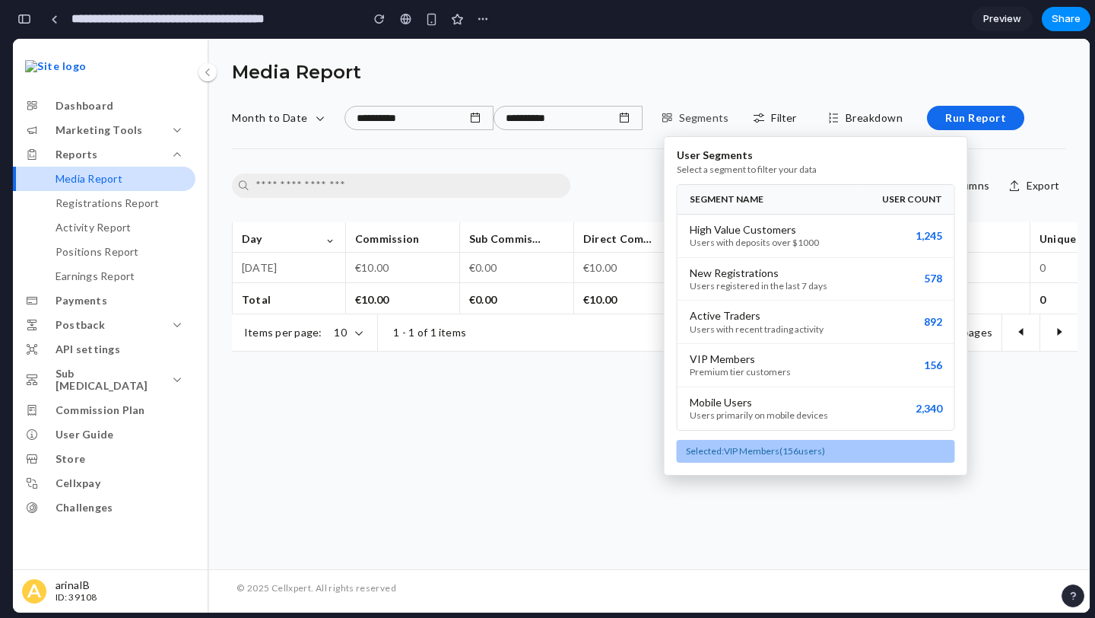
click at [715, 121] on div "User Segments Select a segment to filter your data SEGMENT NAME USER COUNT High…" at bounding box center [551, 325] width 1077 height 573
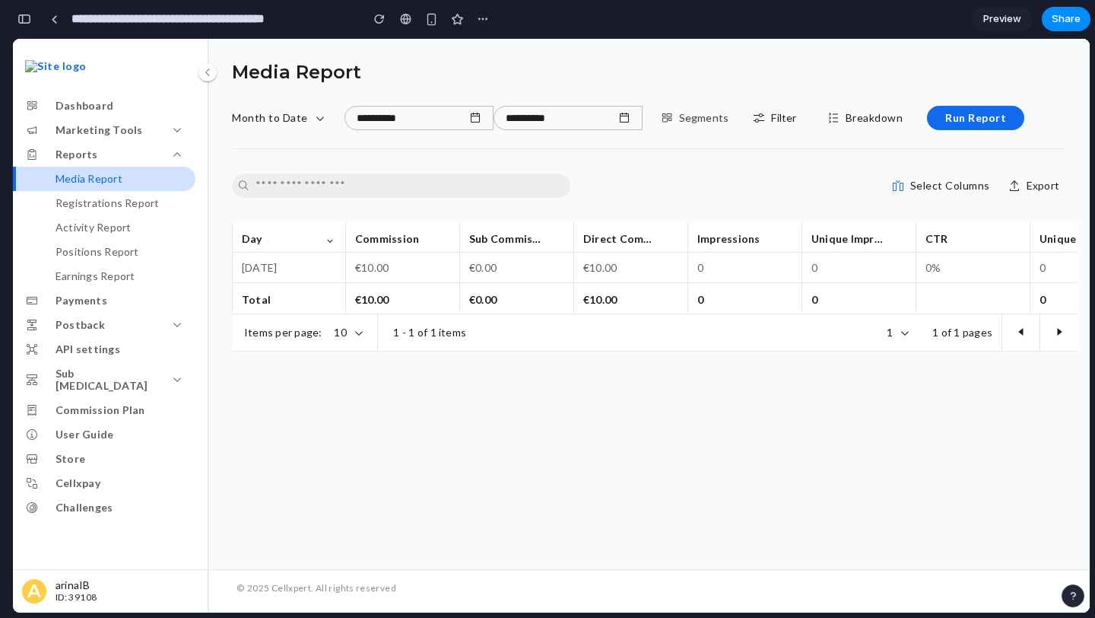
click at [697, 121] on p "Segments" at bounding box center [704, 118] width 50 height 12
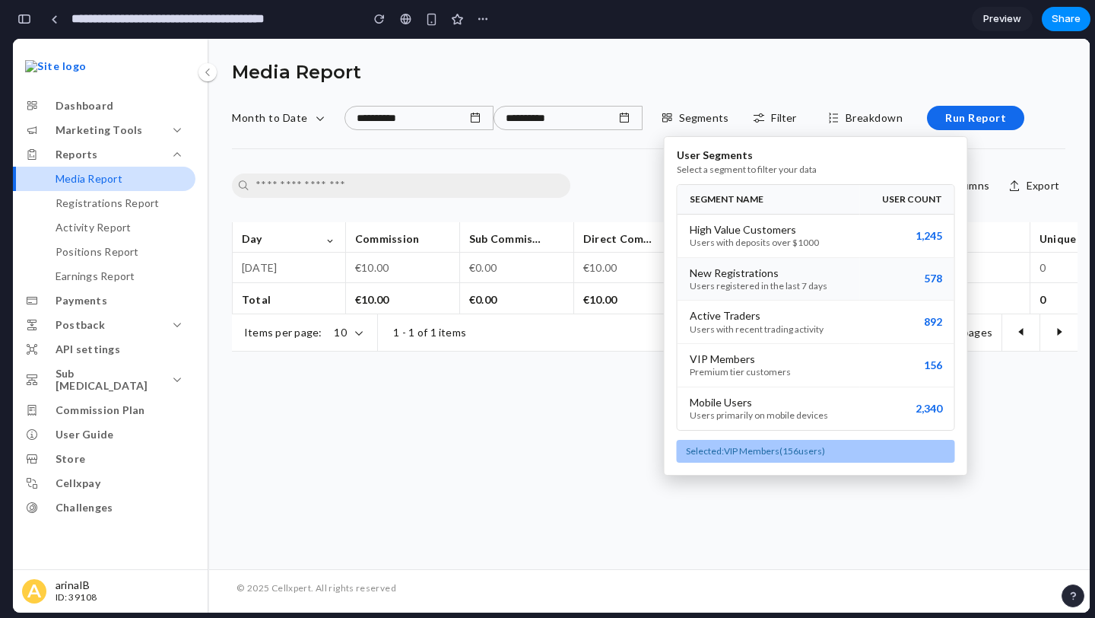
click at [790, 272] on div "New Registrations" at bounding box center [769, 273] width 158 height 12
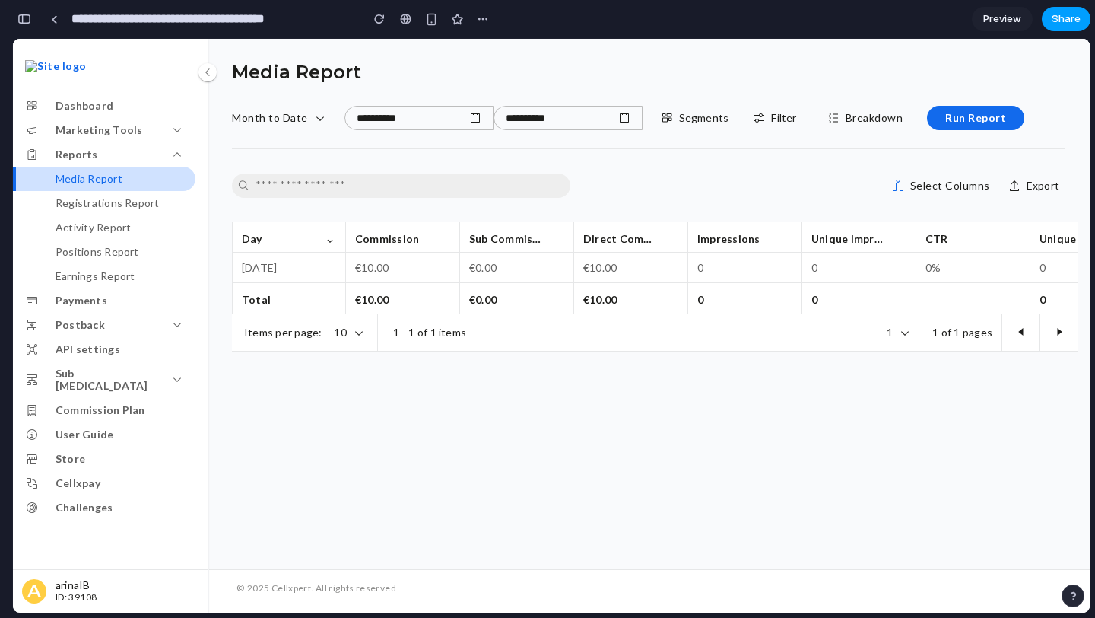
click at [1066, 20] on span "Share" at bounding box center [1066, 18] width 29 height 15
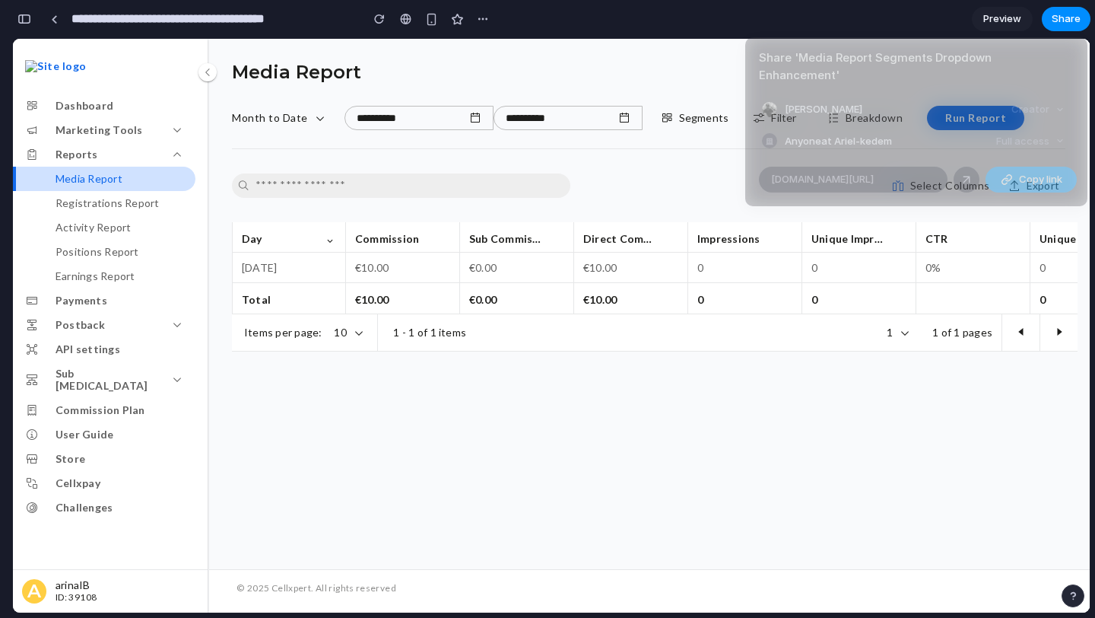
click at [1038, 172] on span "Copy link" at bounding box center [1040, 179] width 43 height 15
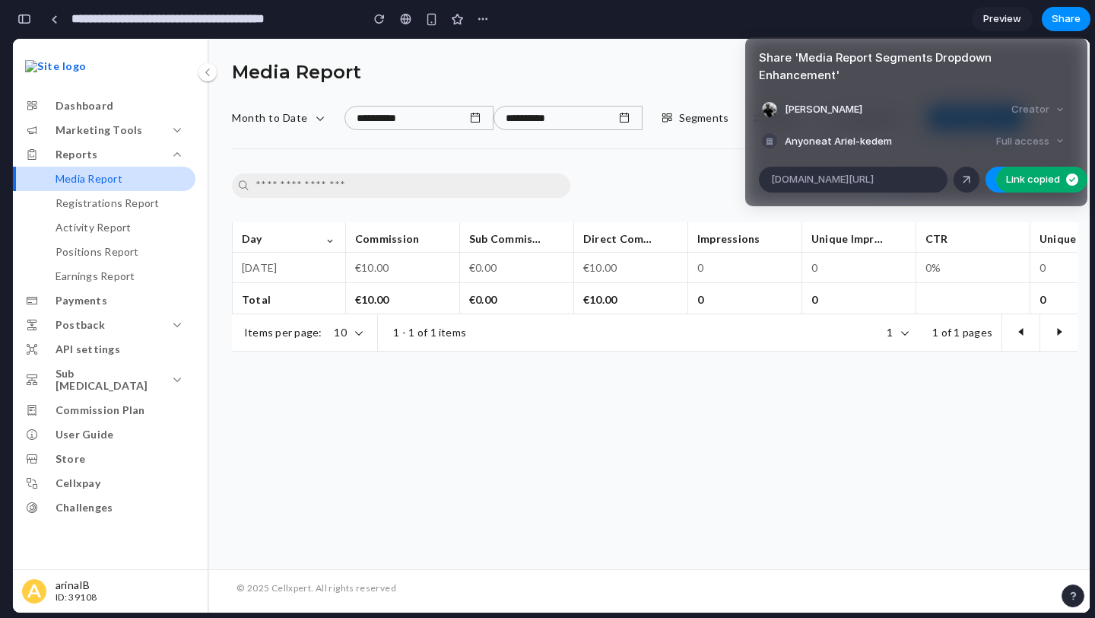
click at [939, 409] on div "Share ' Media Report Segments Dropdown Enhancement ' [PERSON_NAME] Creator Anyo…" at bounding box center [547, 309] width 1095 height 618
